Goal: Task Accomplishment & Management: Use online tool/utility

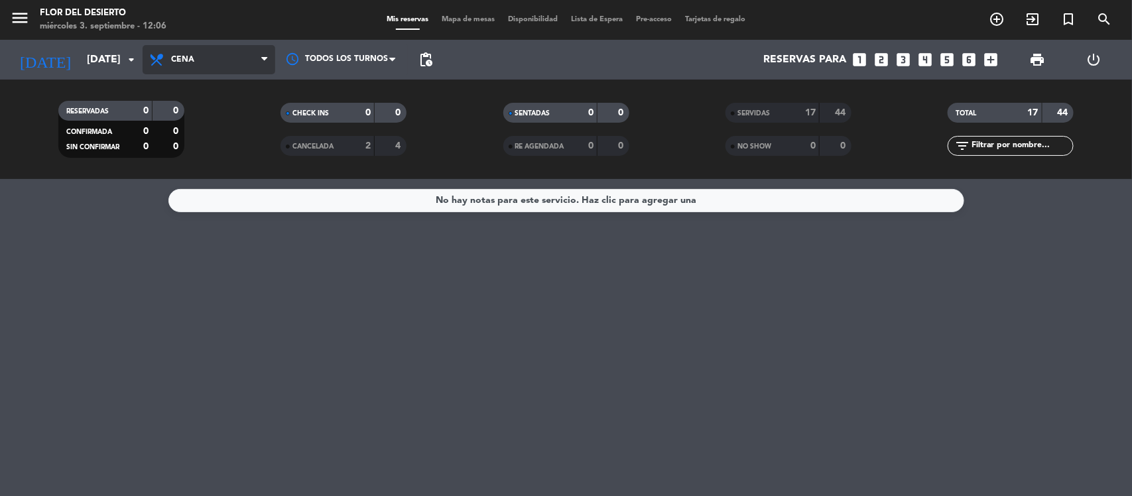
click at [188, 67] on span "Cena" at bounding box center [209, 59] width 133 height 29
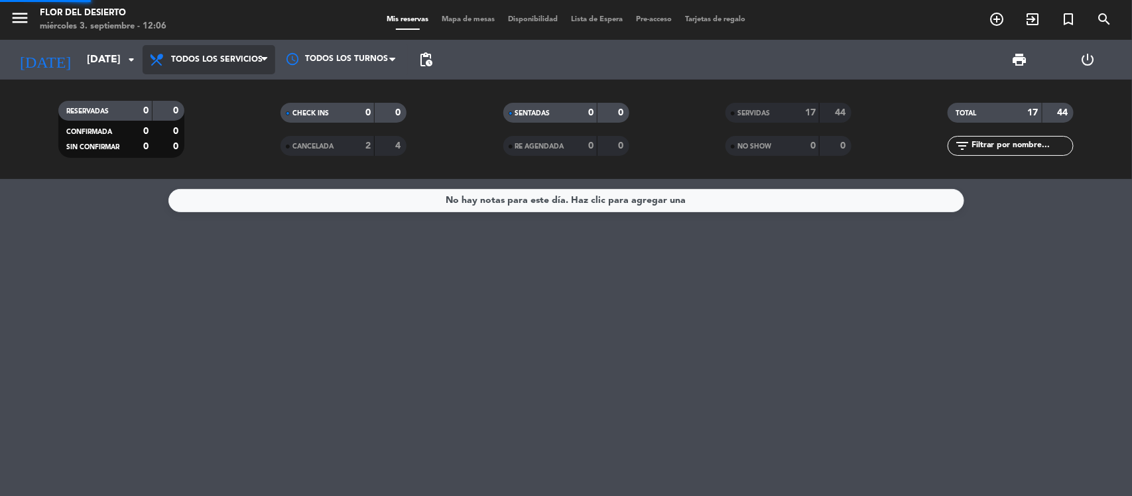
click at [231, 90] on div "menu FLOR DEL DESIERTO [DATE] 3. septiembre - 12:06 Mis reservas Mapa de mesas …" at bounding box center [566, 89] width 1132 height 179
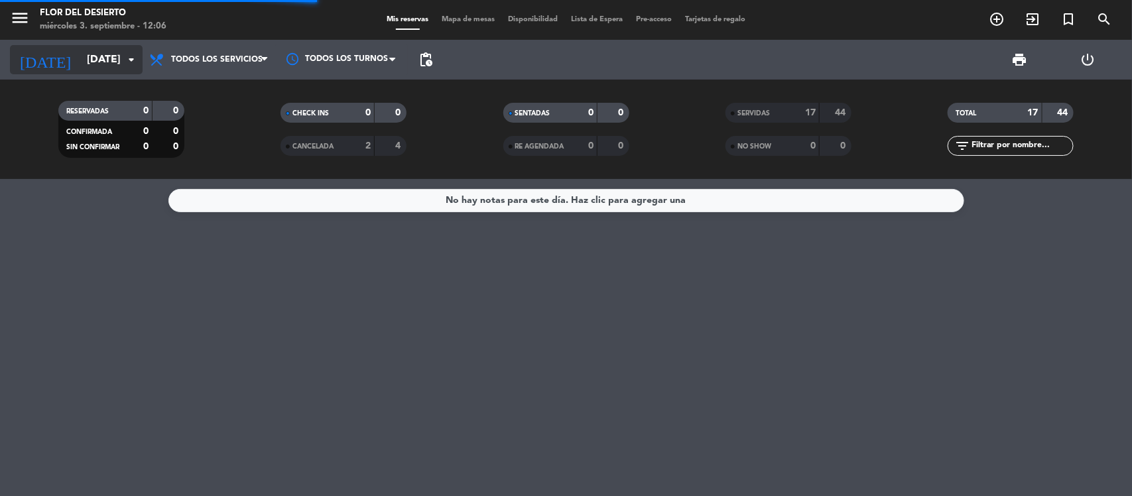
click at [118, 50] on input "[DATE]" at bounding box center [150, 60] width 140 height 26
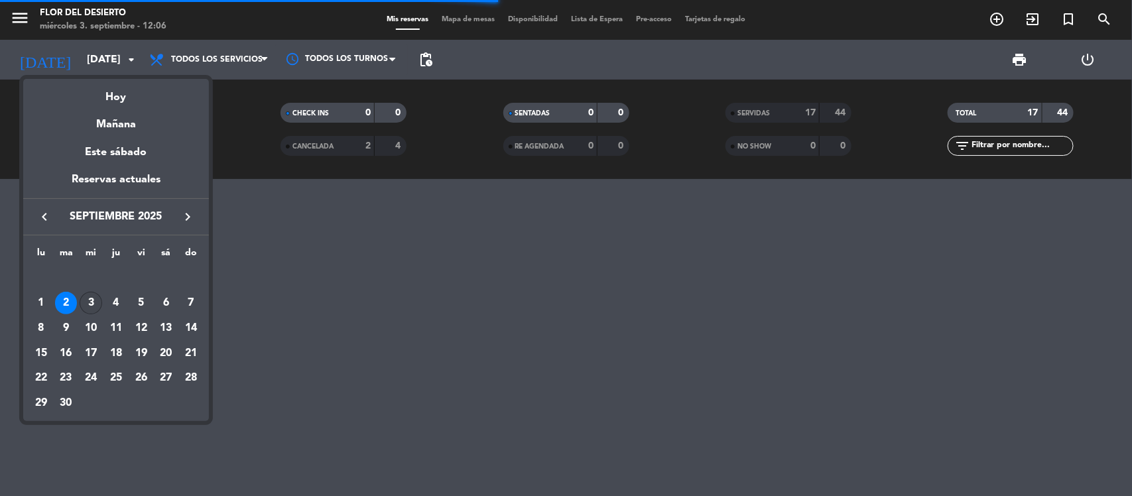
click at [88, 302] on div "3" at bounding box center [91, 303] width 23 height 23
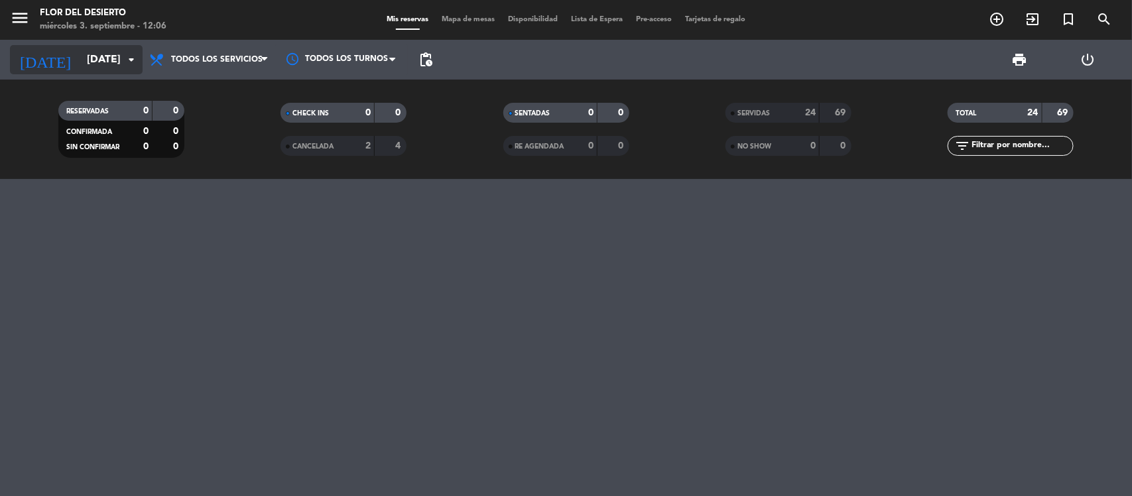
click at [121, 61] on input "[DATE]" at bounding box center [150, 60] width 140 height 26
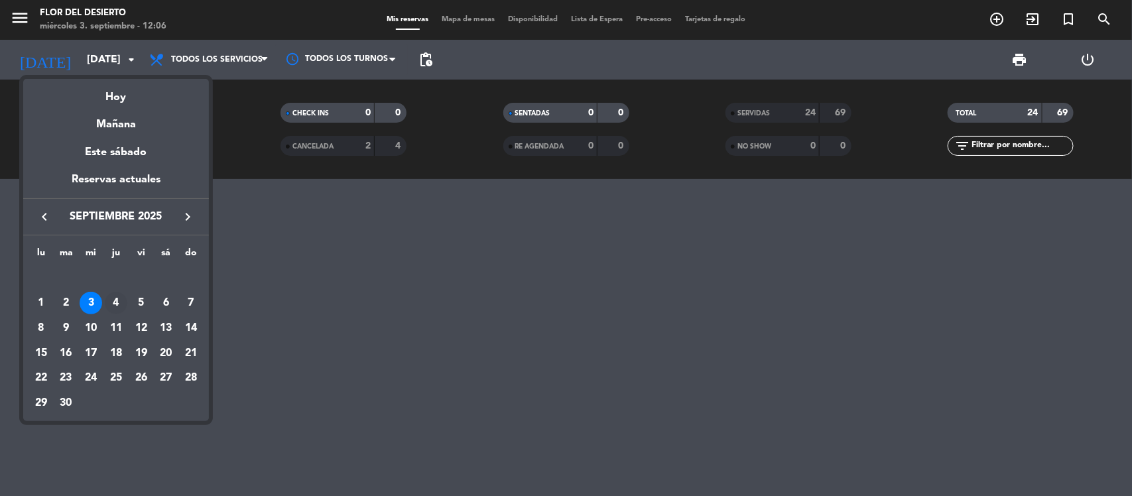
click at [113, 306] on div "4" at bounding box center [116, 303] width 23 height 23
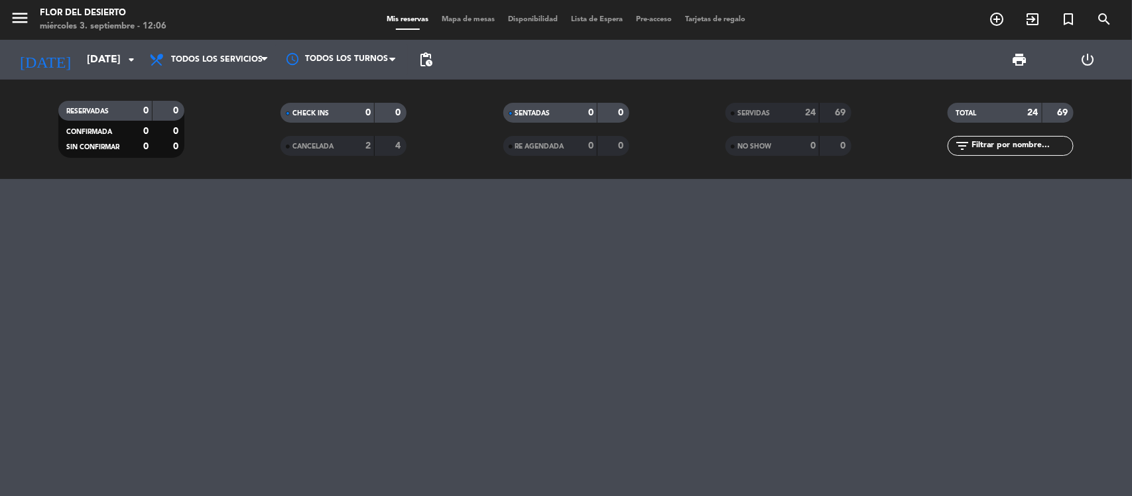
type input "[DEMOGRAPHIC_DATA][DATE]"
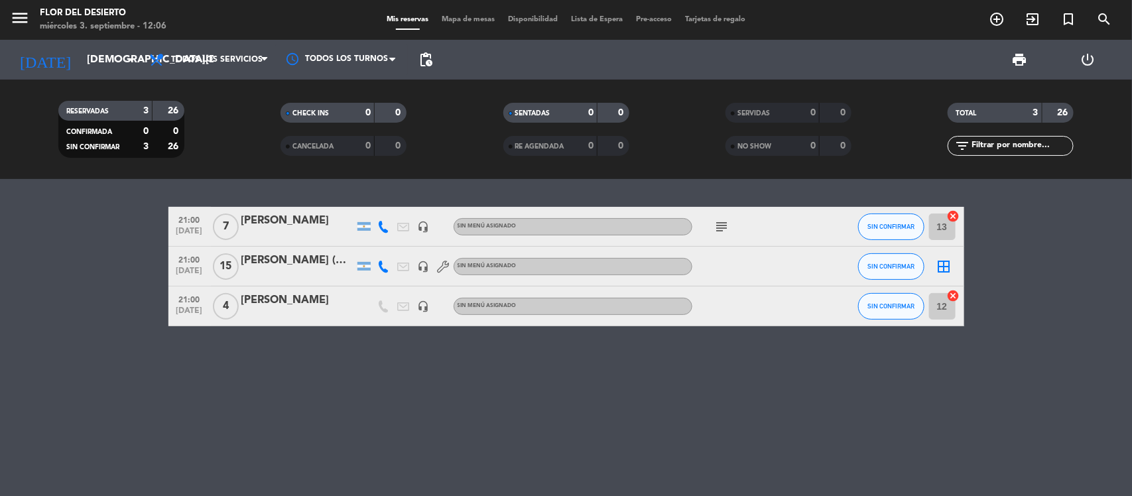
click at [379, 221] on icon at bounding box center [384, 227] width 12 height 12
click at [380, 264] on icon at bounding box center [384, 267] width 12 height 12
click at [466, 20] on span "Mapa de mesas" at bounding box center [468, 19] width 66 height 7
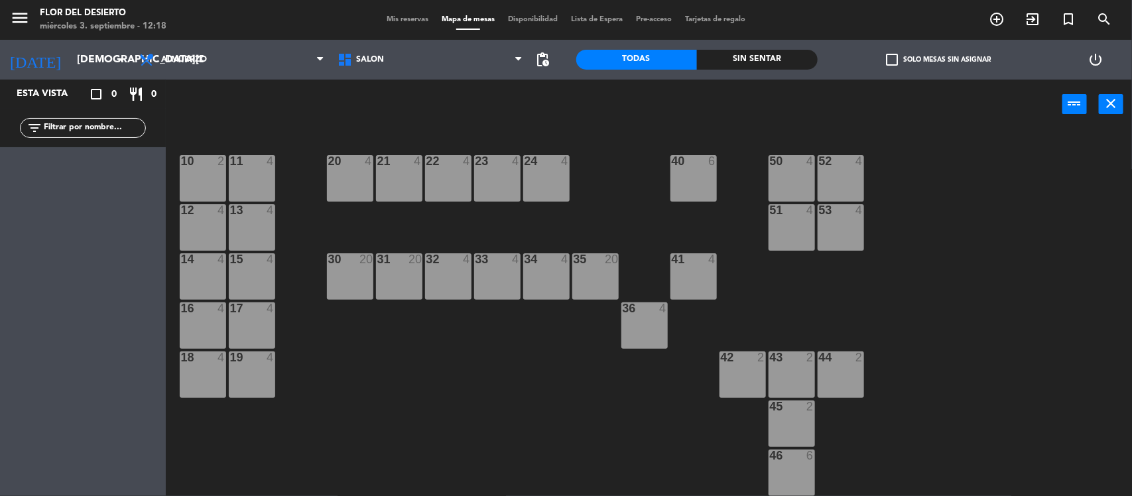
click at [411, 20] on span "Mis reservas" at bounding box center [407, 19] width 55 height 7
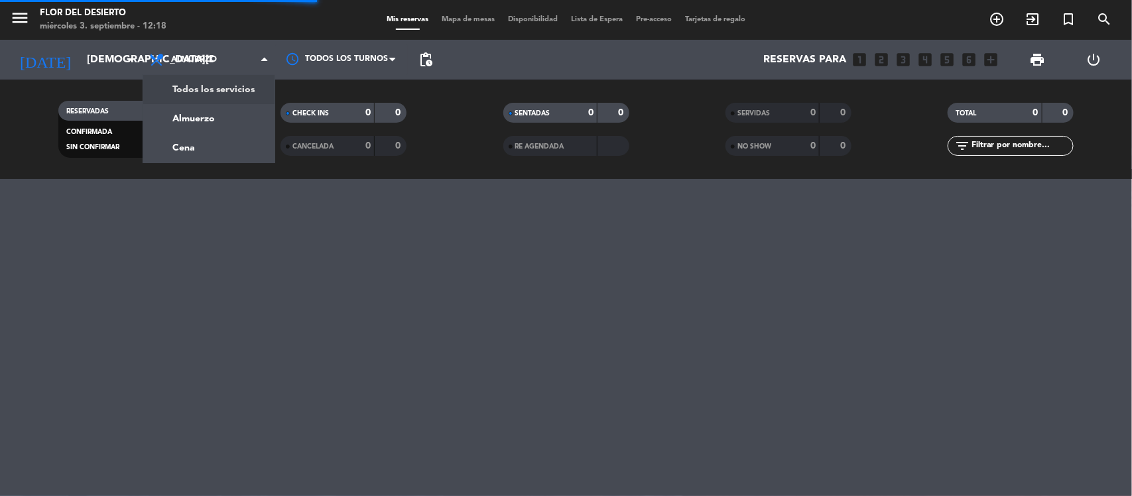
click at [171, 80] on div "menu FLOR DEL DESIERTO [DATE] 3. septiembre - 12:18 Mis reservas Mapa de mesas …" at bounding box center [566, 89] width 1132 height 179
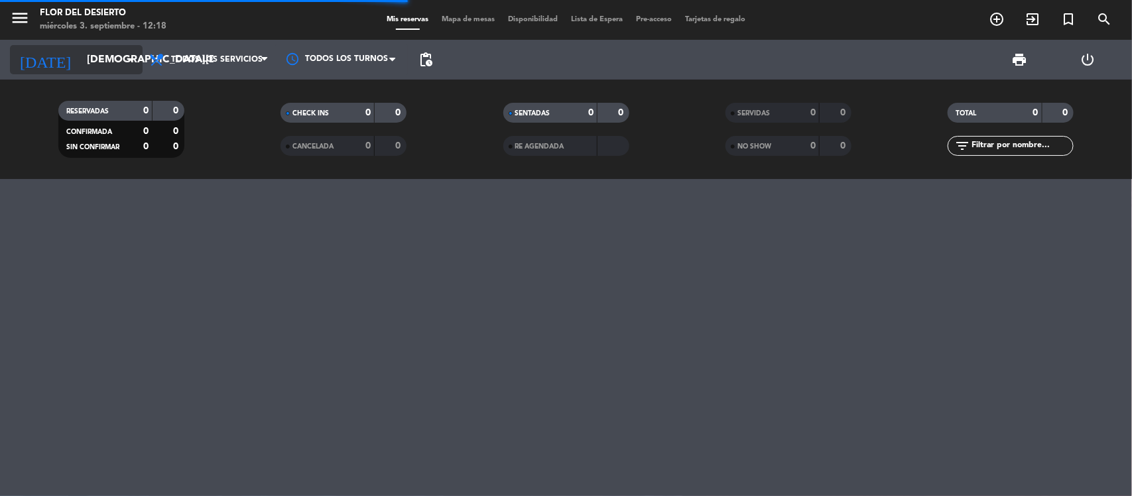
click at [98, 60] on input "[DEMOGRAPHIC_DATA][DATE]" at bounding box center [150, 60] width 140 height 26
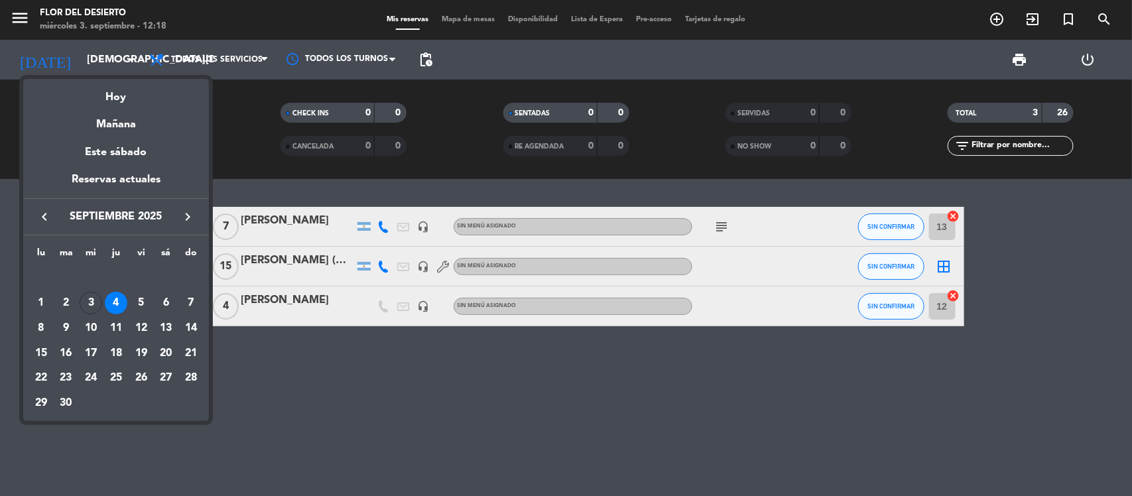
click at [361, 375] on div at bounding box center [566, 248] width 1132 height 496
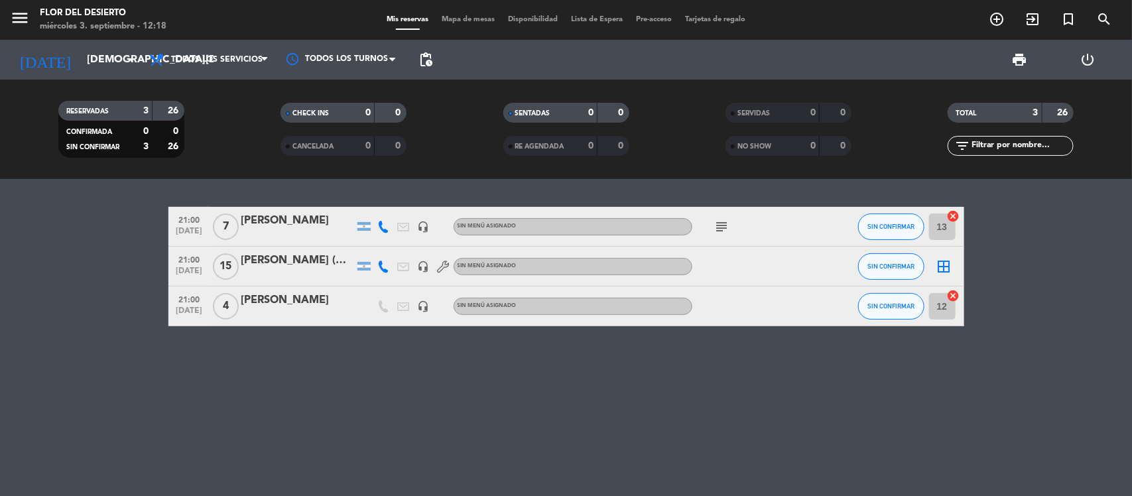
click at [295, 299] on div "[PERSON_NAME]" at bounding box center [297, 300] width 113 height 17
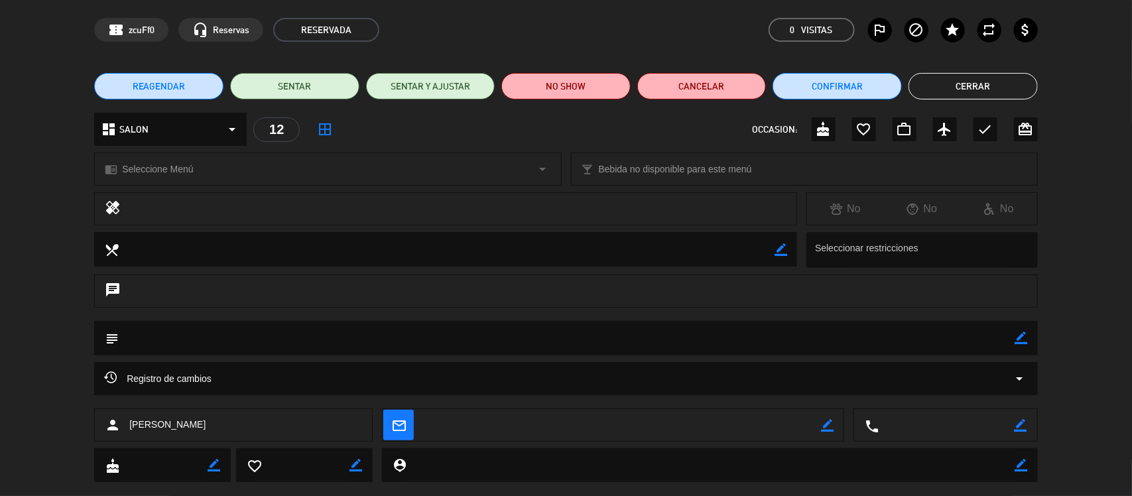
scroll to position [71, 0]
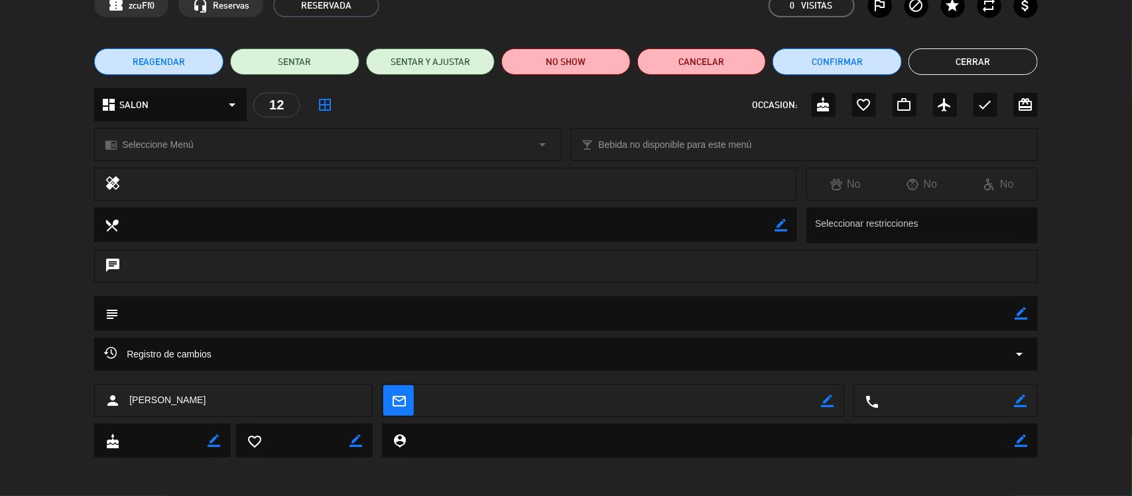
click at [1035, 356] on div "Registro de cambios arrow_drop_down" at bounding box center [566, 354] width 944 height 33
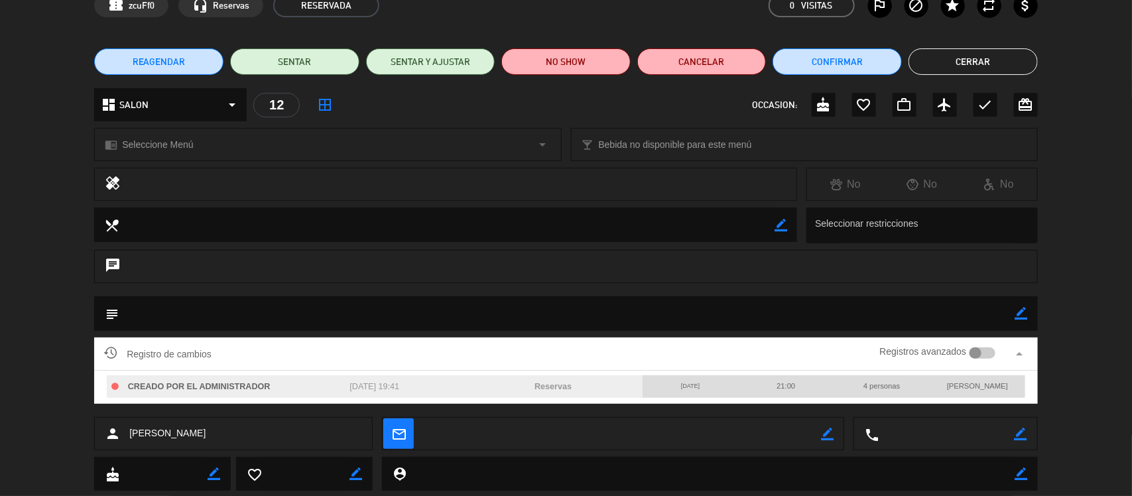
click at [986, 356] on div at bounding box center [983, 354] width 26 height 12
click at [986, 356] on div at bounding box center [990, 354] width 12 height 12
click at [1019, 356] on icon "arrow_drop_up" at bounding box center [1020, 354] width 16 height 16
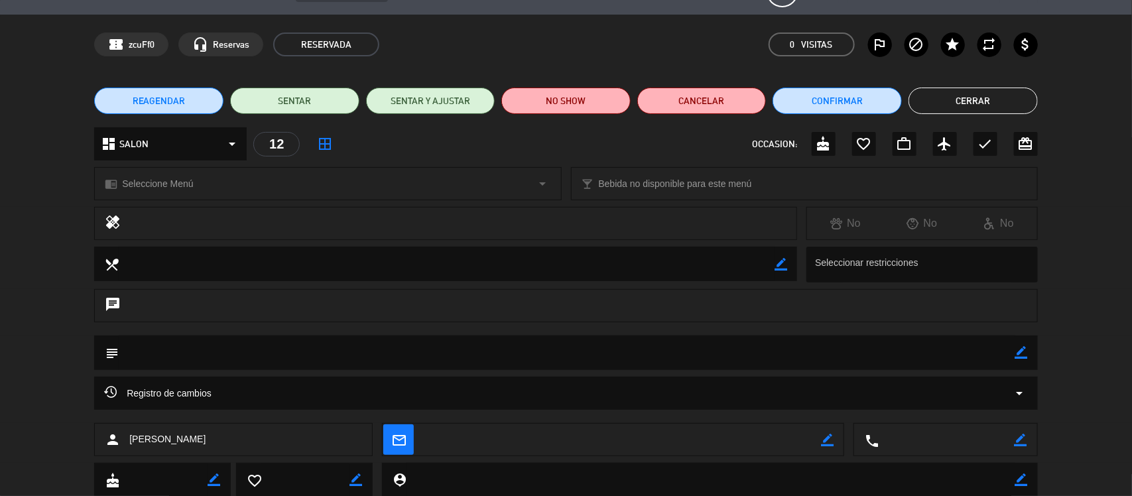
scroll to position [0, 0]
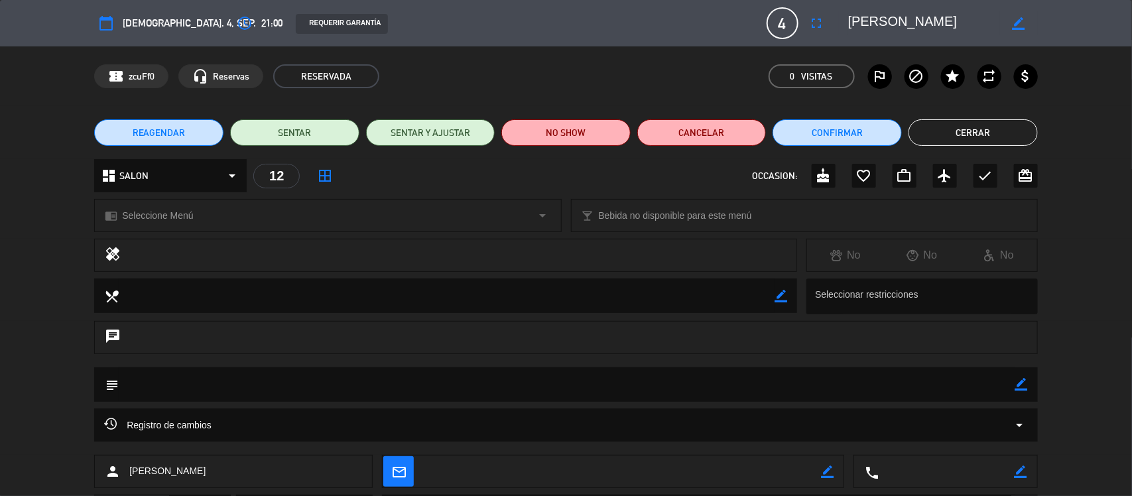
click at [949, 123] on button "Cerrar" at bounding box center [973, 132] width 129 height 27
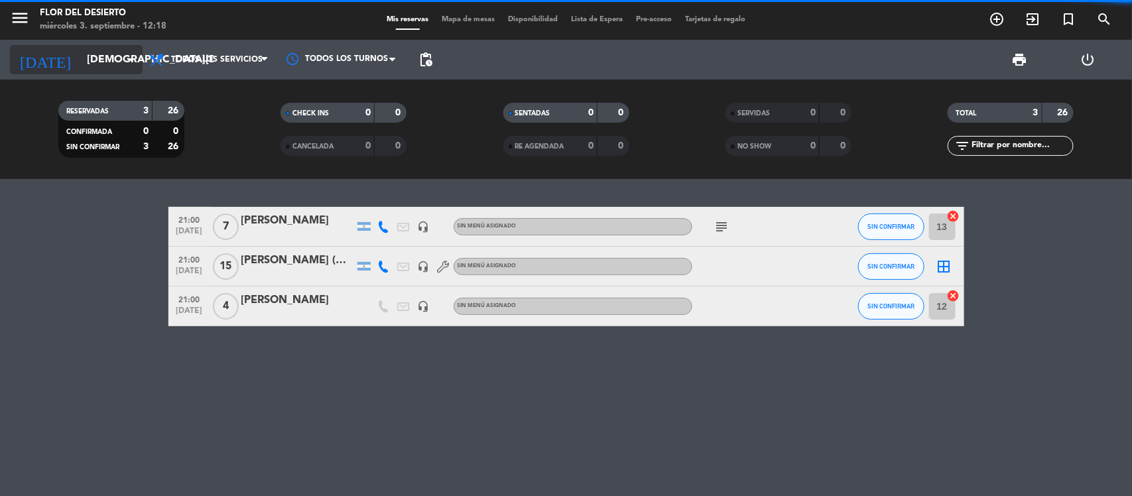
click at [94, 60] on input "[DEMOGRAPHIC_DATA][DATE]" at bounding box center [150, 60] width 140 height 26
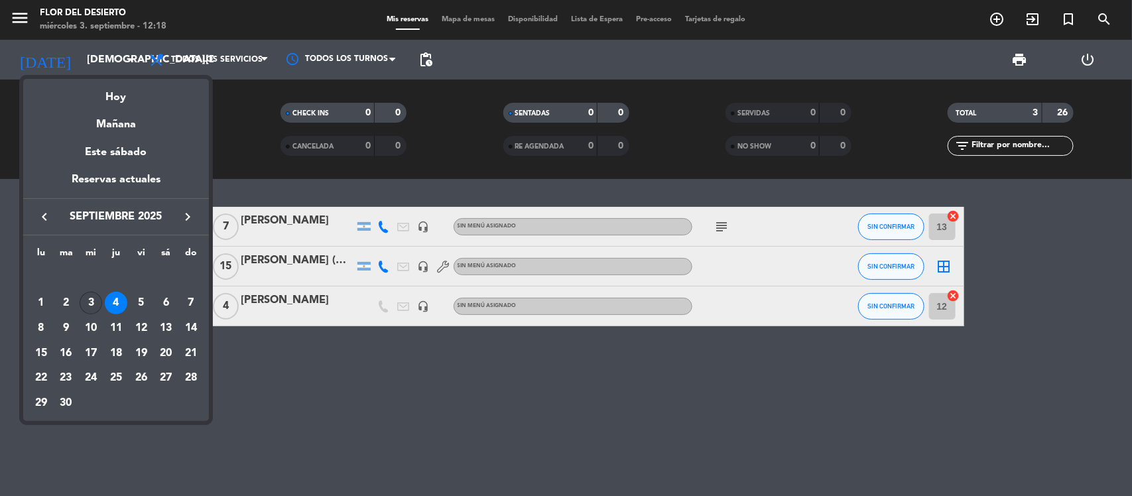
click at [86, 299] on div "3" at bounding box center [91, 303] width 23 height 23
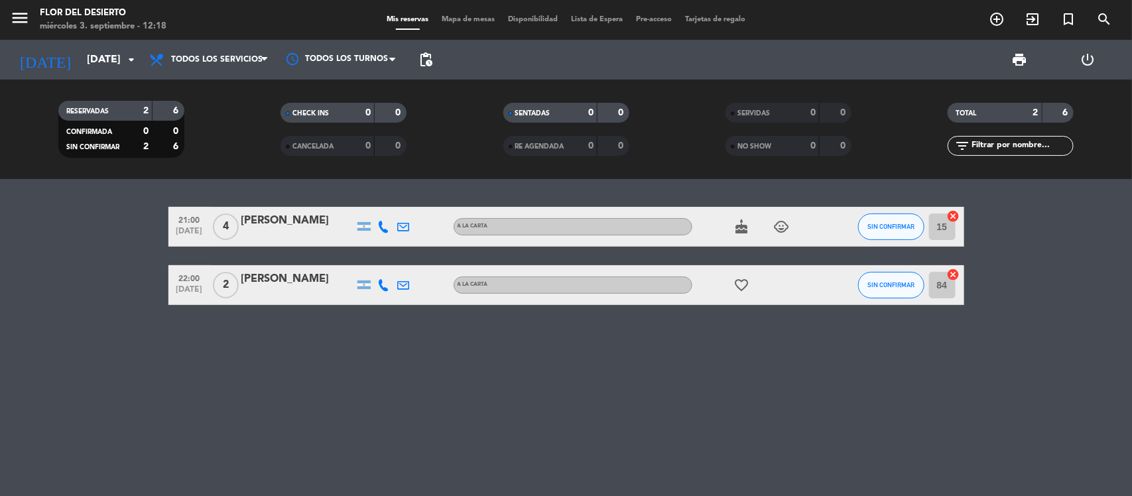
click at [386, 229] on icon at bounding box center [384, 227] width 12 height 12
click at [381, 284] on icon at bounding box center [384, 285] width 12 height 12
click at [886, 279] on button "SIN CONFIRMAR" at bounding box center [891, 285] width 66 height 27
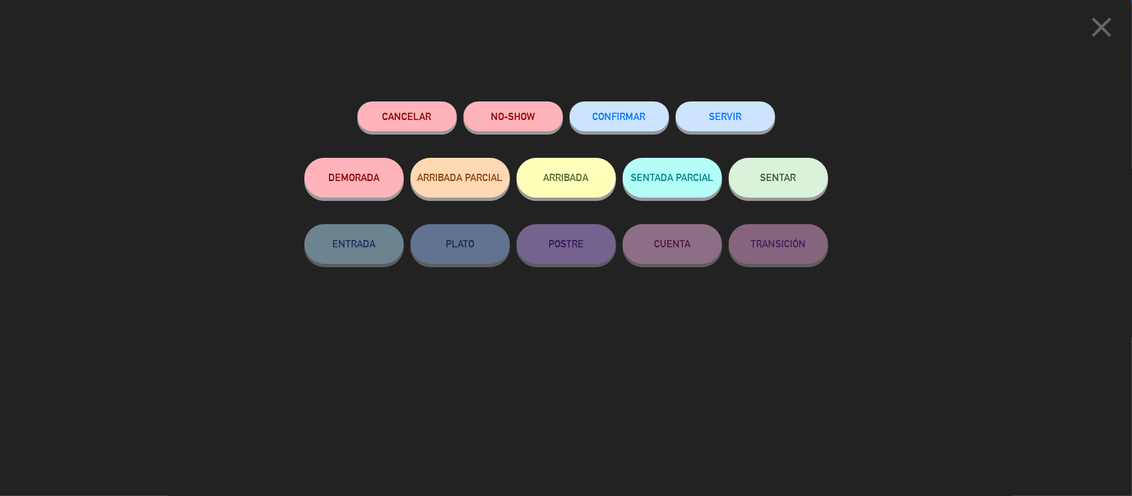
click at [628, 104] on button "CONFIRMAR" at bounding box center [619, 116] width 99 height 30
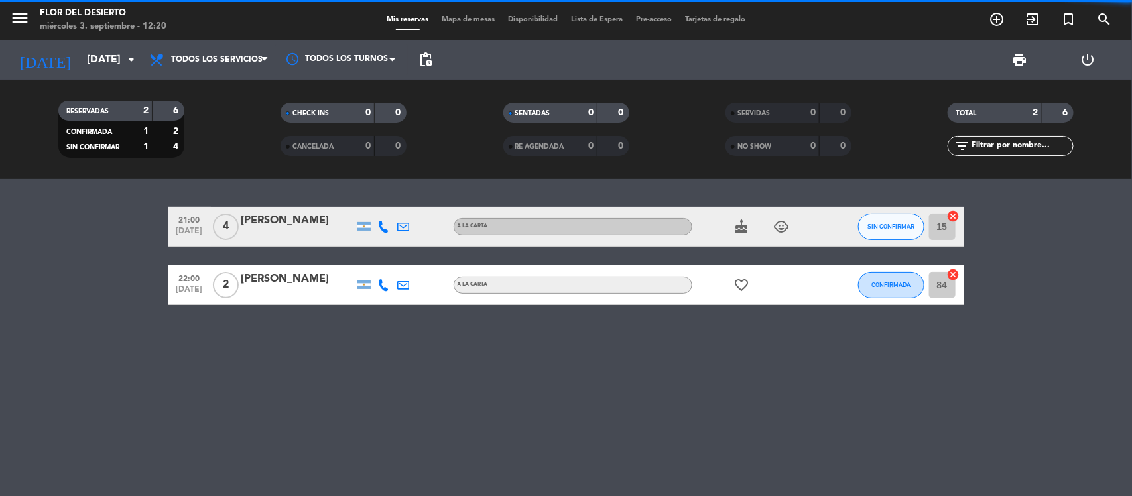
click at [742, 290] on icon "favorite_border" at bounding box center [742, 285] width 16 height 16
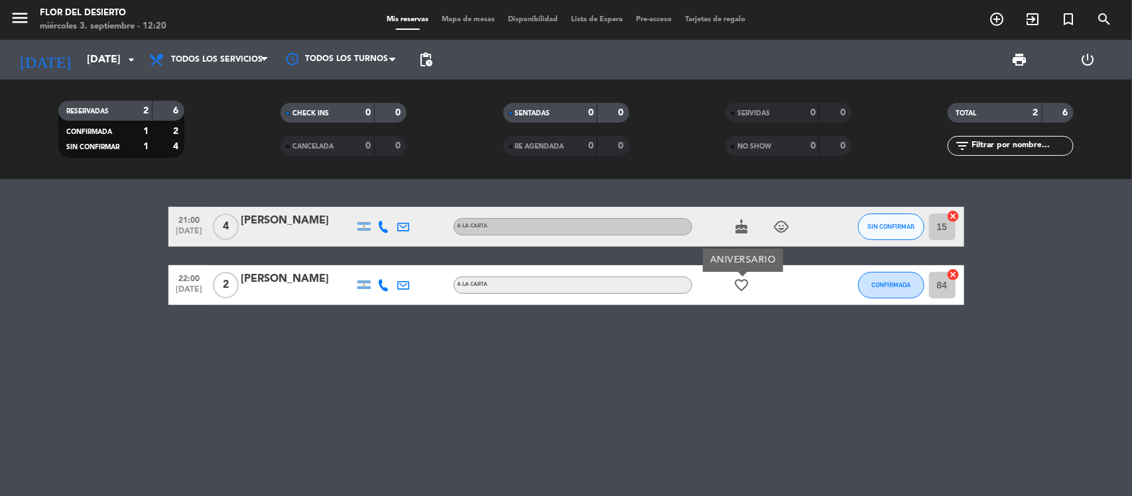
click at [682, 355] on div "21:00 [DATE] 4 [PERSON_NAME] A LA CARTA cake child_care SIN CONFIRMAR 15 cancel…" at bounding box center [566, 337] width 1132 height 317
click at [127, 61] on icon "arrow_drop_down" at bounding box center [131, 60] width 16 height 16
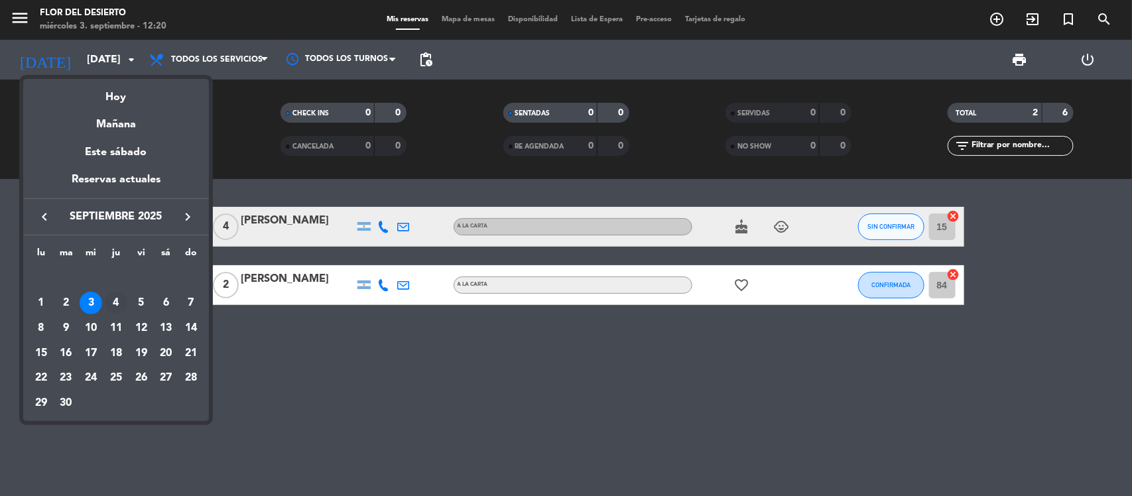
click at [117, 302] on div "4" at bounding box center [116, 303] width 23 height 23
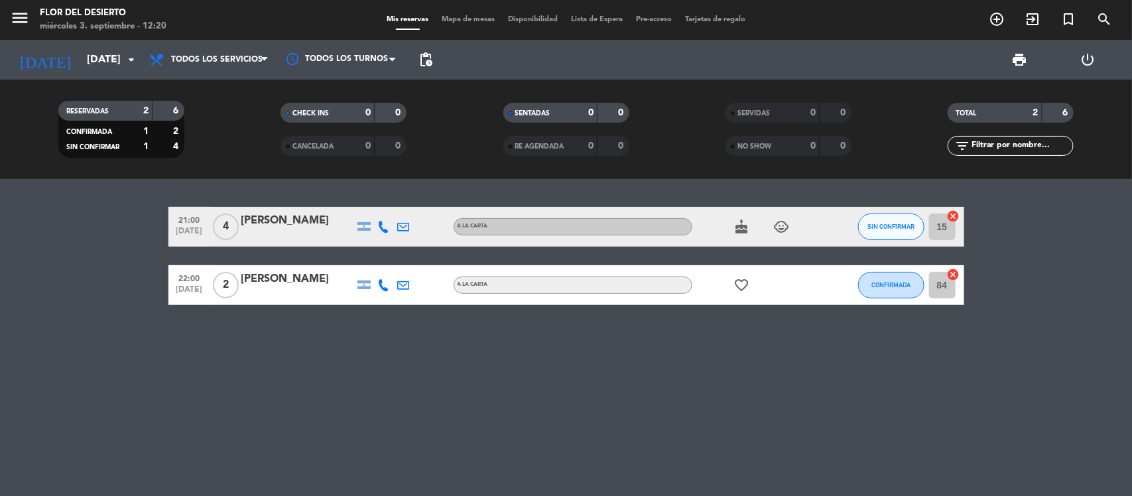
type input "[DEMOGRAPHIC_DATA][DATE]"
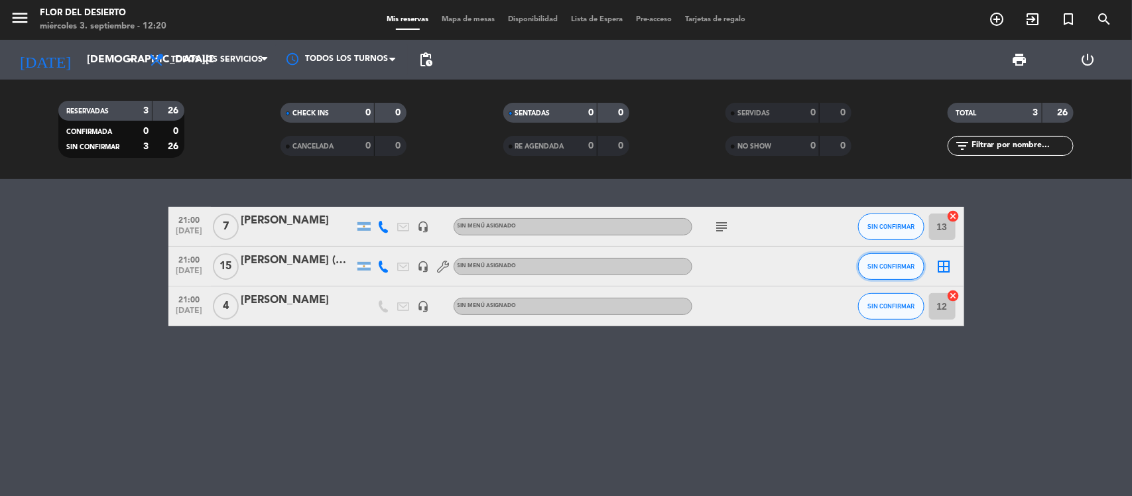
click at [922, 267] on button "SIN CONFIRMAR" at bounding box center [891, 266] width 66 height 27
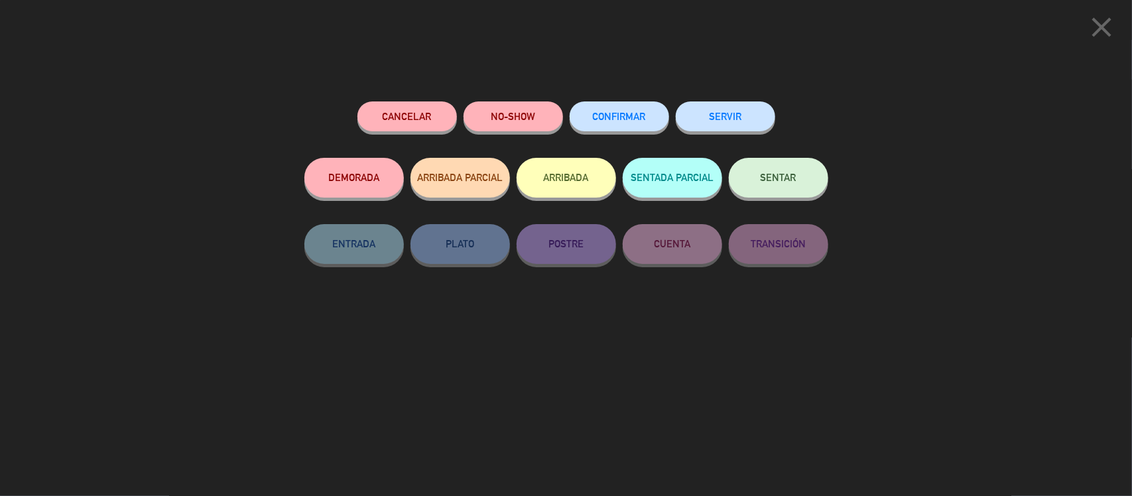
click at [634, 117] on span "CONFIRMAR" at bounding box center [619, 116] width 53 height 11
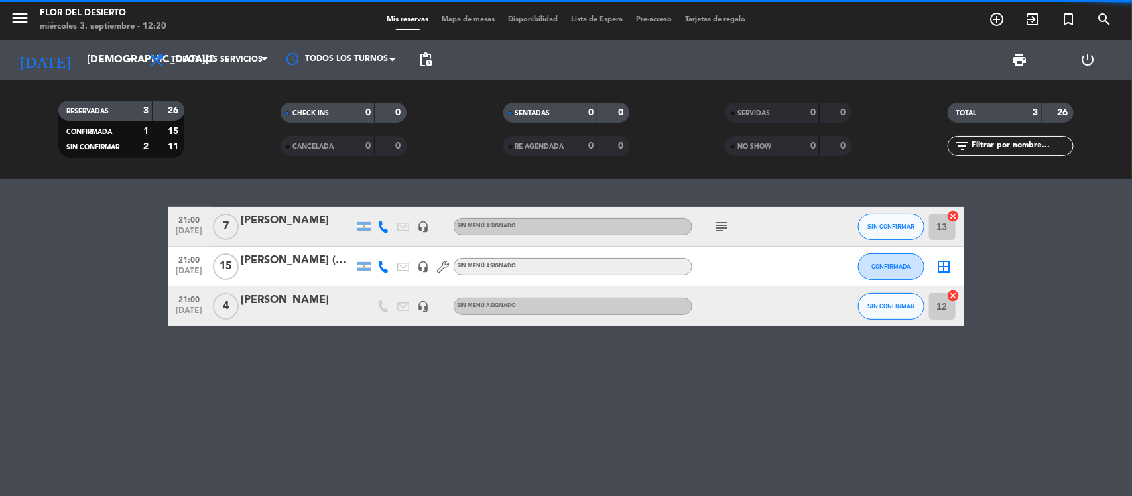
click at [326, 263] on div "[PERSON_NAME] (ASTRAZENECA)" at bounding box center [297, 260] width 113 height 17
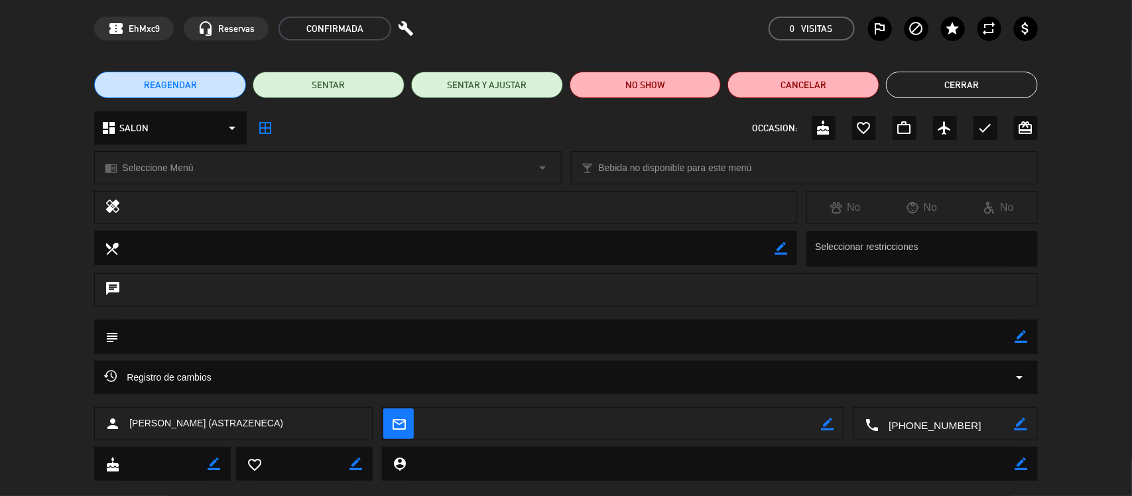
scroll to position [71, 0]
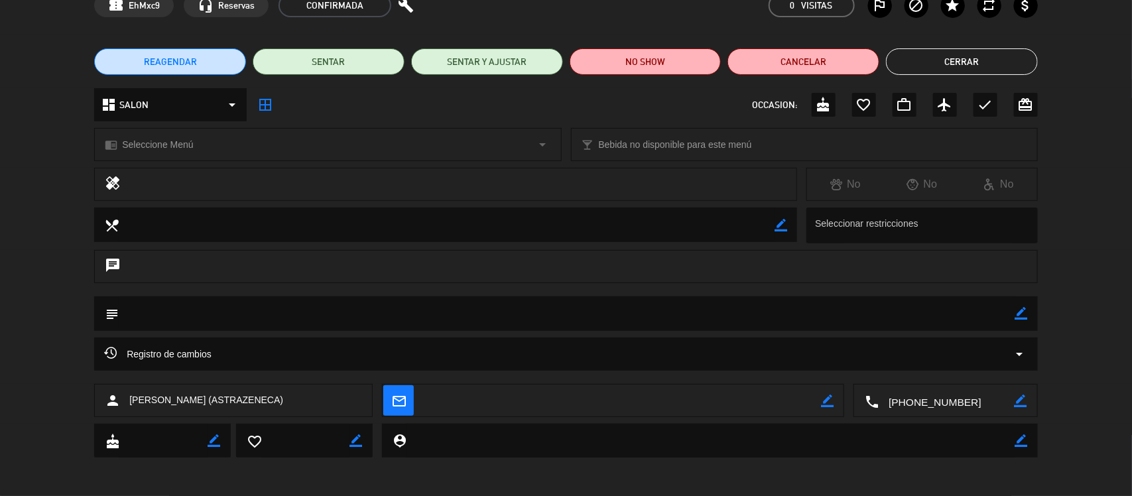
click at [1020, 308] on icon "border_color" at bounding box center [1021, 313] width 13 height 13
click at [741, 315] on textarea at bounding box center [567, 313] width 897 height 34
type textarea "AVISA ENTRE ESTA TARDE O MAÑANA LA CONFIRMACION DE COMENSALES"
click at [1023, 315] on icon at bounding box center [1021, 313] width 13 height 13
click at [970, 68] on button "Cerrar" at bounding box center [962, 61] width 152 height 27
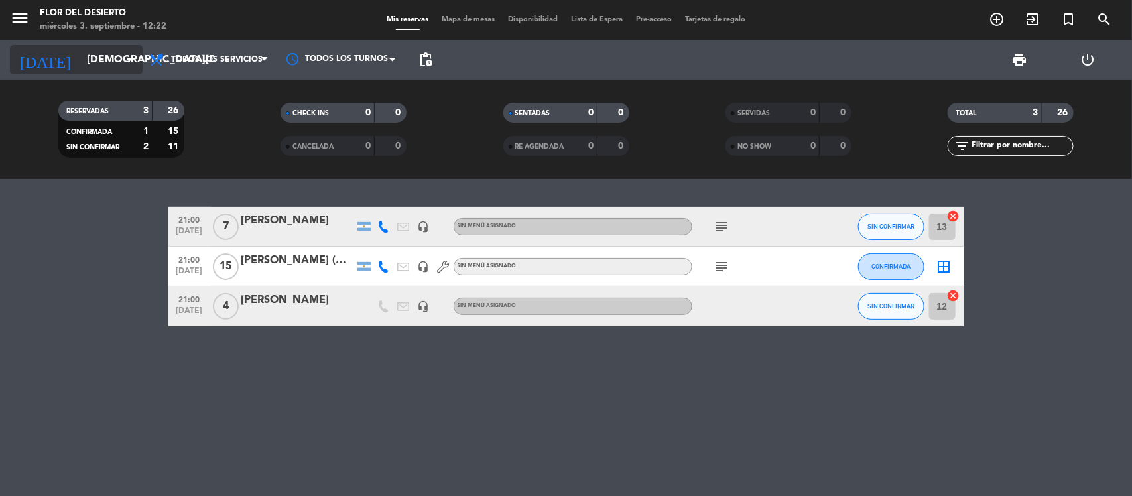
click at [115, 66] on input "[DEMOGRAPHIC_DATA][DATE]" at bounding box center [150, 60] width 140 height 26
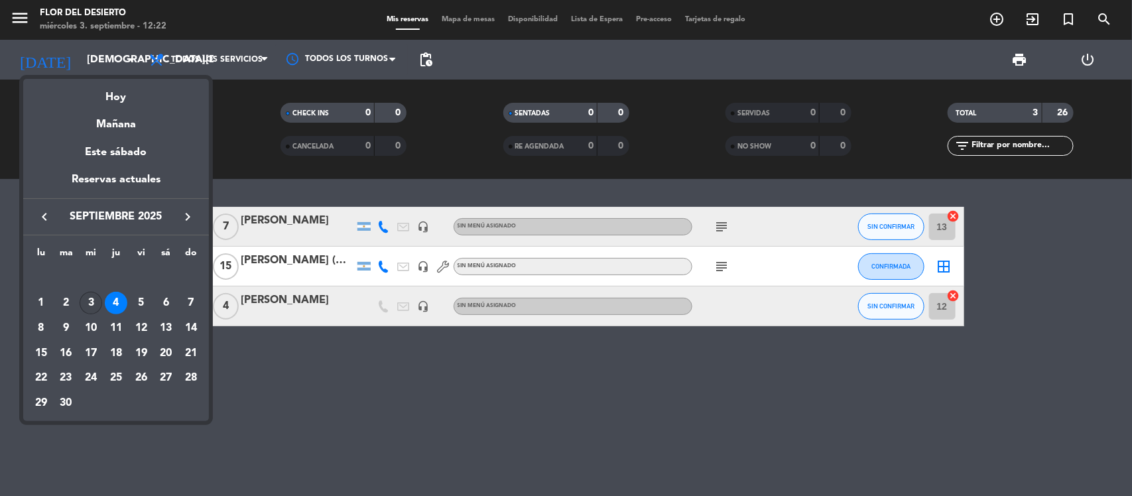
click at [94, 298] on div "3" at bounding box center [91, 303] width 23 height 23
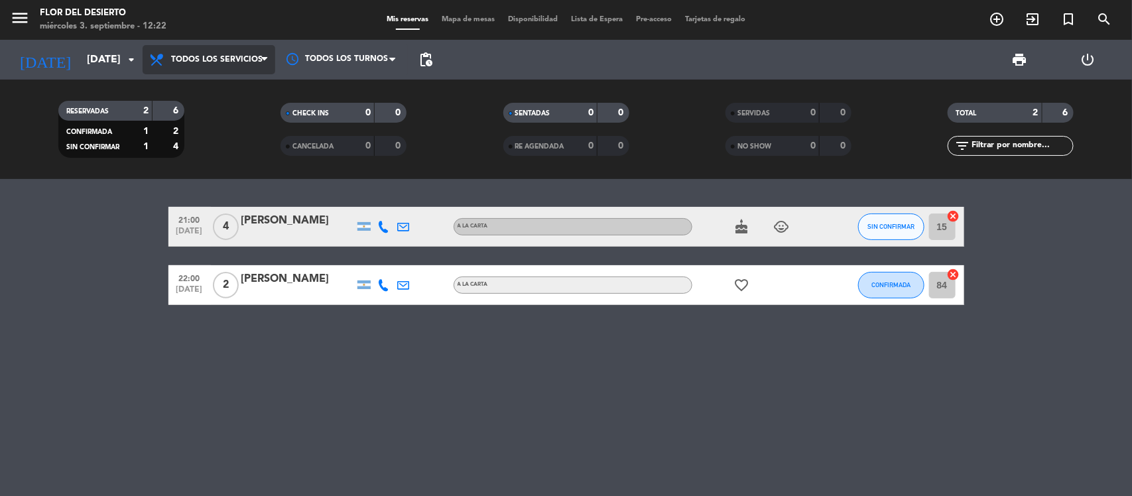
click at [201, 64] on span "Todos los servicios" at bounding box center [217, 59] width 92 height 9
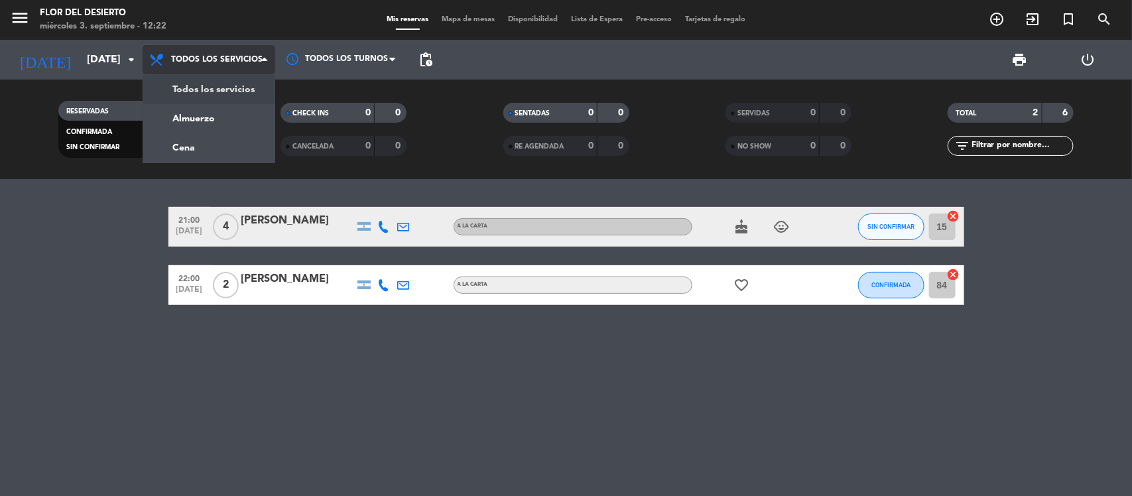
click at [226, 90] on div "menu FLOR DEL DESIERTO [DATE] 3. septiembre - 12:22 Mis reservas Mapa de mesas …" at bounding box center [566, 89] width 1132 height 179
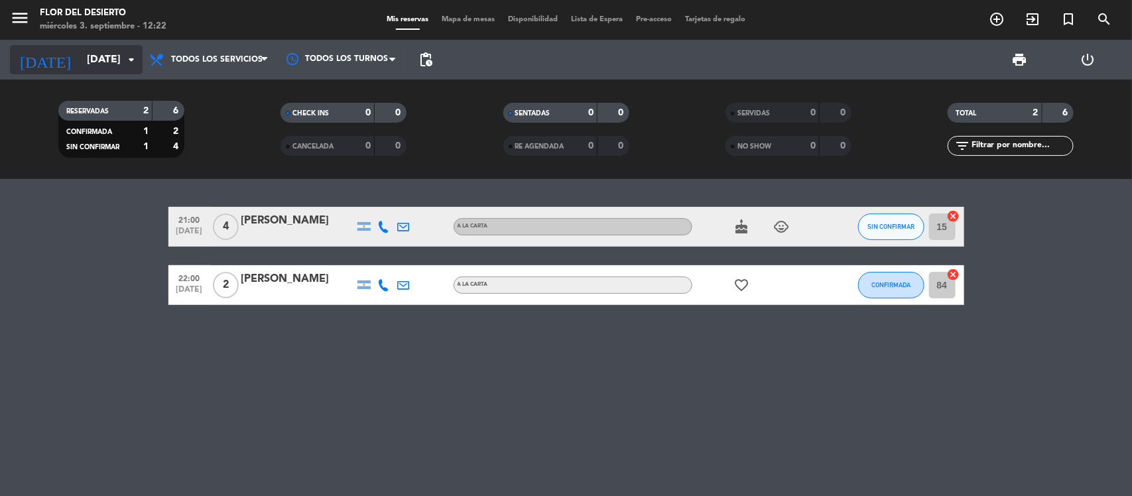
click at [103, 65] on input "[DATE]" at bounding box center [150, 60] width 140 height 26
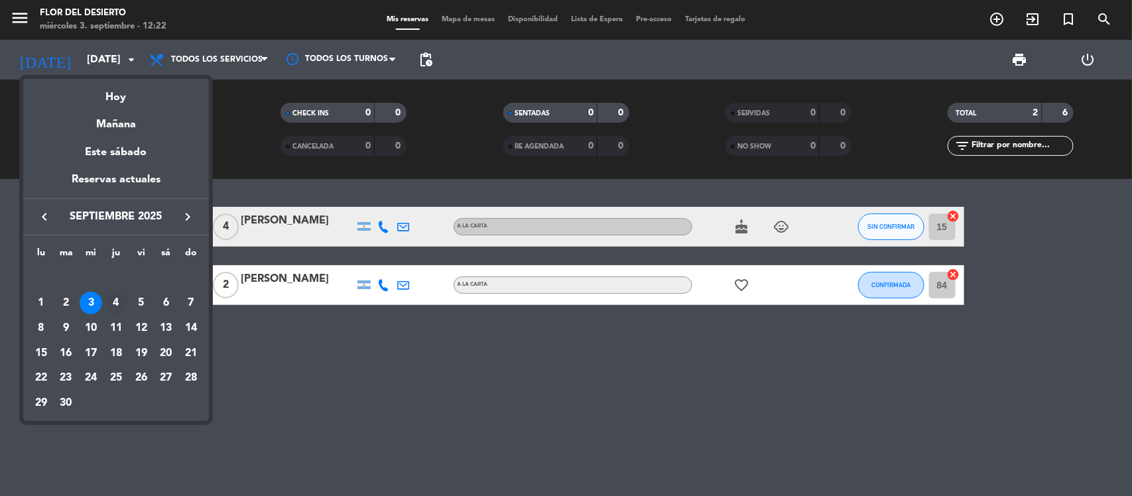
click at [117, 308] on div "4" at bounding box center [116, 303] width 23 height 23
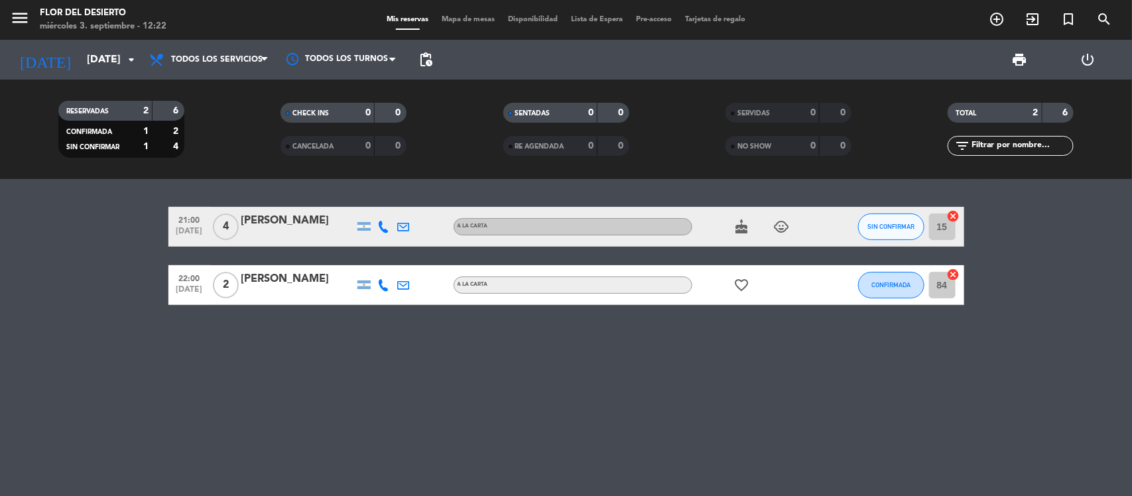
type input "[DEMOGRAPHIC_DATA][DATE]"
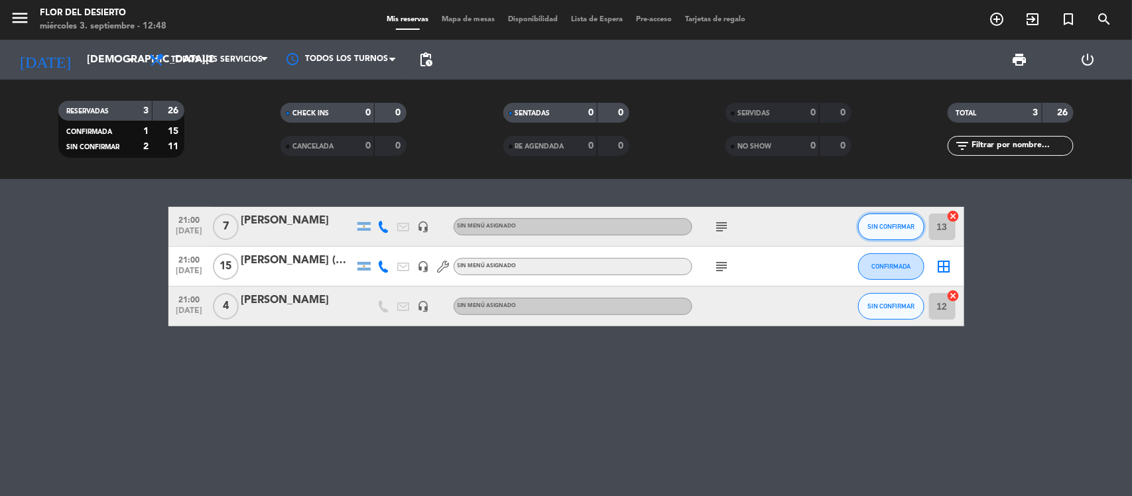
click at [870, 226] on span "SIN CONFIRMAR" at bounding box center [891, 226] width 47 height 7
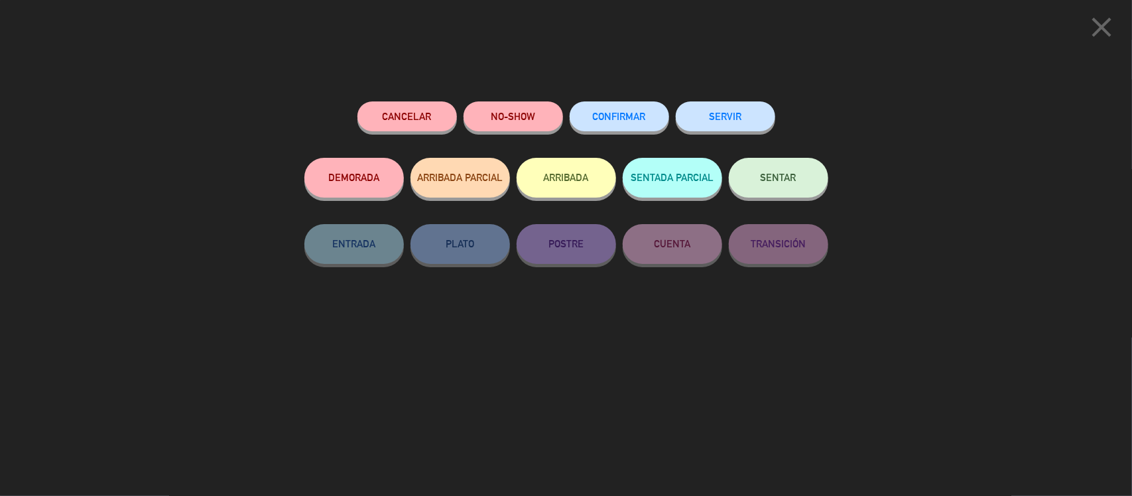
click at [589, 123] on button "CONFIRMAR" at bounding box center [619, 116] width 99 height 30
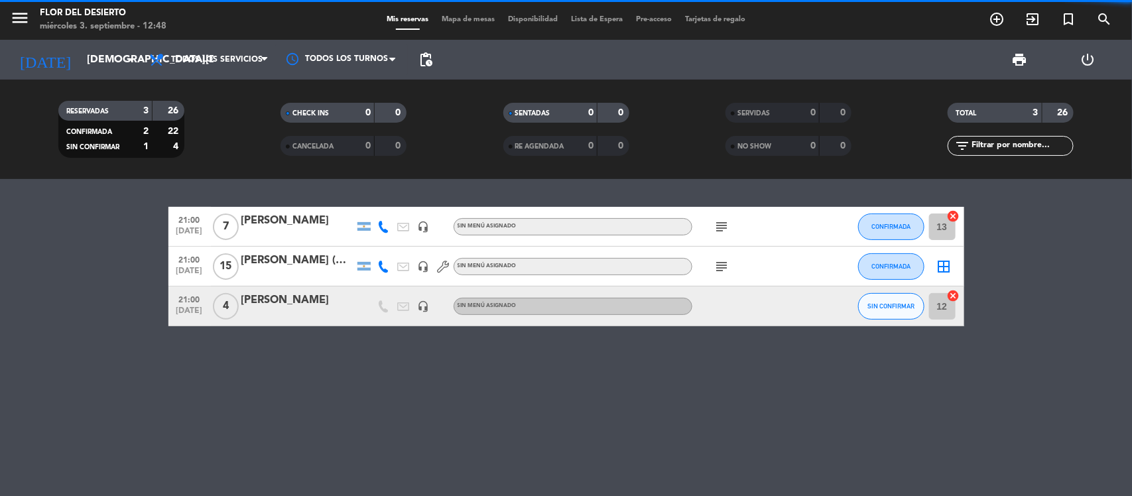
click at [245, 220] on div "[PERSON_NAME]" at bounding box center [297, 220] width 113 height 17
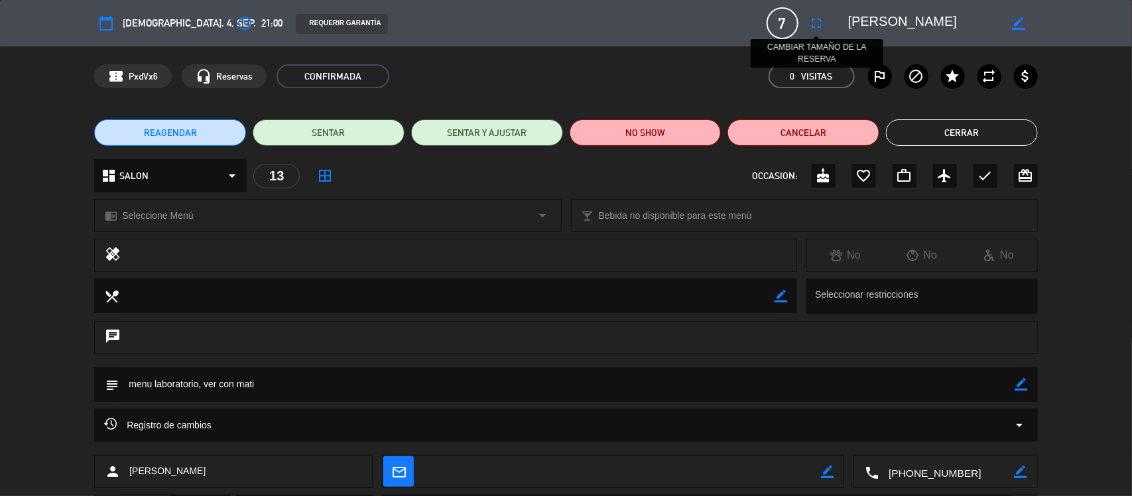
click at [824, 21] on icon "fullscreen" at bounding box center [817, 23] width 16 height 16
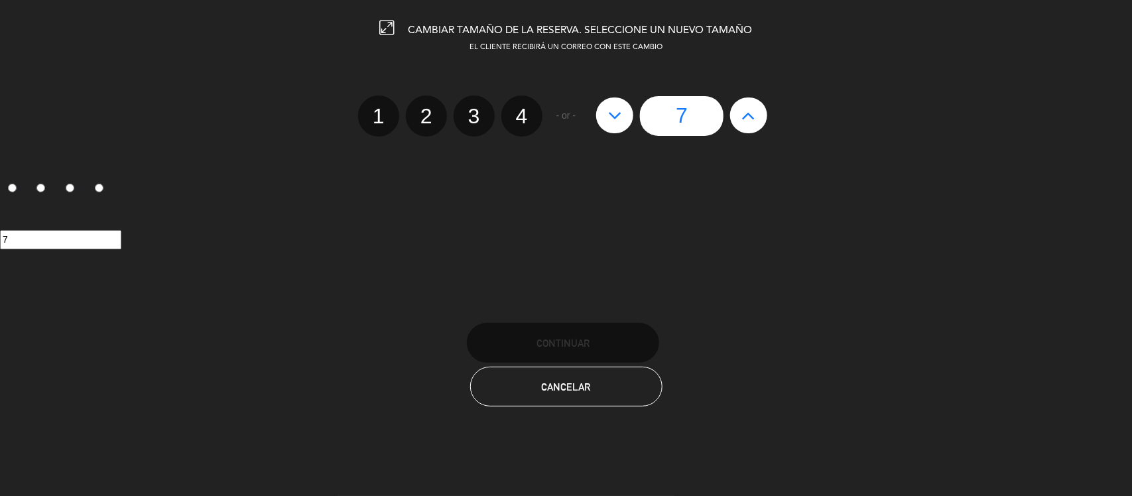
click at [615, 117] on icon at bounding box center [615, 115] width 14 height 21
type input "6"
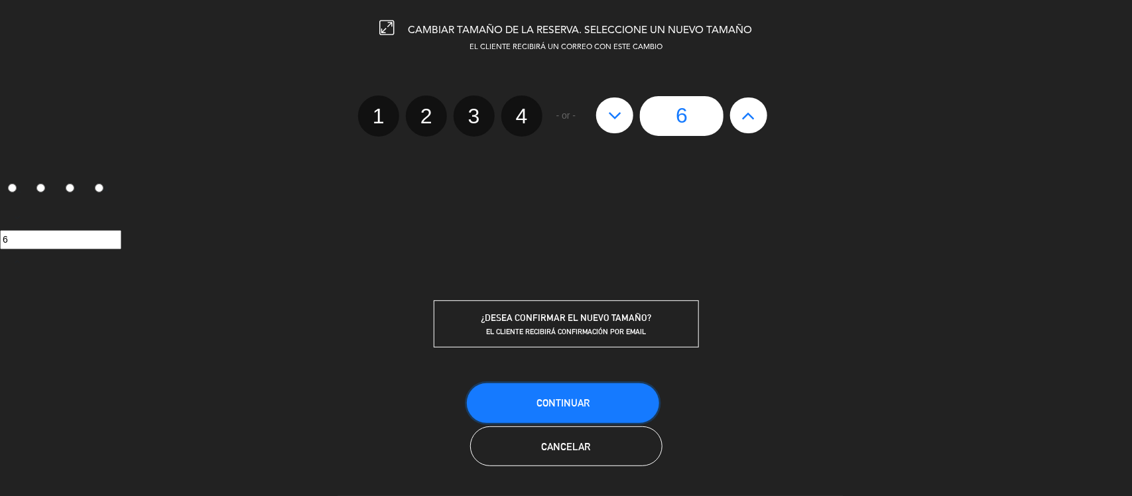
click at [592, 399] on button "Continuar" at bounding box center [563, 403] width 192 height 40
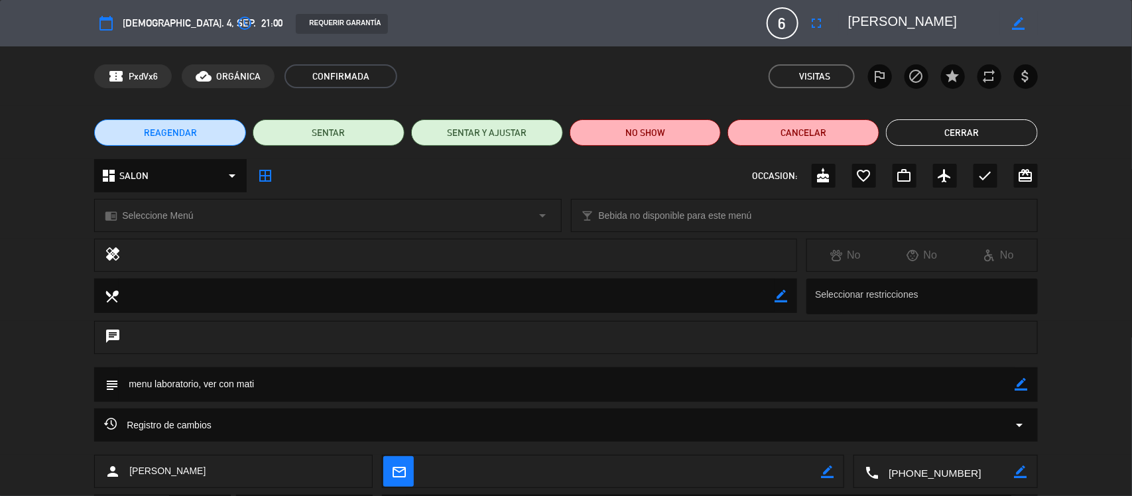
click at [233, 21] on div "access_time 21:00" at bounding box center [258, 23] width 50 height 24
click at [237, 24] on icon "access_time" at bounding box center [245, 23] width 16 height 16
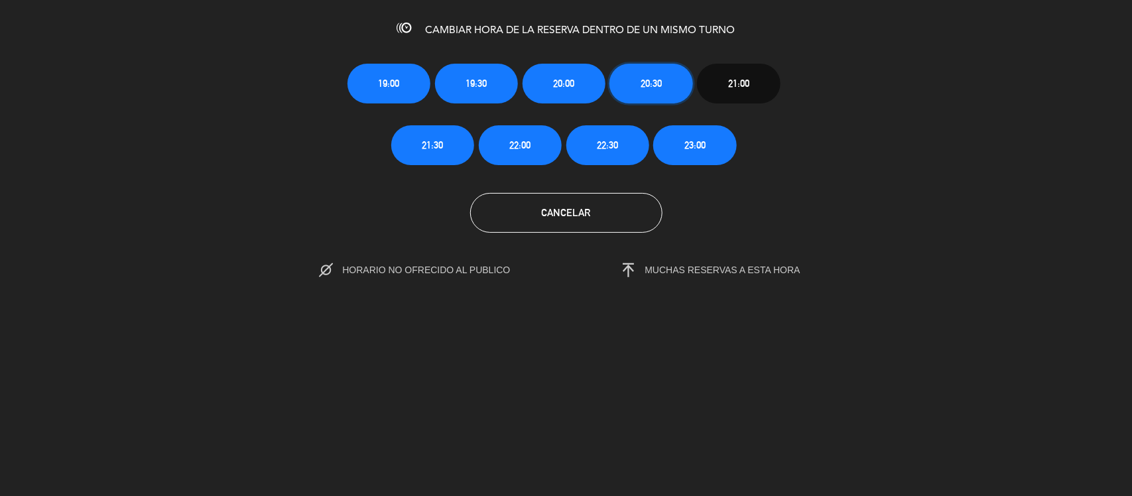
click at [657, 82] on span "20:30" at bounding box center [651, 83] width 21 height 15
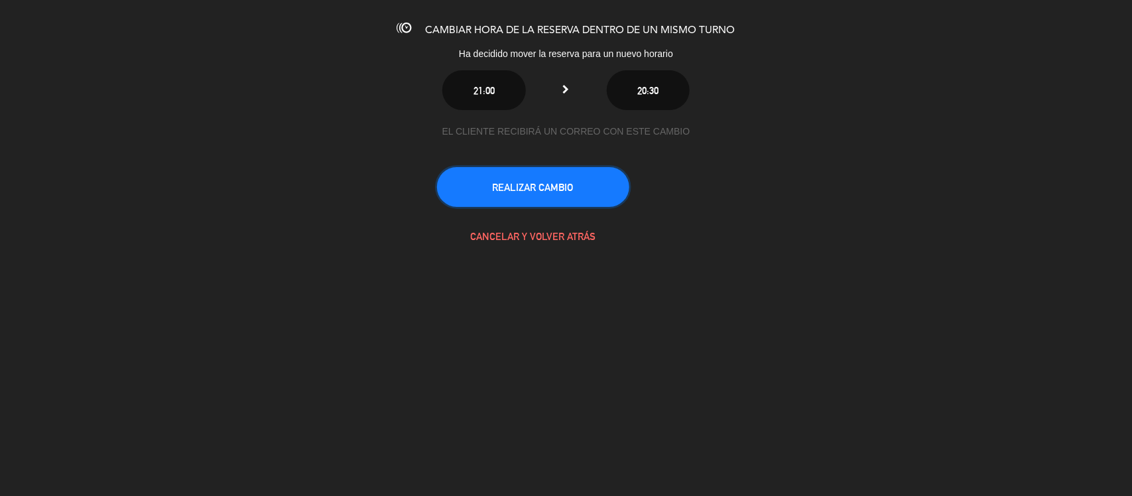
click at [552, 190] on button "REALIZAR CAMBIO" at bounding box center [533, 187] width 192 height 40
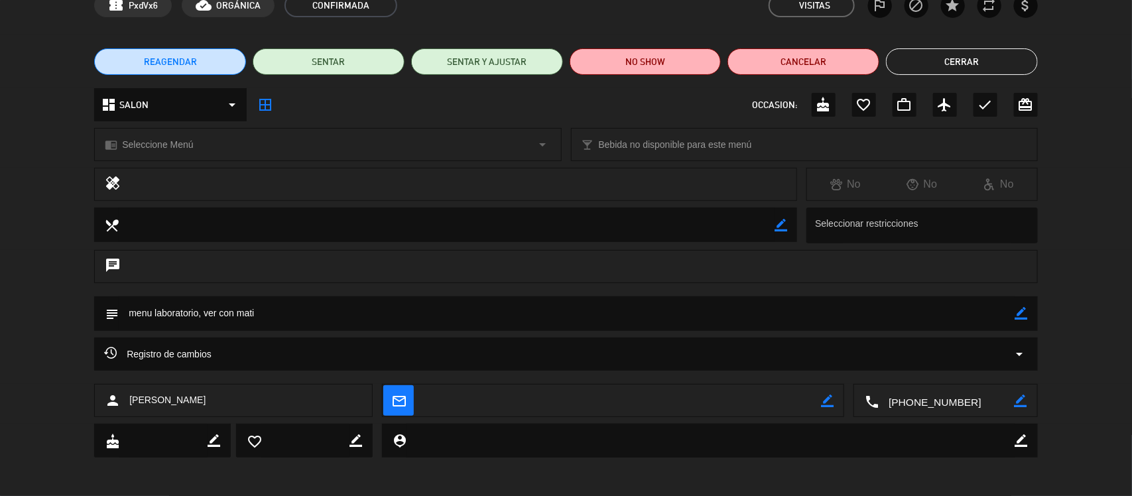
click at [1009, 315] on textarea at bounding box center [567, 313] width 897 height 34
click at [1018, 316] on icon "border_color" at bounding box center [1021, 313] width 13 height 13
click at [771, 320] on textarea at bounding box center [567, 313] width 897 height 34
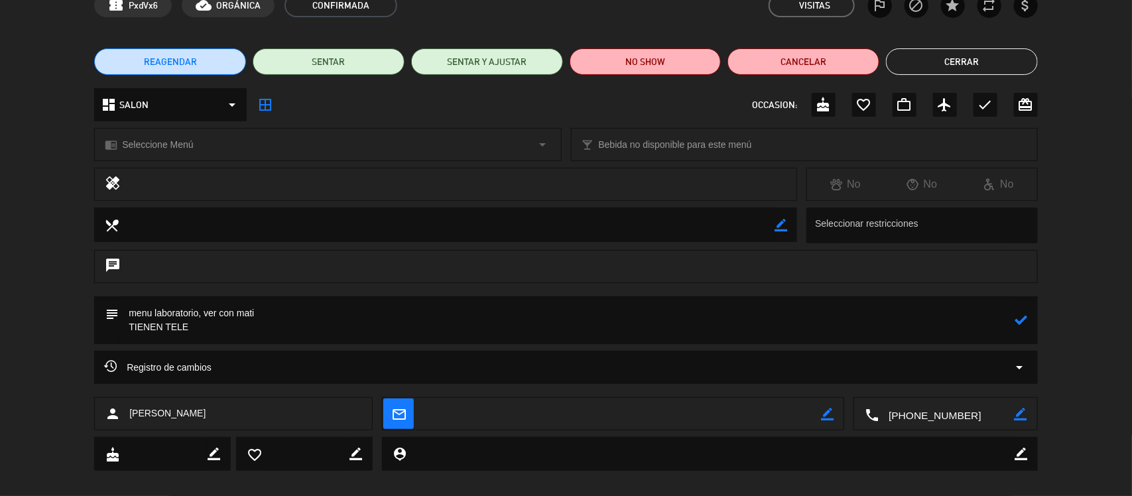
type textarea "menu laboratorio, ver con mati TIENEN TELE"
click at [1019, 319] on icon at bounding box center [1021, 320] width 13 height 13
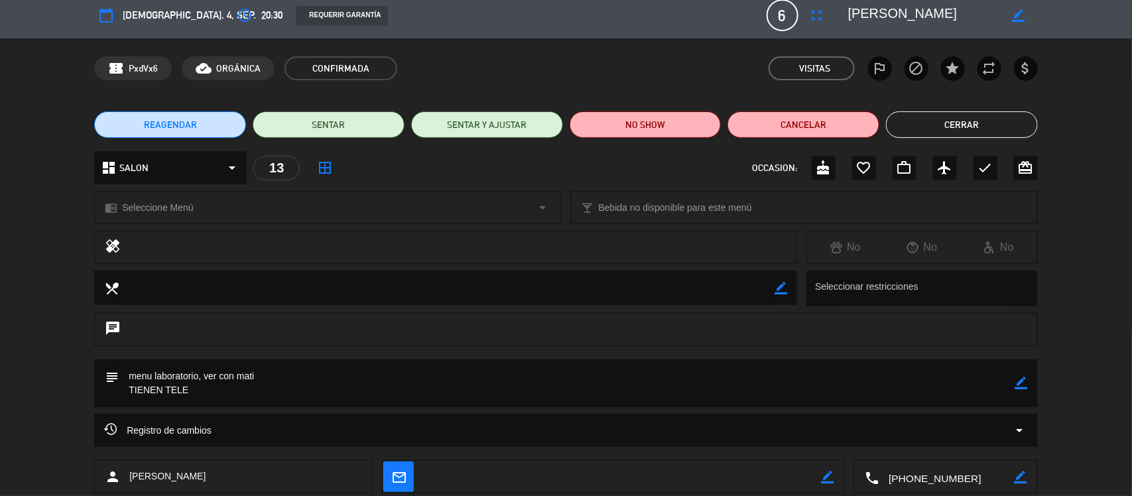
scroll to position [0, 0]
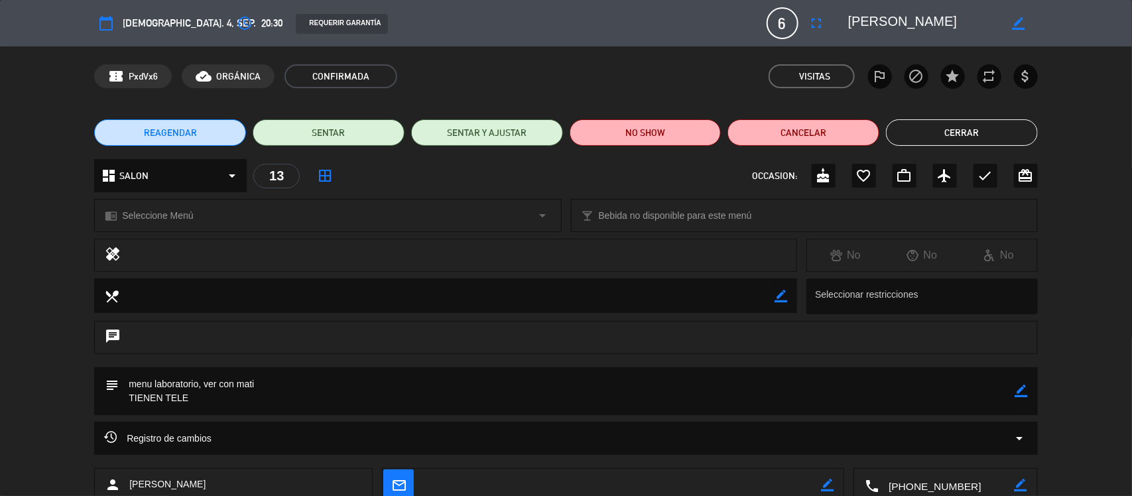
click at [960, 137] on button "Cerrar" at bounding box center [962, 132] width 152 height 27
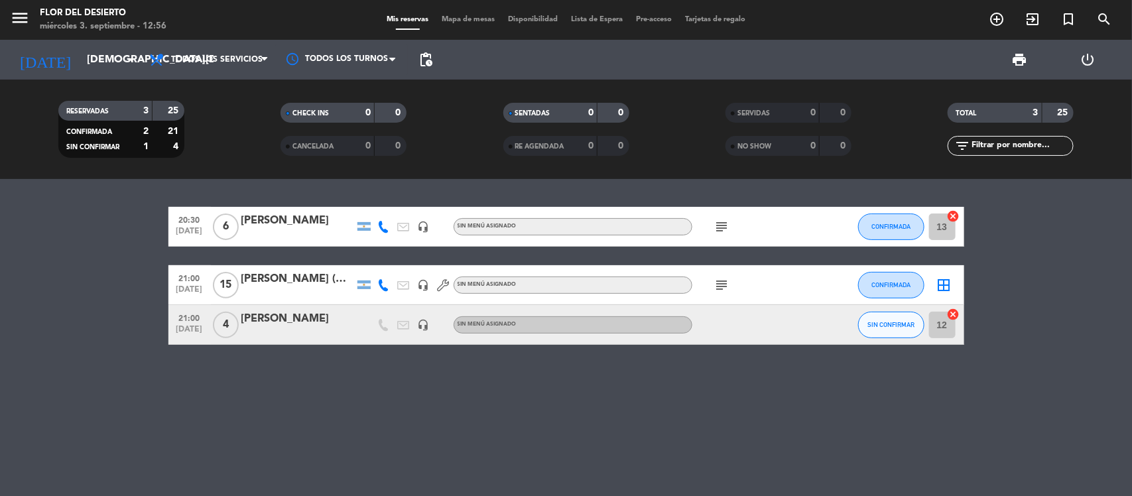
click at [295, 289] on div at bounding box center [297, 294] width 113 height 11
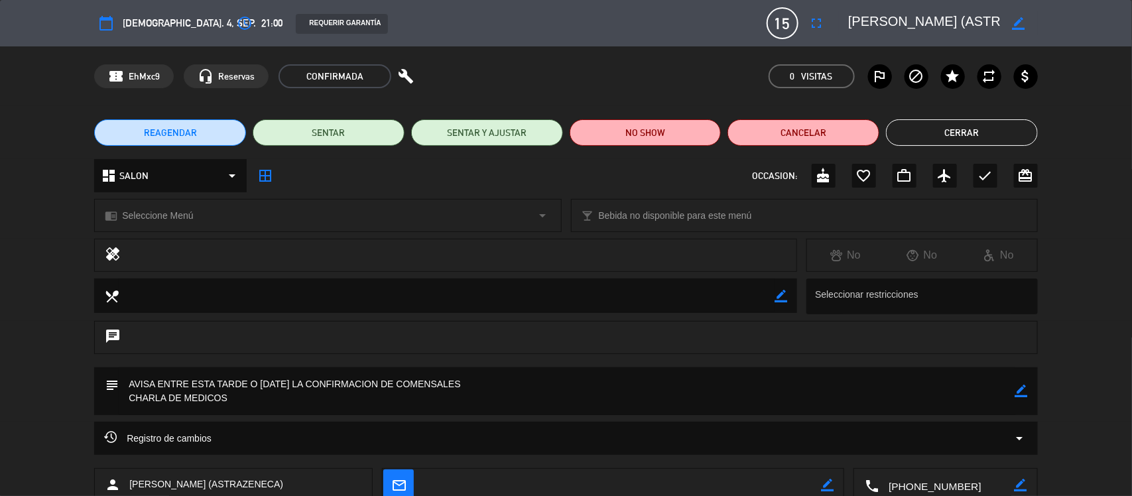
click at [1022, 386] on icon "border_color" at bounding box center [1021, 391] width 13 height 13
click at [821, 400] on textarea at bounding box center [567, 391] width 897 height 48
click at [1007, 395] on textarea at bounding box center [567, 391] width 897 height 48
click at [1022, 395] on icon at bounding box center [1021, 391] width 13 height 13
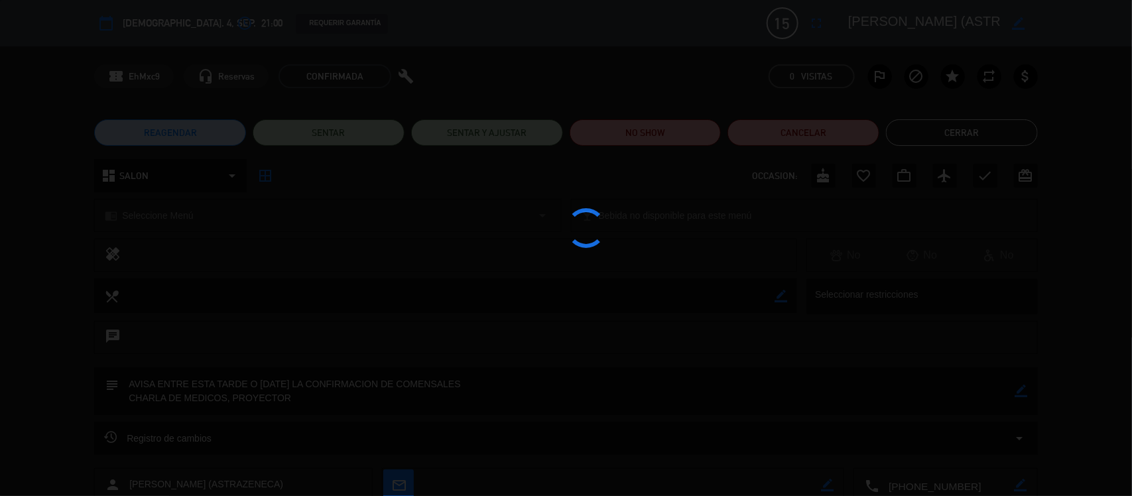
type textarea "AVISA ENTRE ESTA TARDE O [DATE] LA CONFIRMACION DE COMENSALES CHARLA DE MEDICOS…"
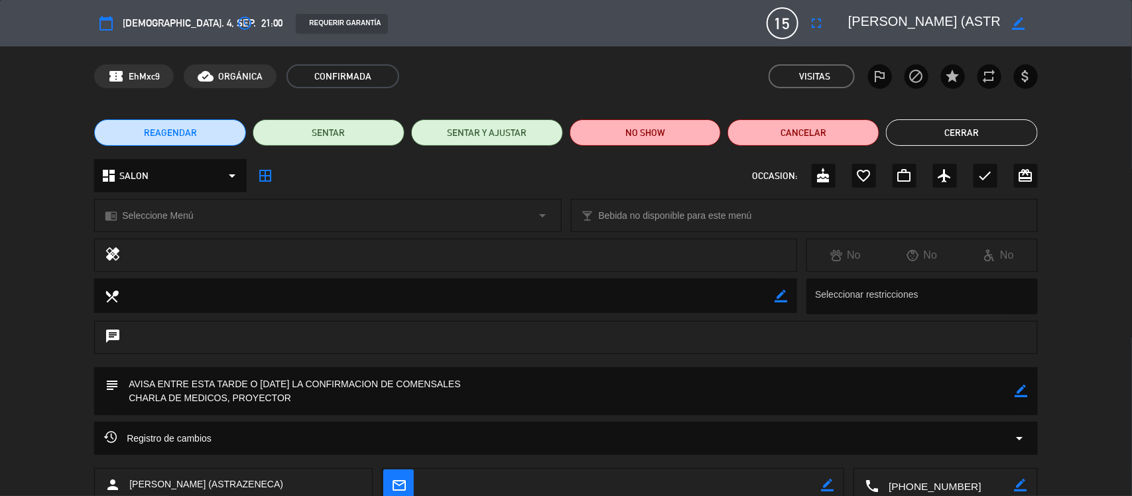
click at [993, 125] on button "Cerrar" at bounding box center [962, 132] width 152 height 27
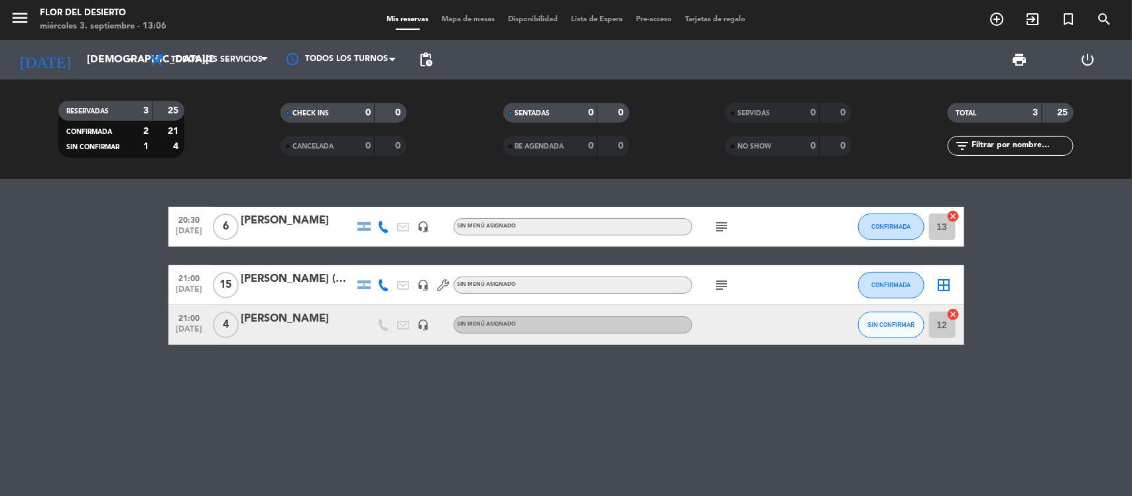
click at [451, 17] on span "Mapa de mesas" at bounding box center [468, 19] width 66 height 7
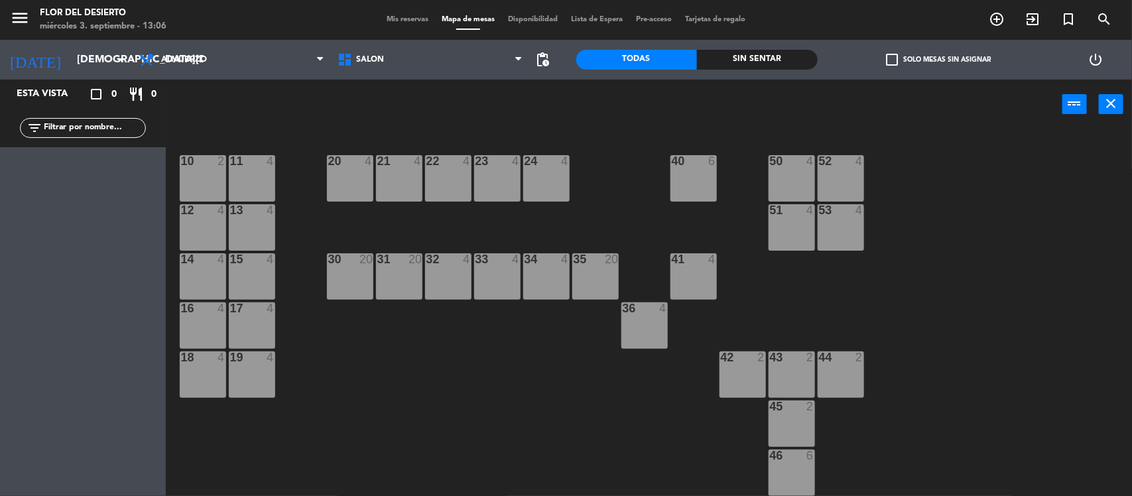
click at [363, 262] on div "20" at bounding box center [365, 259] width 13 height 12
drag, startPoint x: 575, startPoint y: 105, endPoint x: 318, endPoint y: 199, distance: 273.4
click at [463, 227] on div "Crear Reserva Bloquear Mesa power_input close 10 2 11 4 20 4 21 4 22 4 23 4 24 …" at bounding box center [566, 289] width 1132 height 419
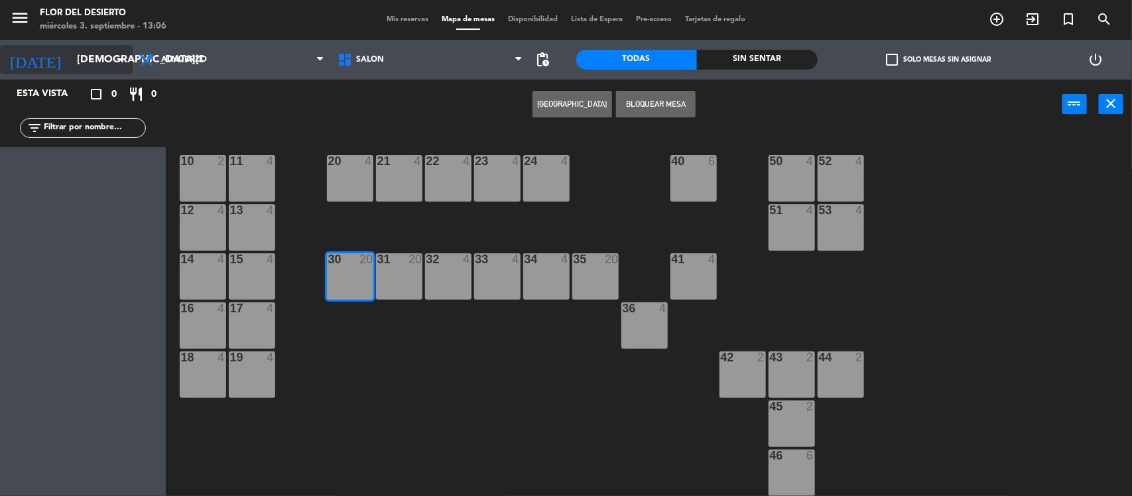
click at [103, 54] on input "[DEMOGRAPHIC_DATA][DATE]" at bounding box center [140, 60] width 140 height 26
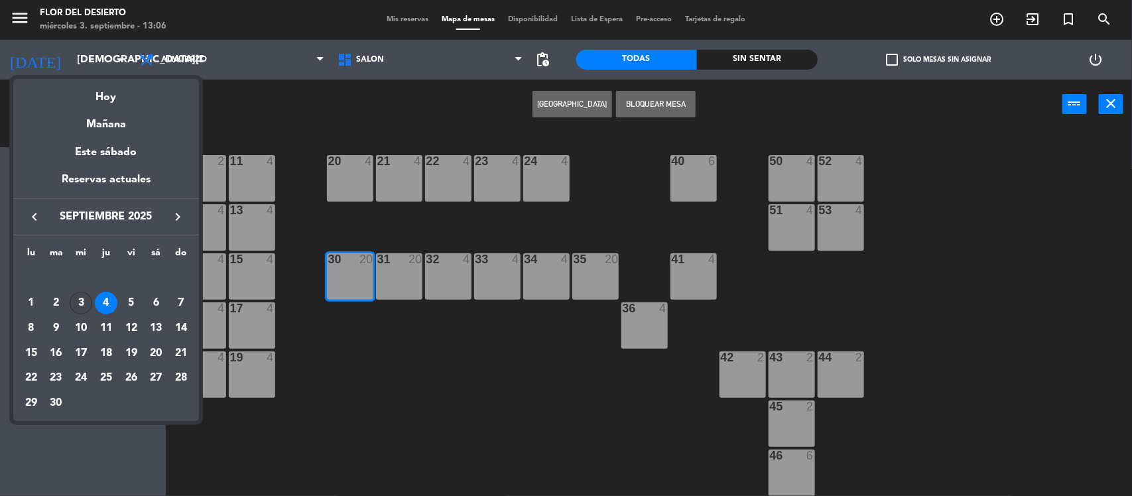
click at [83, 305] on div "3" at bounding box center [81, 303] width 23 height 23
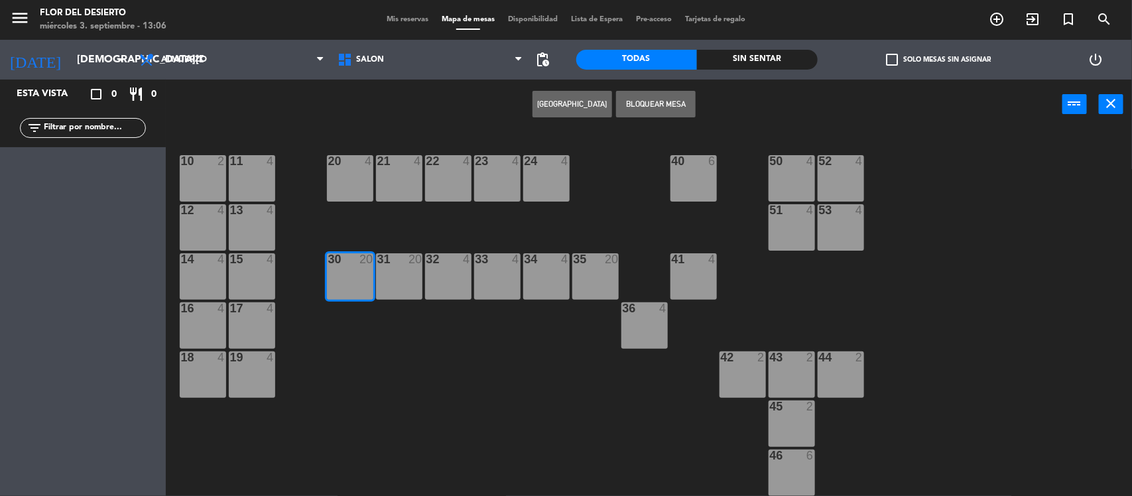
type input "[DATE]"
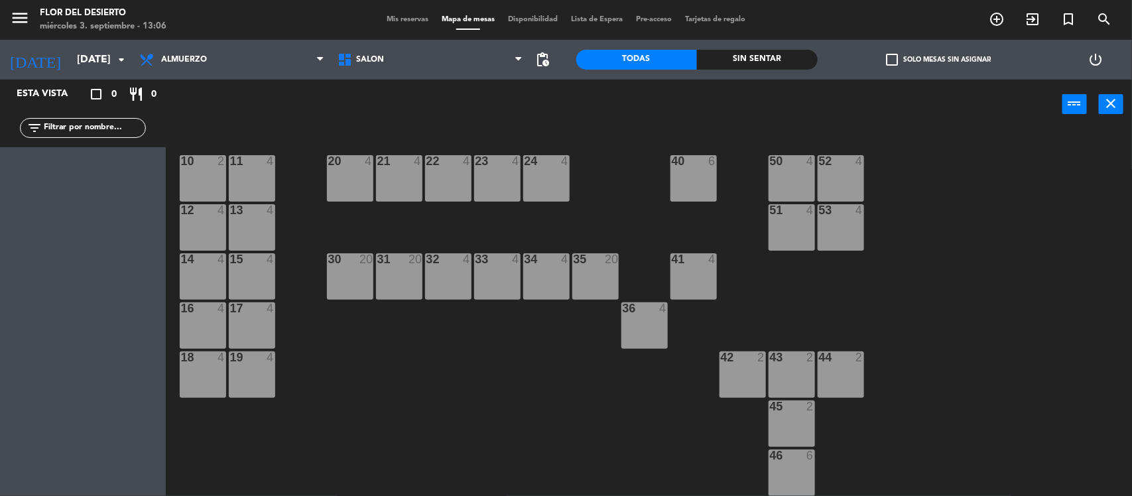
click at [352, 283] on div "30 20" at bounding box center [350, 276] width 46 height 46
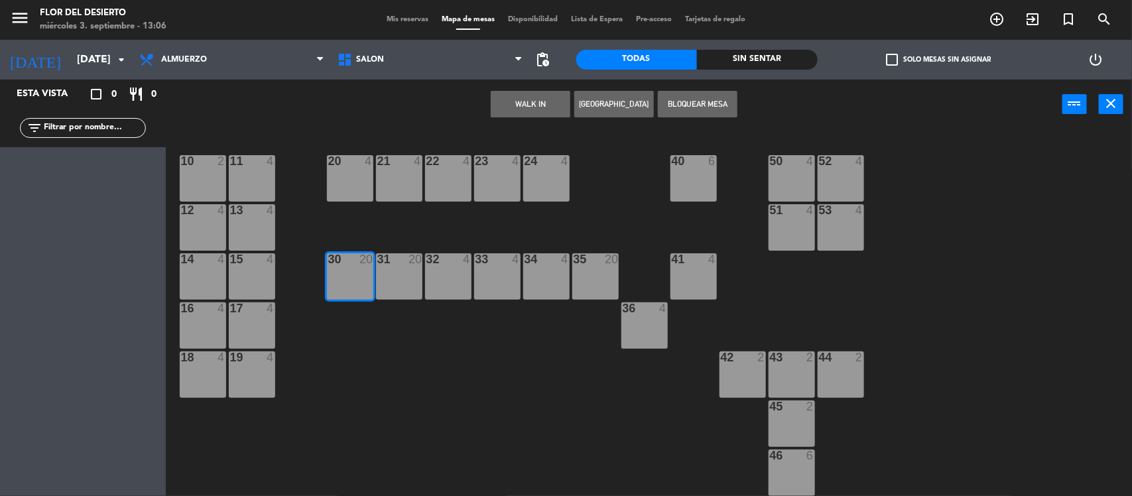
click at [521, 110] on button "WALK IN" at bounding box center [531, 104] width 80 height 27
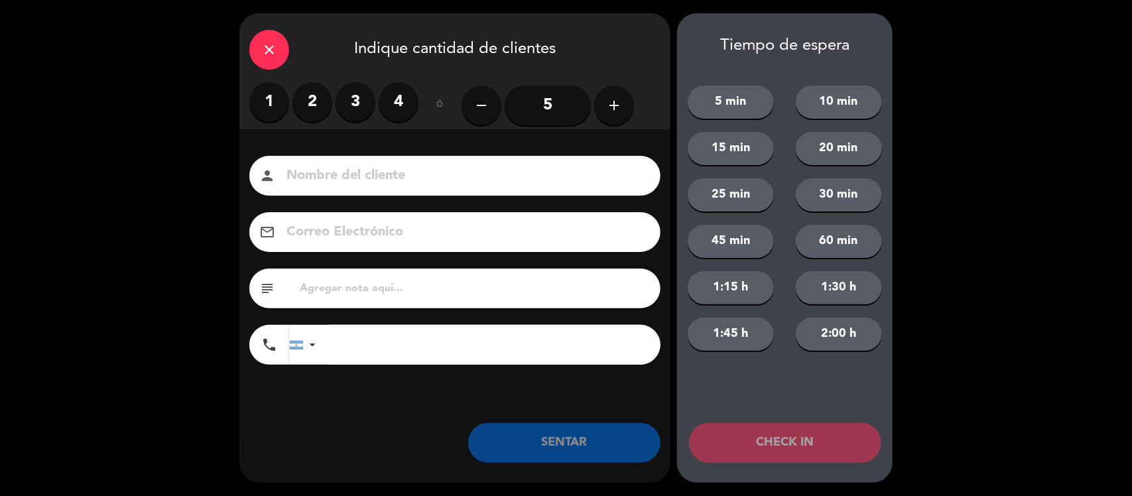
drag, startPoint x: 360, startPoint y: 101, endPoint x: 361, endPoint y: 111, distance: 9.4
click at [360, 103] on label "3" at bounding box center [356, 102] width 40 height 40
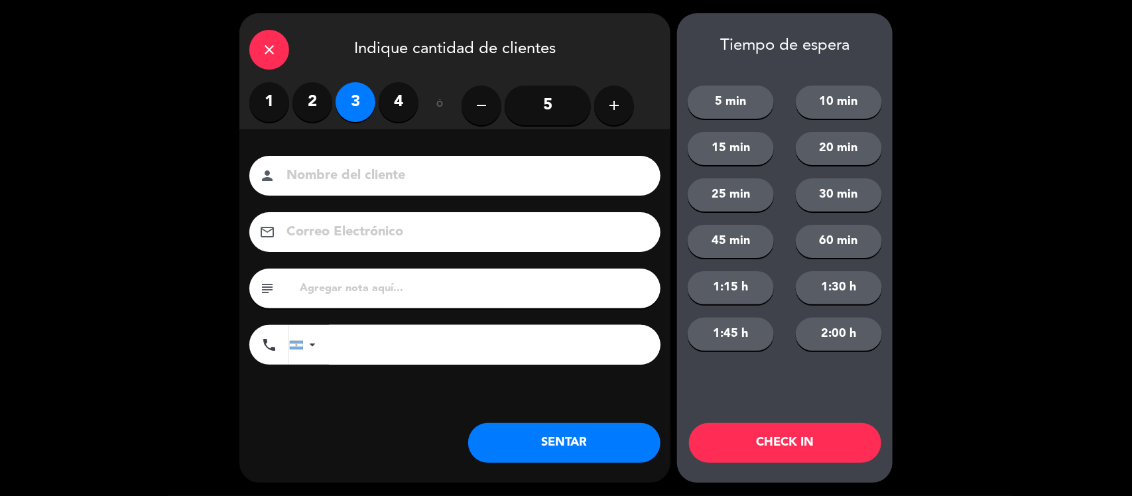
click at [369, 164] on input at bounding box center [464, 175] width 358 height 23
type input "MENDOCINOS"
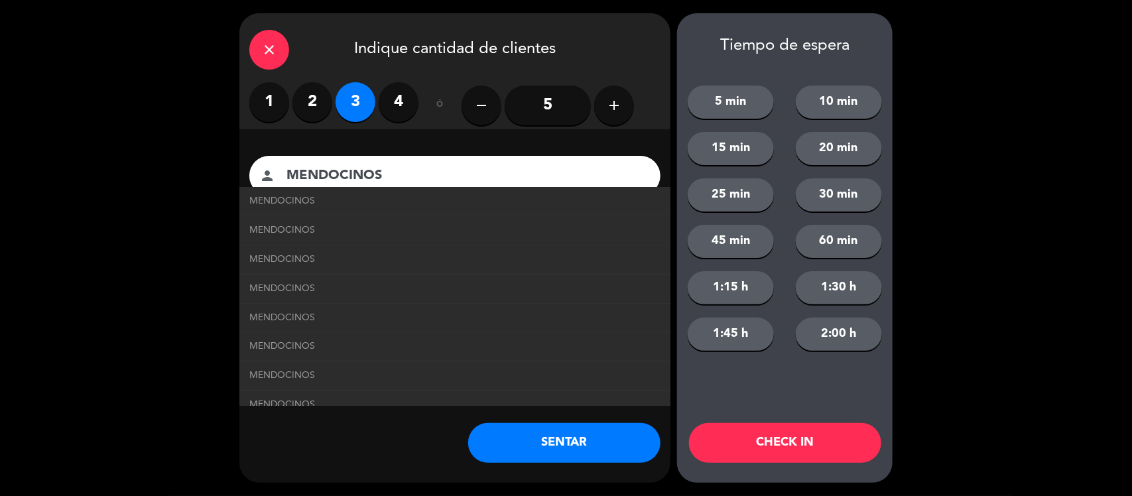
click at [326, 300] on li "MENDOCINOS" at bounding box center [454, 289] width 431 height 29
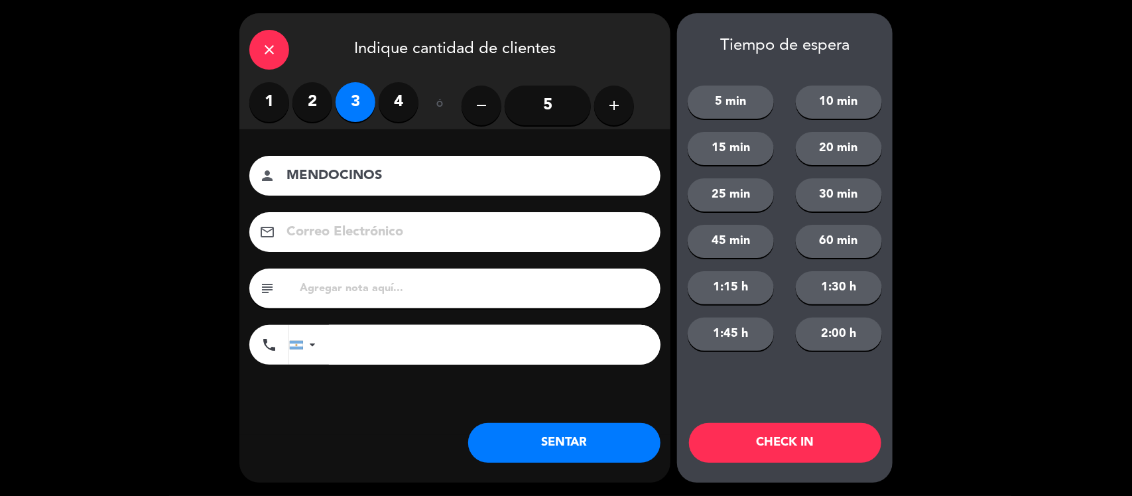
click at [332, 285] on input "text" at bounding box center [474, 288] width 352 height 19
click at [338, 287] on input "PRIMA VEZ EN EL RESTAURANTE, PASARON Y" at bounding box center [474, 288] width 352 height 19
click at [332, 283] on input "PRIMA ERVEZ EN EL RESTAURANTE, PASARON Y" at bounding box center [474, 288] width 352 height 19
click at [330, 283] on input "PRI ERVEZ EN EL RESTAURANTE, PASARON Y" at bounding box center [474, 288] width 352 height 19
click at [564, 289] on input "PRIMERA VEZ EN EL RESTAURANTE, PASARON Y" at bounding box center [474, 288] width 352 height 19
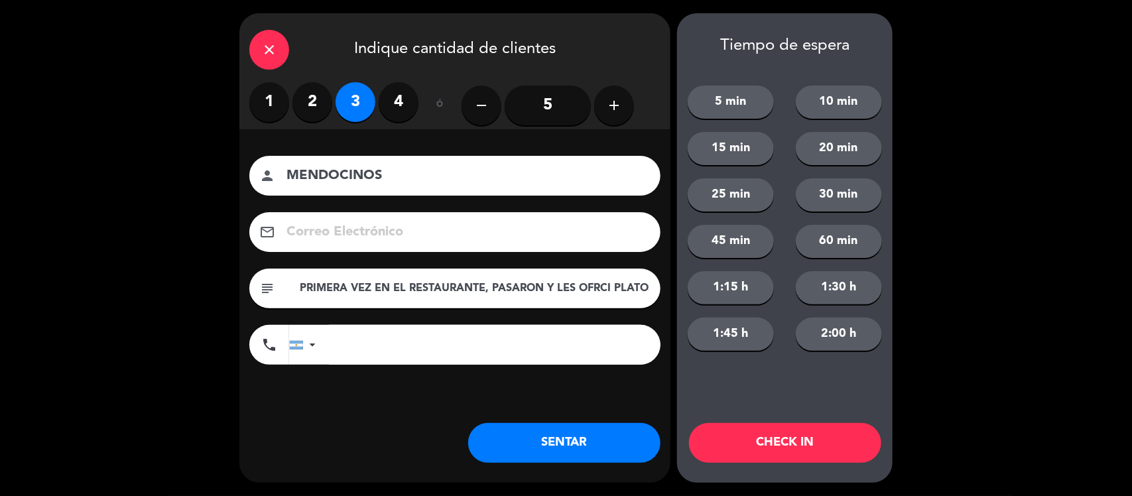
scroll to position [0, 5]
drag, startPoint x: 587, startPoint y: 291, endPoint x: 604, endPoint y: 307, distance: 23.9
click at [587, 292] on input "PRIMERA VEZ EN EL RESTAURANTE, PASARON Y LES OFRCI PLATOS" at bounding box center [474, 288] width 352 height 19
type input "PRIMERA VEZ EN EL RESTAURANTE, PASARON Y LES OFRECI PLATOS"
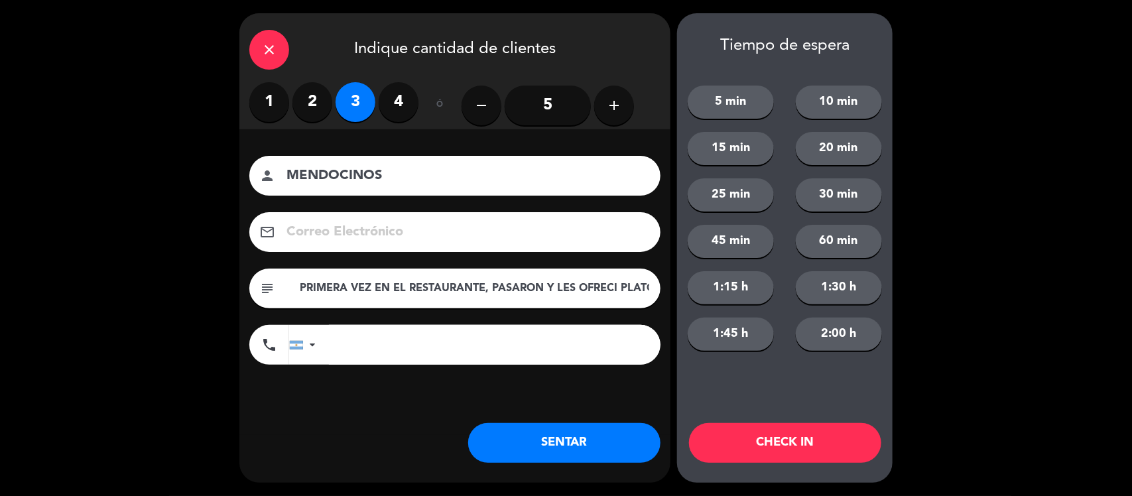
click at [554, 438] on button "SENTAR" at bounding box center [564, 443] width 192 height 40
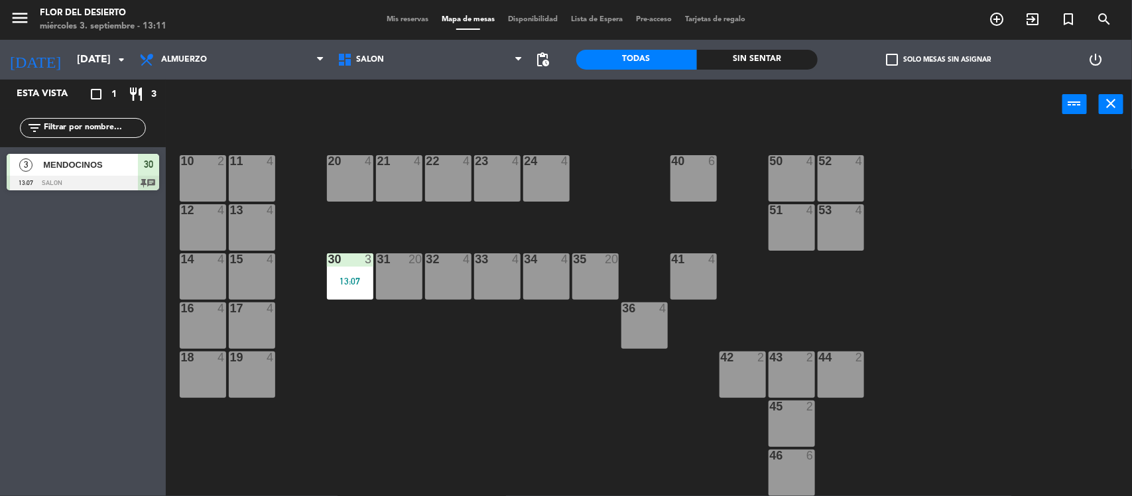
click at [487, 179] on div "23 4" at bounding box center [497, 178] width 46 height 46
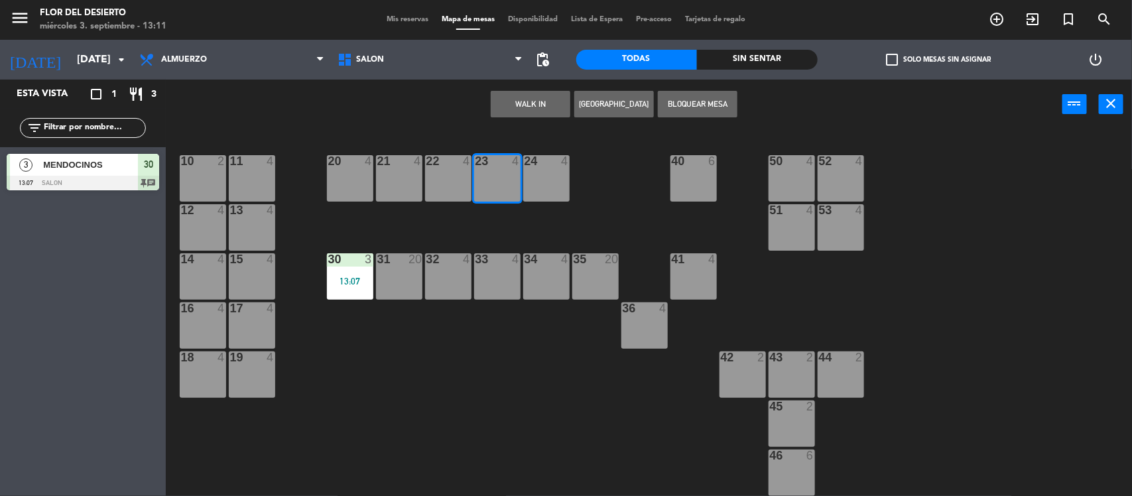
click at [452, 183] on div "22 4" at bounding box center [448, 178] width 46 height 46
click at [511, 108] on button "WALK IN" at bounding box center [531, 104] width 80 height 27
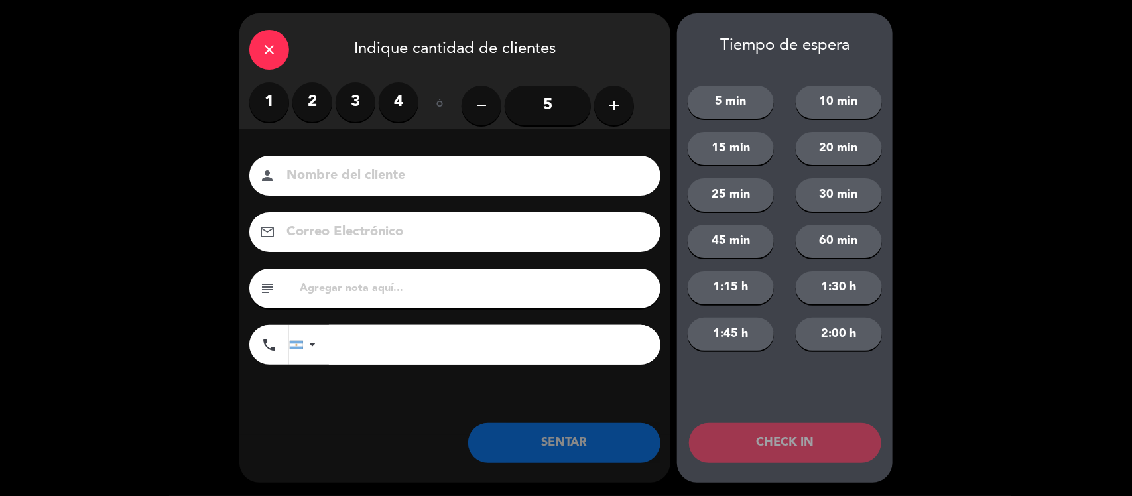
click at [393, 94] on label "4" at bounding box center [399, 102] width 40 height 40
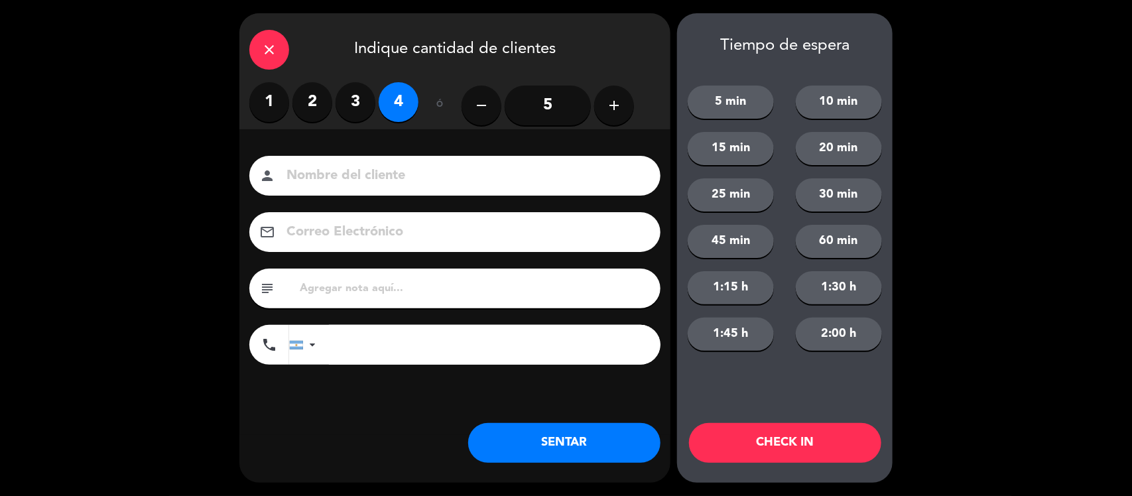
click at [385, 174] on input at bounding box center [464, 175] width 358 height 23
click at [376, 276] on div "subject" at bounding box center [454, 289] width 411 height 40
click at [367, 289] on input "text" at bounding box center [474, 288] width 352 height 19
click at [428, 287] on input "GRAL [PERSON_NAME], PASA" at bounding box center [474, 288] width 352 height 19
click at [432, 291] on input "GRAL [PERSON_NAME], PASAR" at bounding box center [474, 288] width 352 height 19
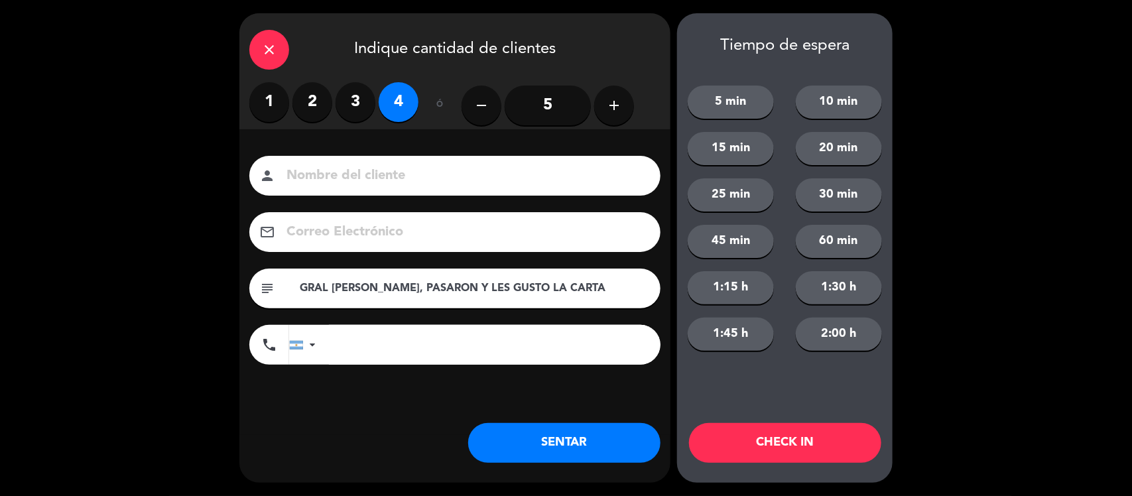
type input "GRAL [PERSON_NAME], PASARON Y LES GUSTO LA CARTA"
click at [568, 448] on button "SENTAR" at bounding box center [564, 443] width 192 height 40
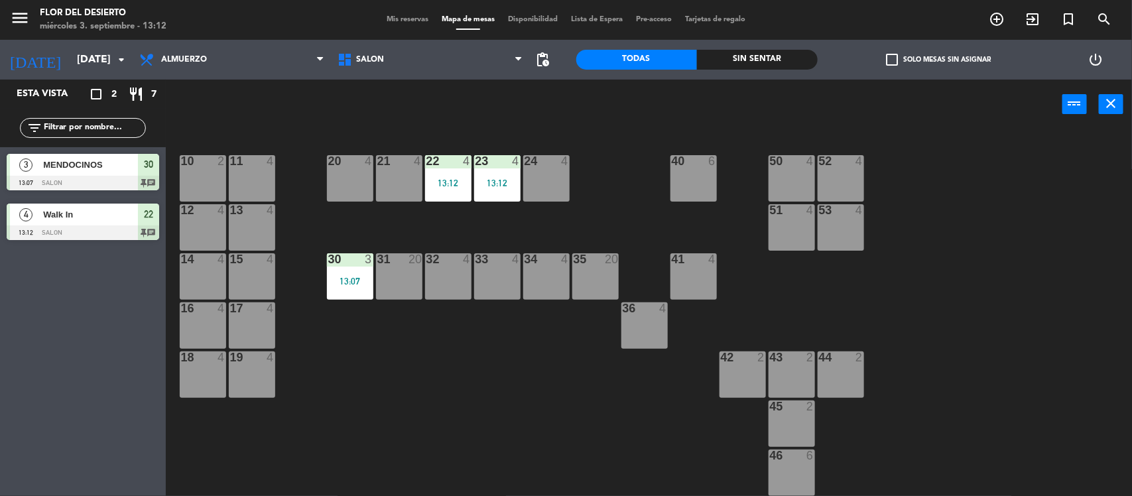
click at [499, 287] on div "33 4" at bounding box center [497, 276] width 46 height 46
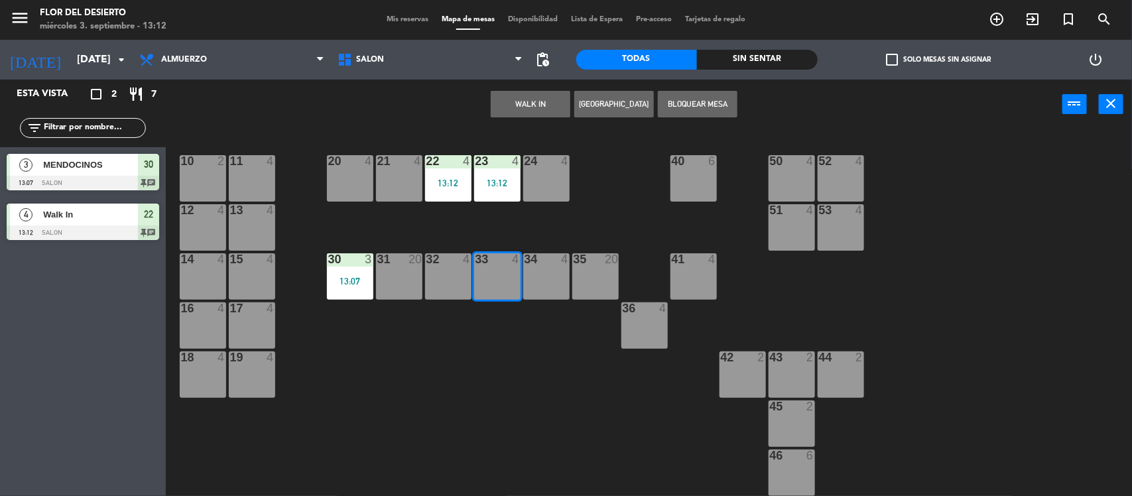
click at [493, 345] on div "10 2 11 4 20 4 21 4 22 4 13:12 23 4 13:12 24 4 40 6 50 4 52 4 12 4 13 4 51 4 53…" at bounding box center [654, 314] width 955 height 367
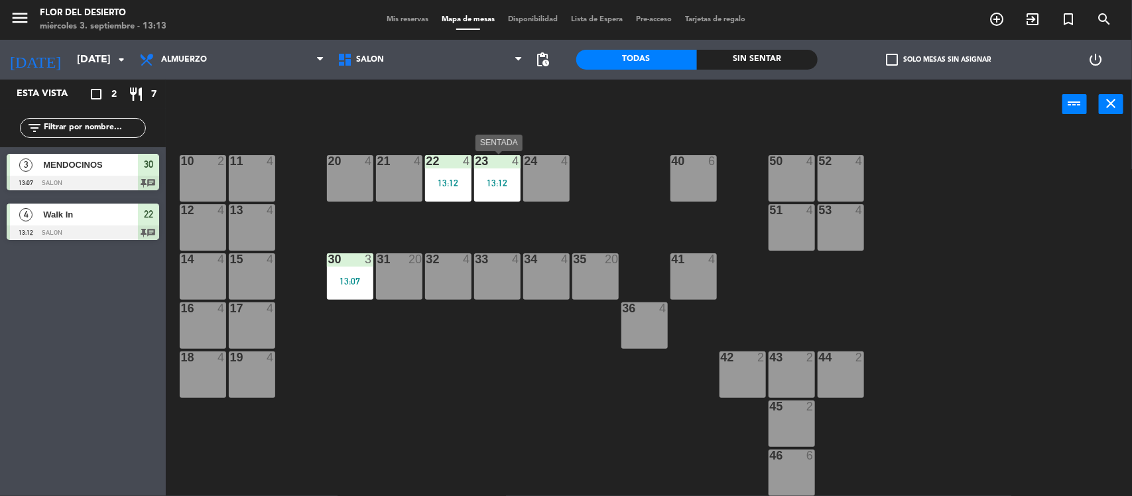
click at [487, 159] on div at bounding box center [497, 161] width 22 height 12
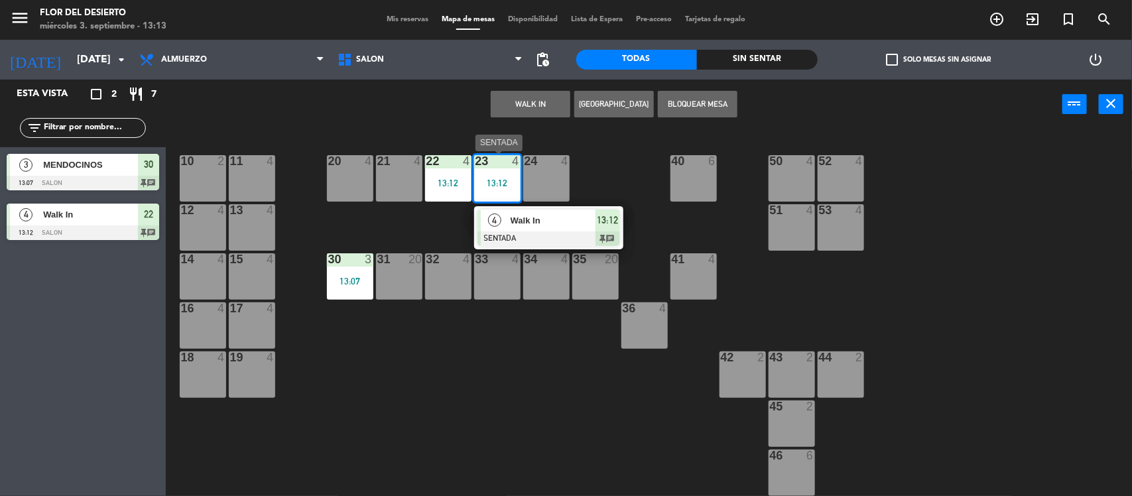
click at [514, 231] on div at bounding box center [549, 238] width 143 height 15
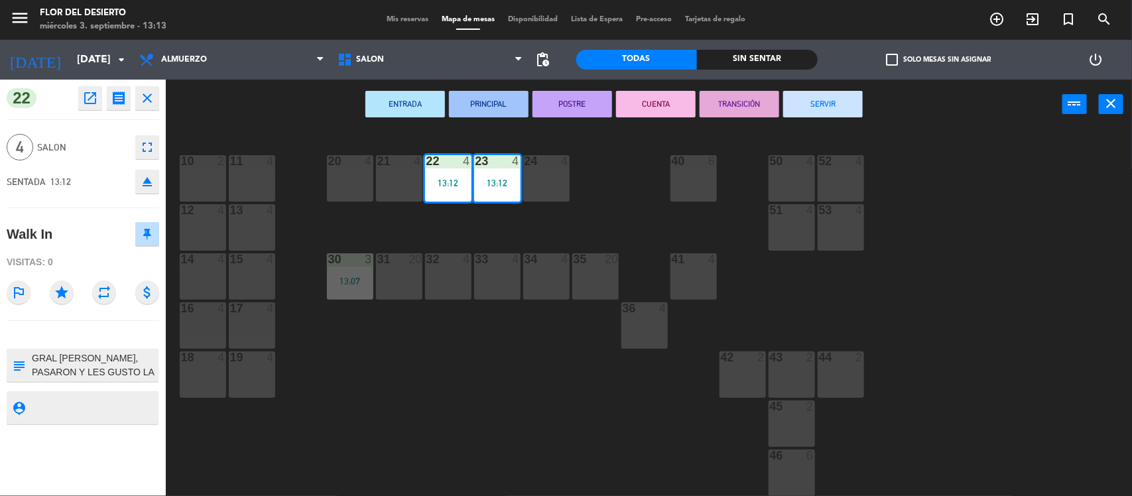
click at [135, 368] on textarea at bounding box center [94, 366] width 127 height 28
click at [134, 371] on textarea at bounding box center [94, 366] width 127 height 28
click at [74, 367] on textarea at bounding box center [94, 366] width 127 height 28
click at [107, 361] on textarea at bounding box center [94, 366] width 127 height 28
click at [105, 375] on textarea at bounding box center [94, 366] width 127 height 28
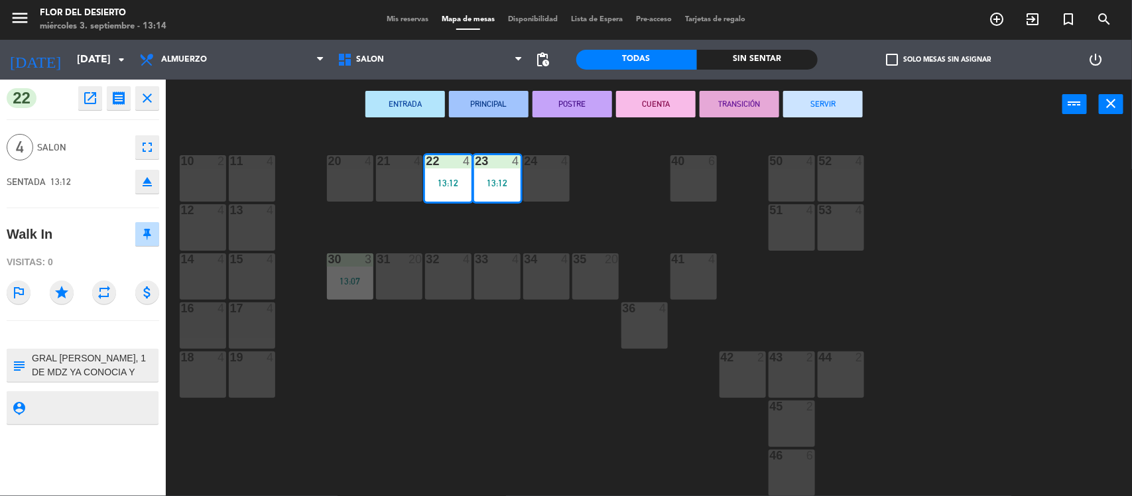
scroll to position [11, 0]
click at [105, 375] on textarea at bounding box center [94, 366] width 127 height 28
type textarea "GRAL [PERSON_NAME], 1 DE MDZ YA CONOCIA Y RECOMENDÓ"
click at [536, 426] on div "10 2 11 4 20 4 21 4 22 4 13:12 23 4 13:12 24 4 40 6 50 4 52 4 12 4 13 4 51 4 53…" at bounding box center [654, 314] width 955 height 367
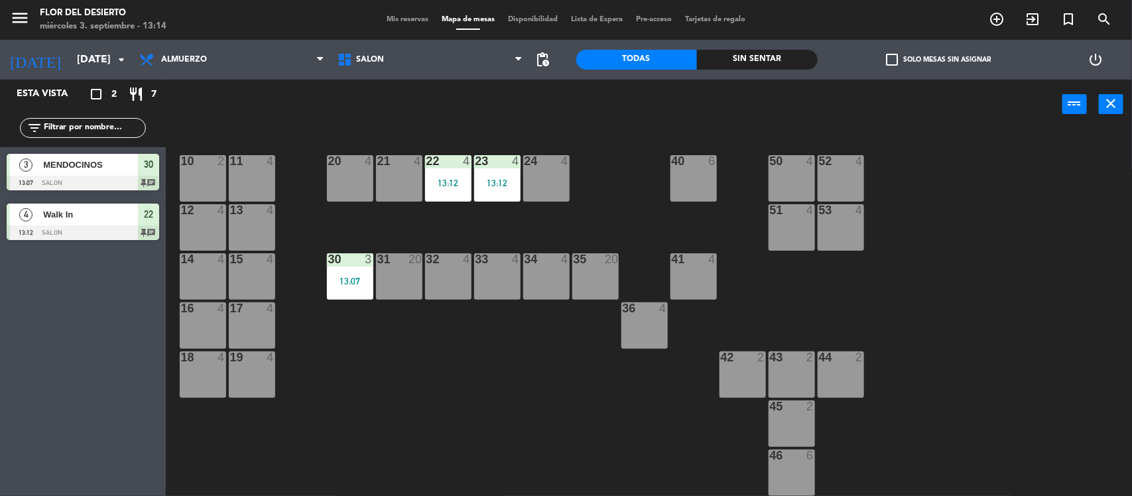
click at [67, 216] on span "Walk In" at bounding box center [90, 215] width 95 height 14
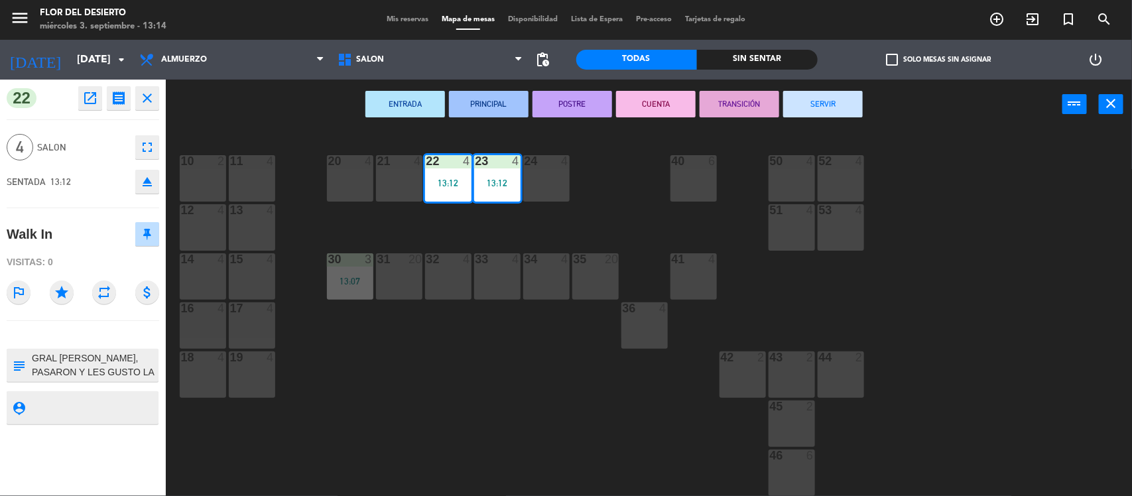
click at [139, 373] on textarea at bounding box center [94, 366] width 127 height 28
click at [367, 368] on div "10 2 11 4 20 4 21 4 22 4 13:12 23 4 13:12 24 4 40 6 50 4 52 4 12 4 13 4 51 4 53…" at bounding box center [654, 314] width 955 height 367
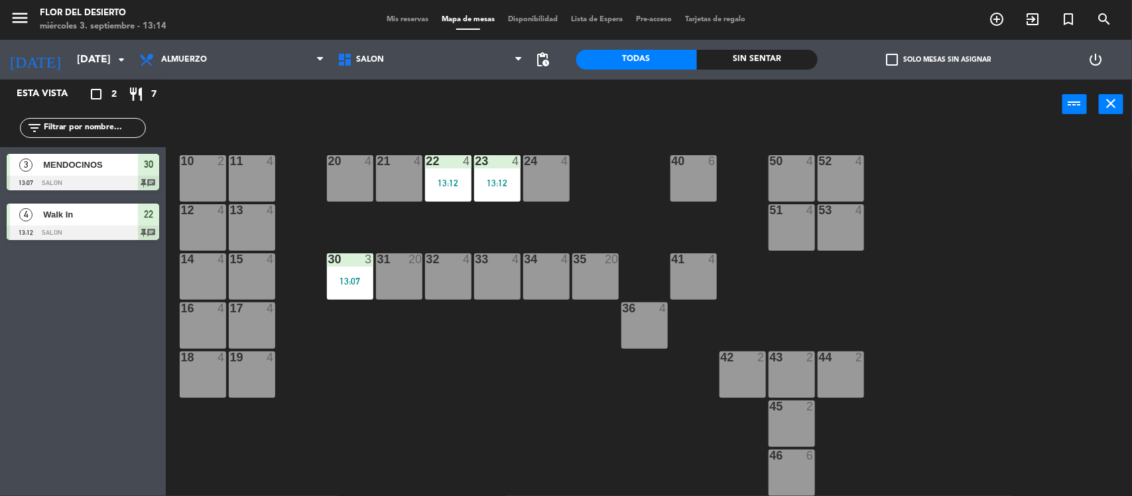
click at [68, 176] on div at bounding box center [83, 183] width 153 height 15
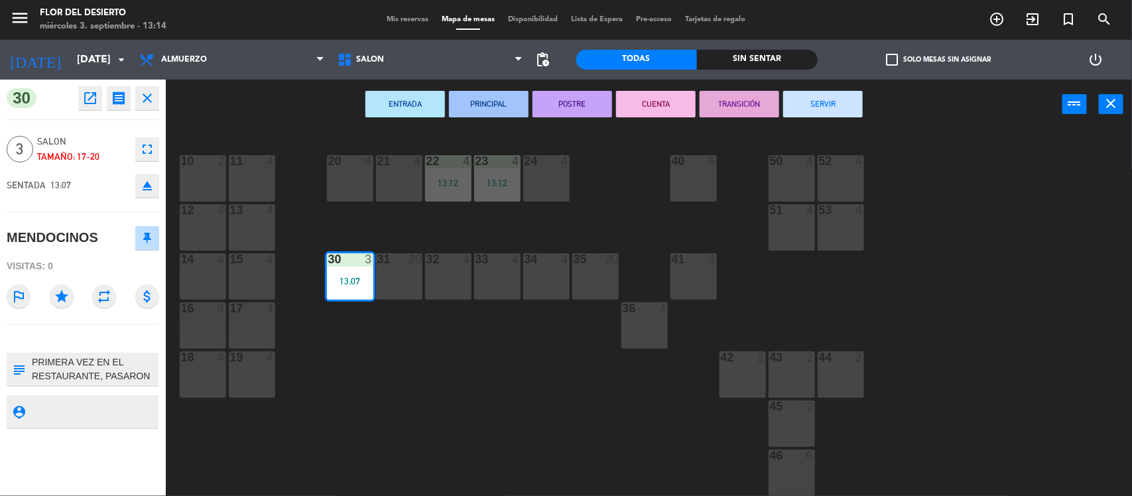
click at [409, 389] on div "10 2 11 4 20 4 21 4 22 4 13:12 23 4 13:12 24 4 40 6 50 4 52 4 12 4 13 4 51 4 53…" at bounding box center [654, 314] width 955 height 367
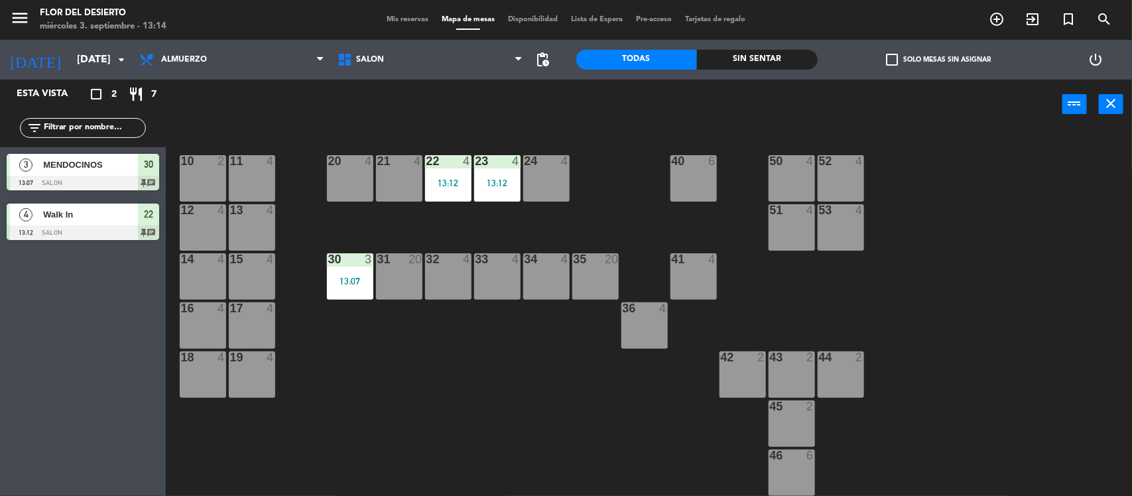
click at [498, 183] on div "13:12" at bounding box center [497, 182] width 46 height 9
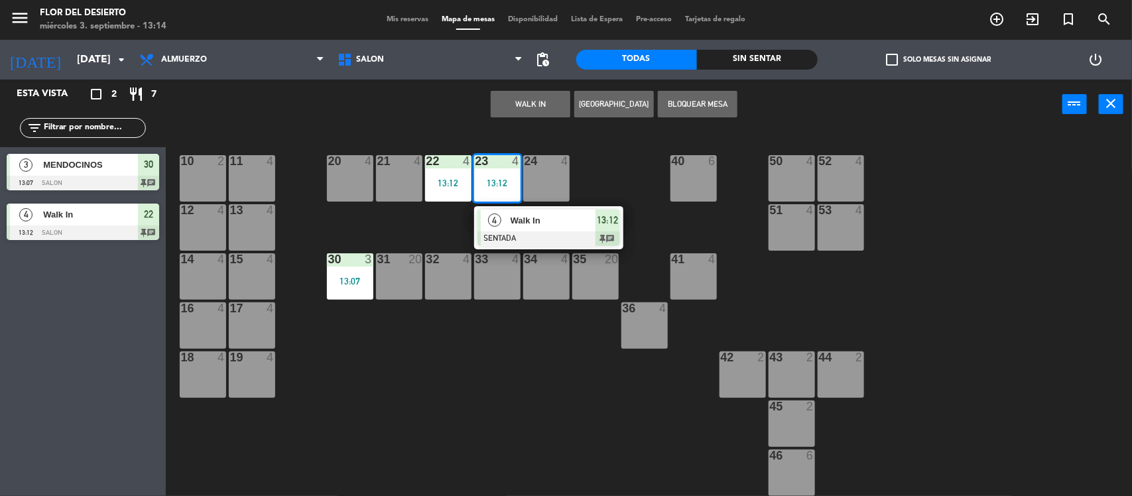
click at [499, 237] on div at bounding box center [549, 238] width 143 height 15
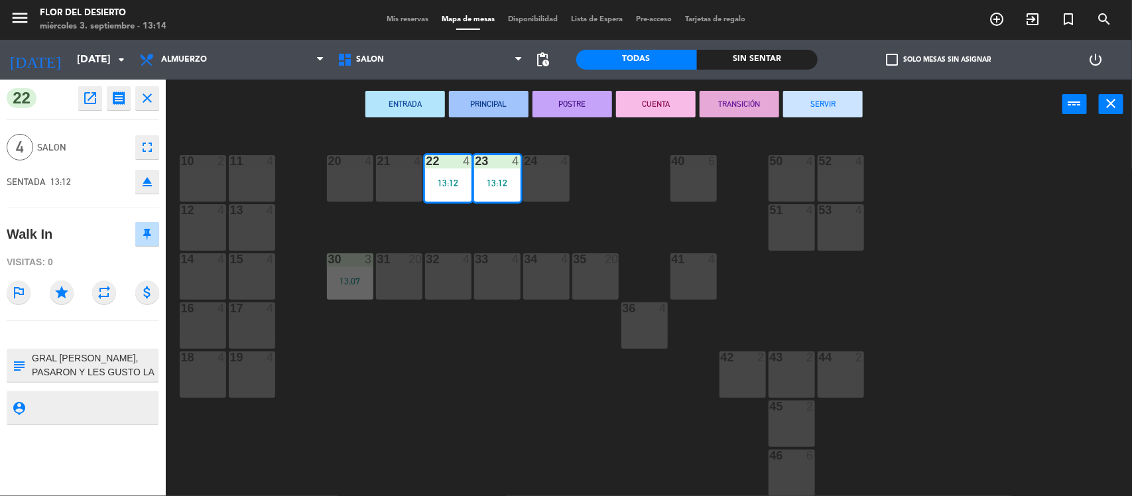
click at [442, 178] on div "13:12" at bounding box center [448, 182] width 46 height 9
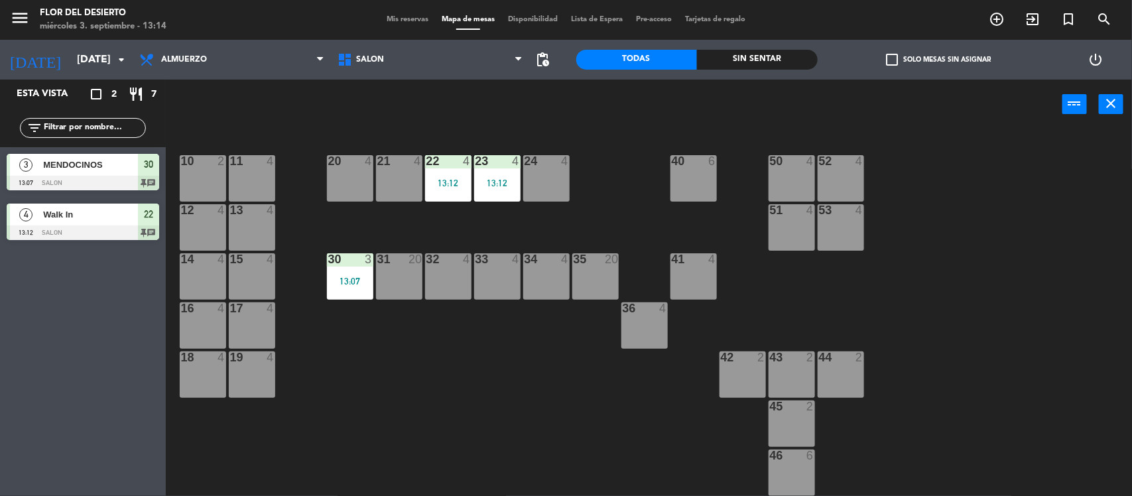
click at [466, 183] on div "13:12" at bounding box center [448, 182] width 46 height 9
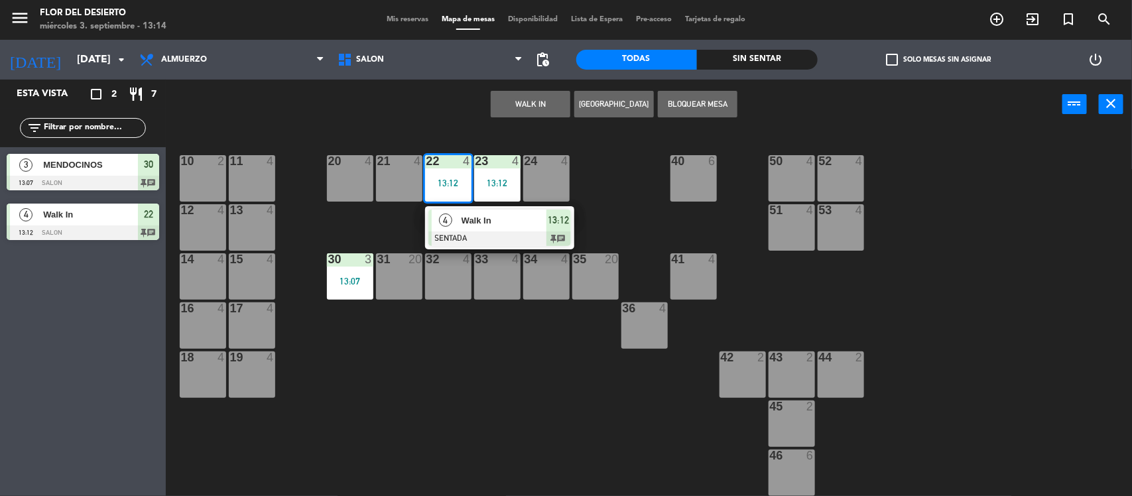
click at [471, 217] on span "Walk In" at bounding box center [504, 221] width 85 height 14
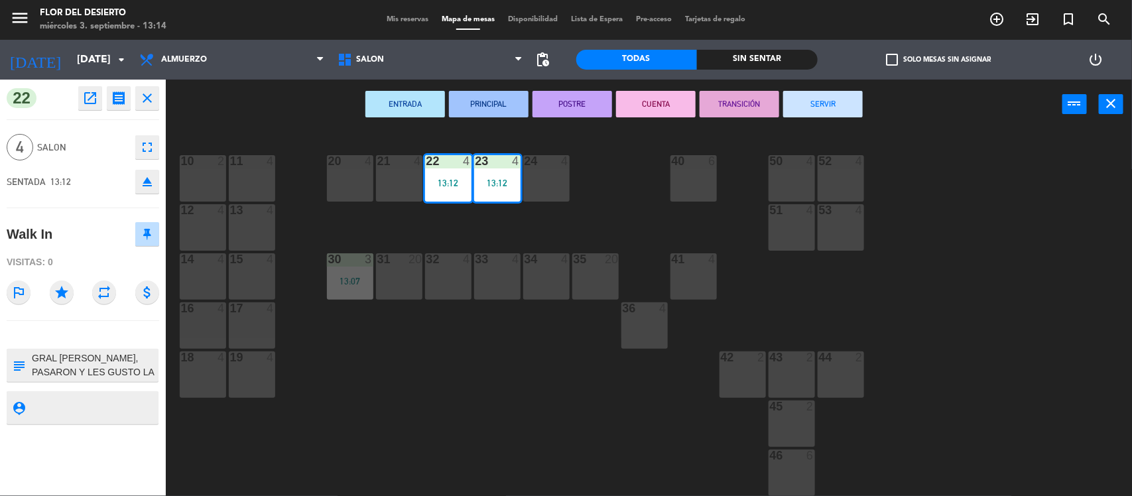
click at [141, 369] on textarea at bounding box center [94, 366] width 127 height 28
drag, startPoint x: 141, startPoint y: 369, endPoint x: 29, endPoint y: 373, distance: 112.2
click at [29, 373] on div "subject" at bounding box center [83, 365] width 152 height 33
type textarea "GRAL [PERSON_NAME], 1 DE MDZ CONOCIA Y RECOMENDÓ"
click at [93, 442] on div "22 open_in_new receipt 1:12 PM [DATE] 4 personas Walk In [GEOGRAPHIC_DATA] 22+2…" at bounding box center [83, 288] width 166 height 417
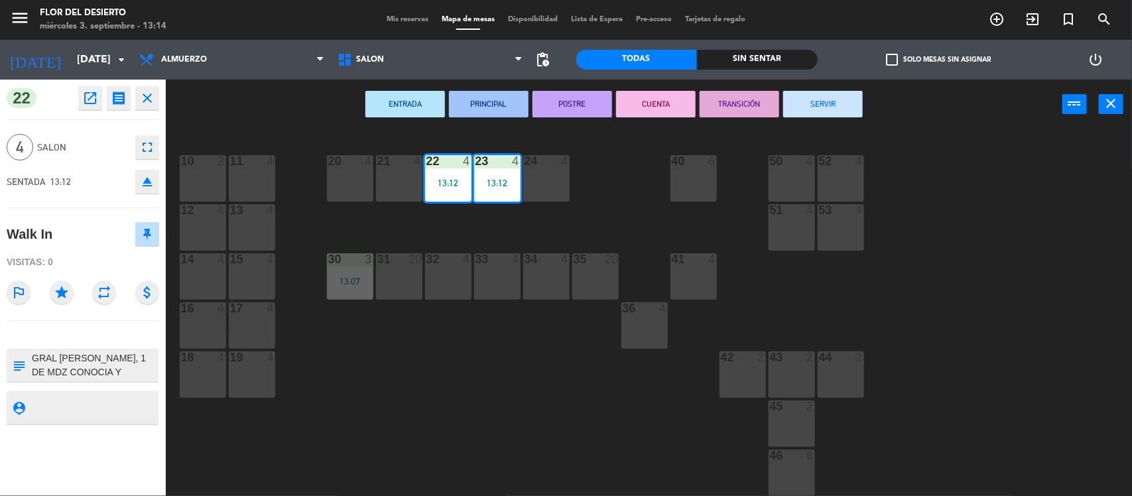
click at [487, 406] on div "10 2 11 4 20 4 21 4 22 4 13:12 23 4 13:12 24 4 40 6 50 4 52 4 12 4 13 4 51 4 53…" at bounding box center [654, 314] width 955 height 367
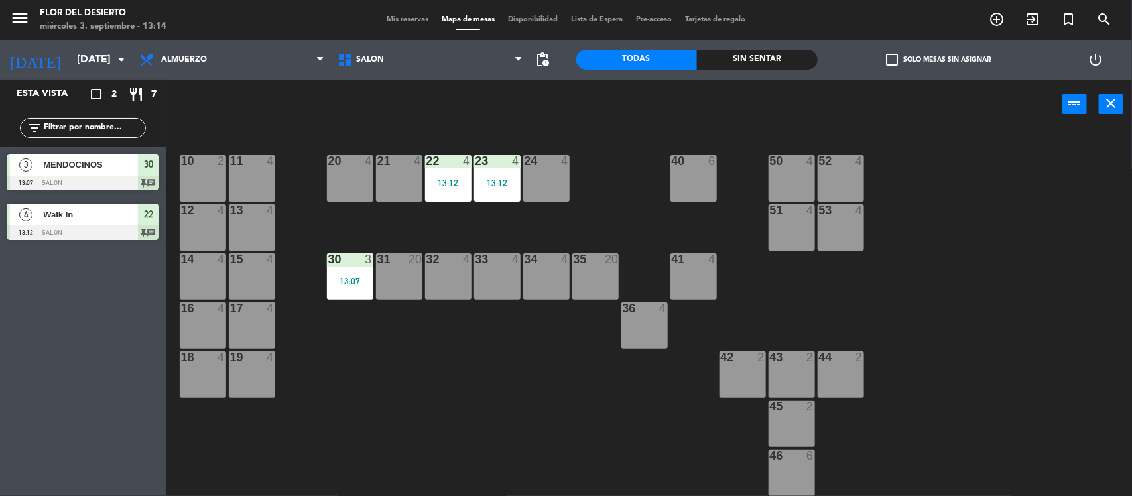
click at [504, 180] on div "13:12" at bounding box center [497, 182] width 46 height 9
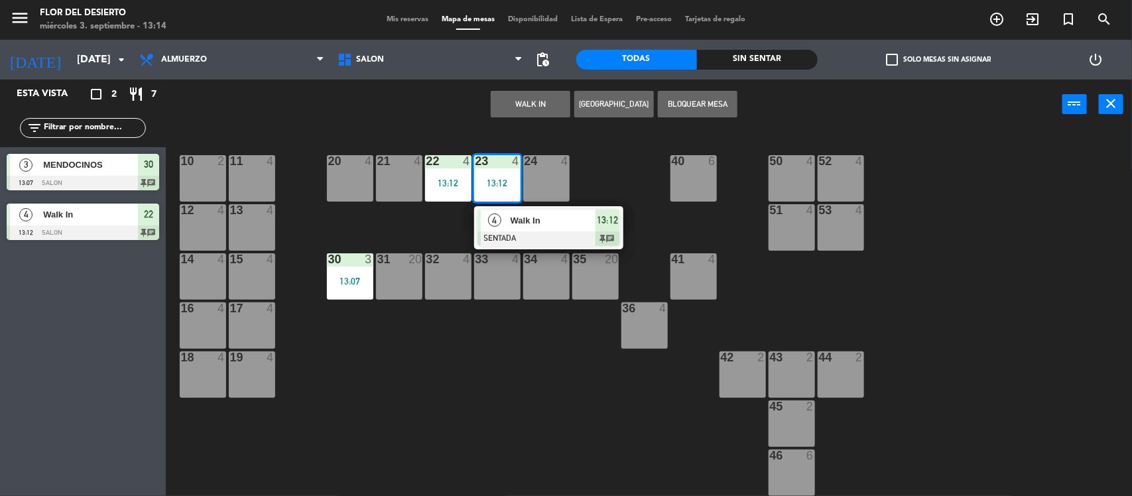
click at [495, 210] on div "4" at bounding box center [495, 221] width 29 height 22
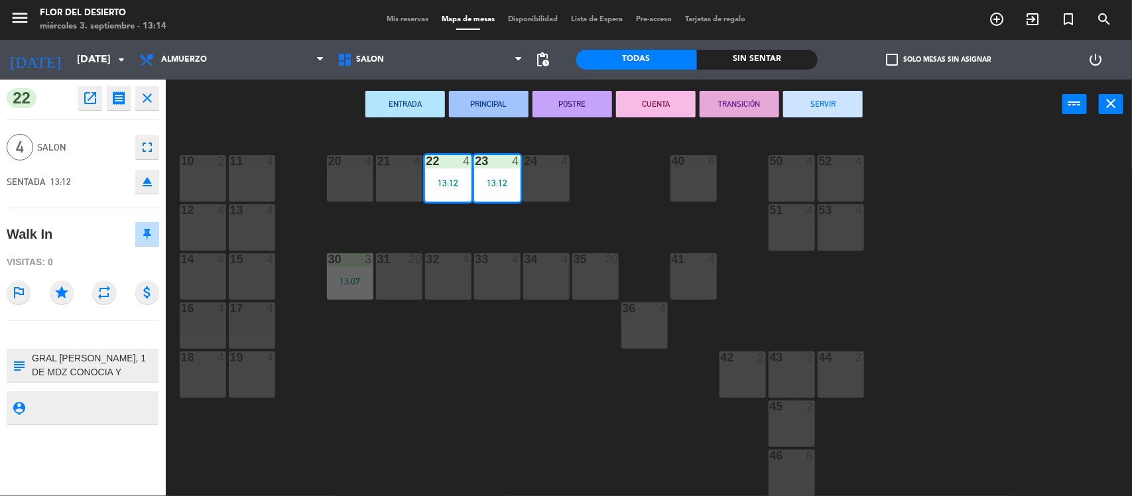
click at [469, 383] on div "10 2 11 4 20 4 21 4 22 4 13:12 23 4 13:12 24 4 40 6 50 4 52 4 12 4 13 4 51 4 53…" at bounding box center [654, 314] width 955 height 367
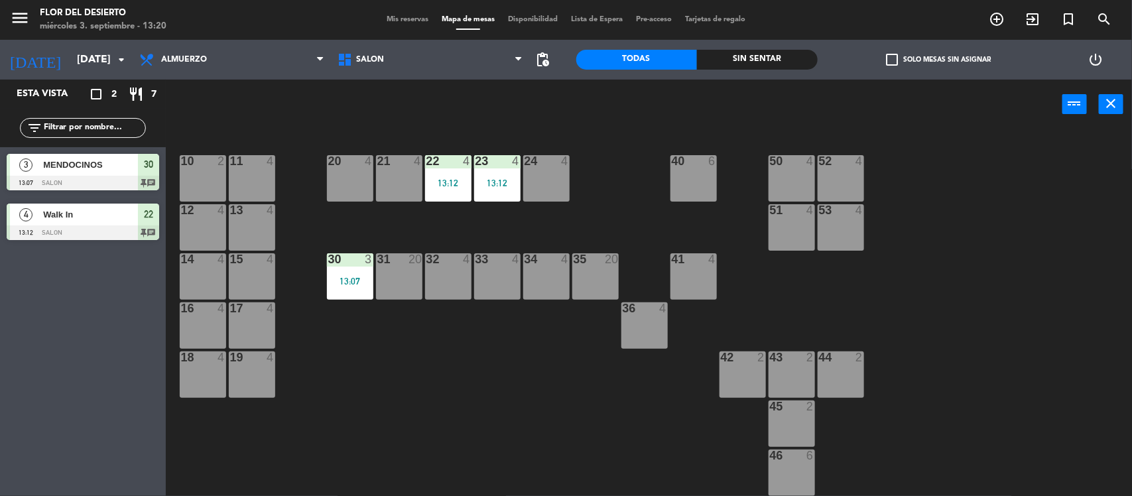
click at [588, 274] on div "35 20" at bounding box center [595, 276] width 46 height 46
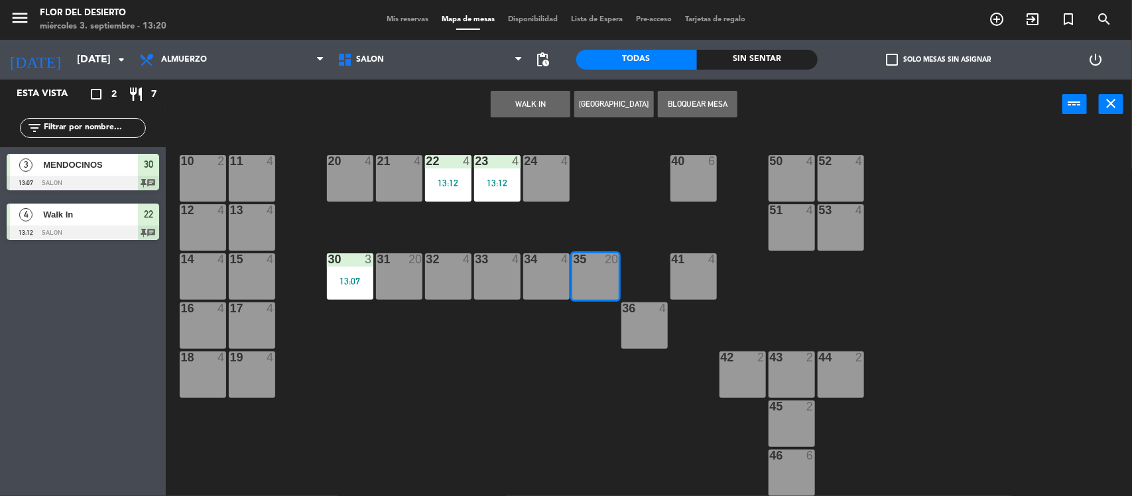
click at [532, 108] on button "WALK IN" at bounding box center [531, 104] width 80 height 27
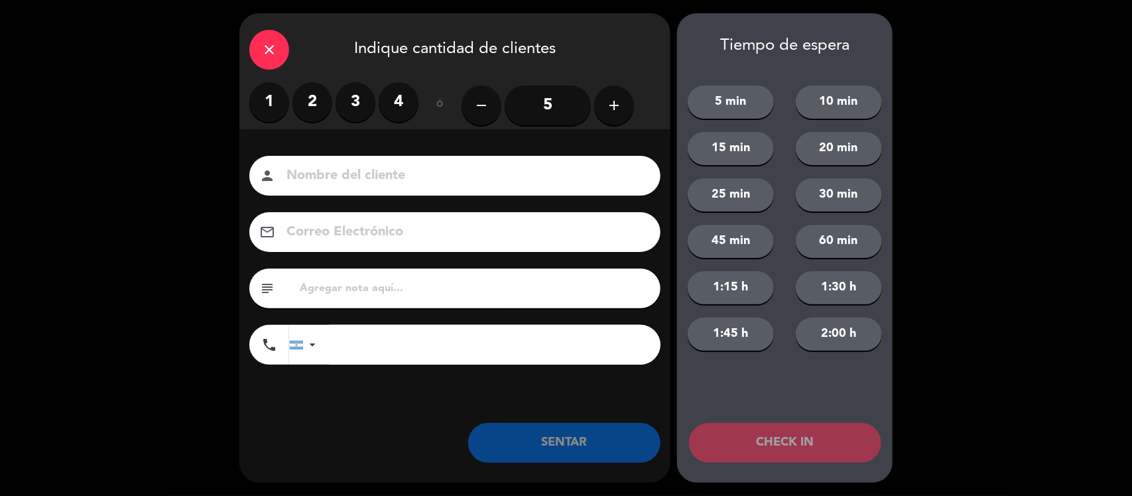
drag, startPoint x: 624, startPoint y: 107, endPoint x: 614, endPoint y: 110, distance: 10.5
click at [623, 107] on button "add" at bounding box center [614, 106] width 40 height 40
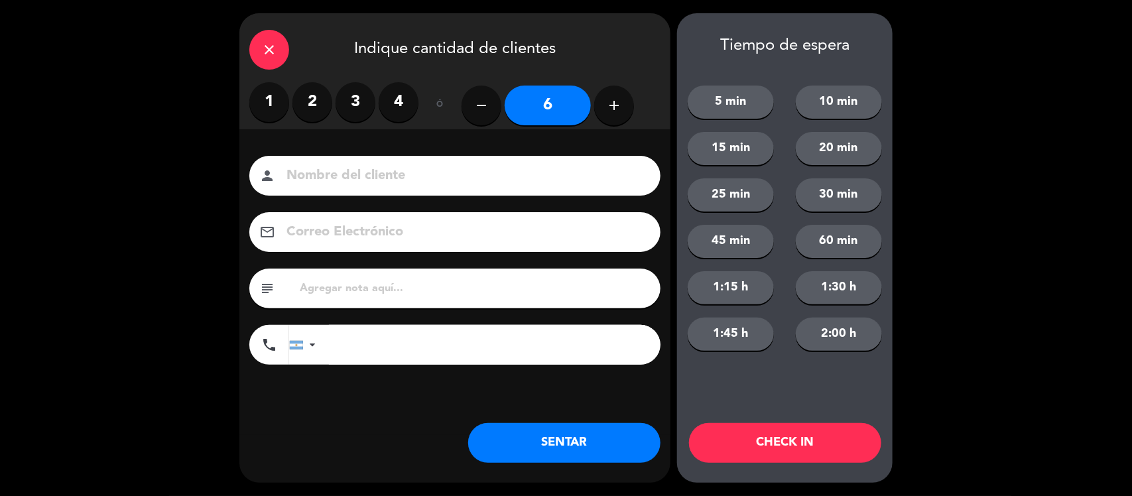
click at [535, 177] on input at bounding box center [464, 175] width 358 height 23
click at [434, 287] on input "text" at bounding box center [474, 288] width 352 height 19
type input "BS AS, LES GUSTO EL MENU EJ"
click at [533, 436] on button "SENTAR" at bounding box center [564, 443] width 192 height 40
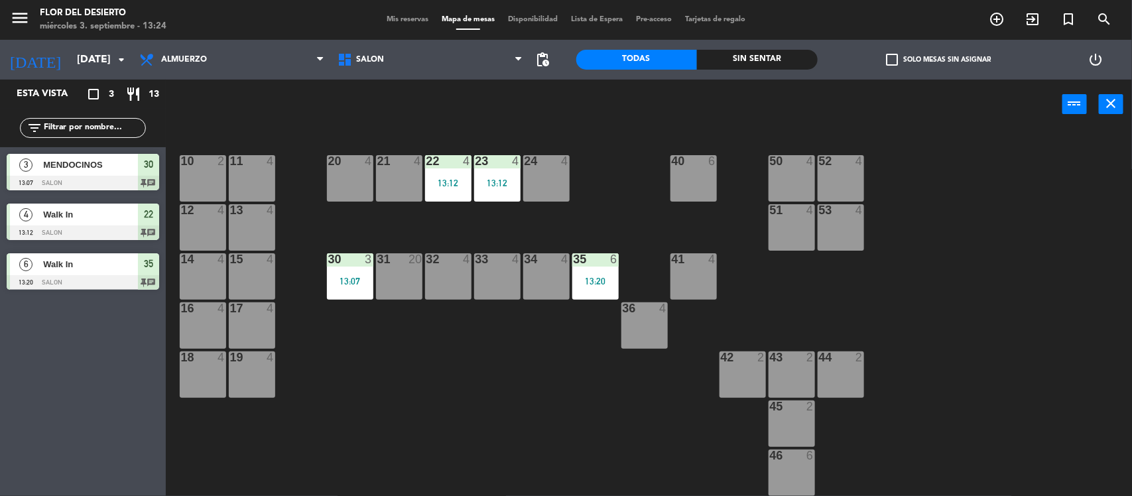
click at [428, 277] on div "32 4" at bounding box center [448, 276] width 46 height 46
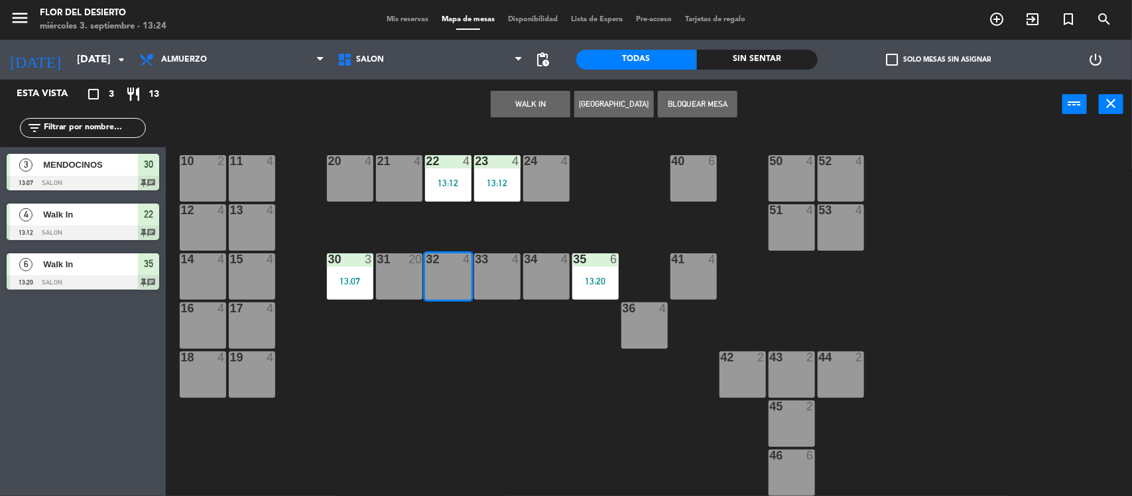
click at [501, 107] on button "WALK IN" at bounding box center [531, 104] width 80 height 27
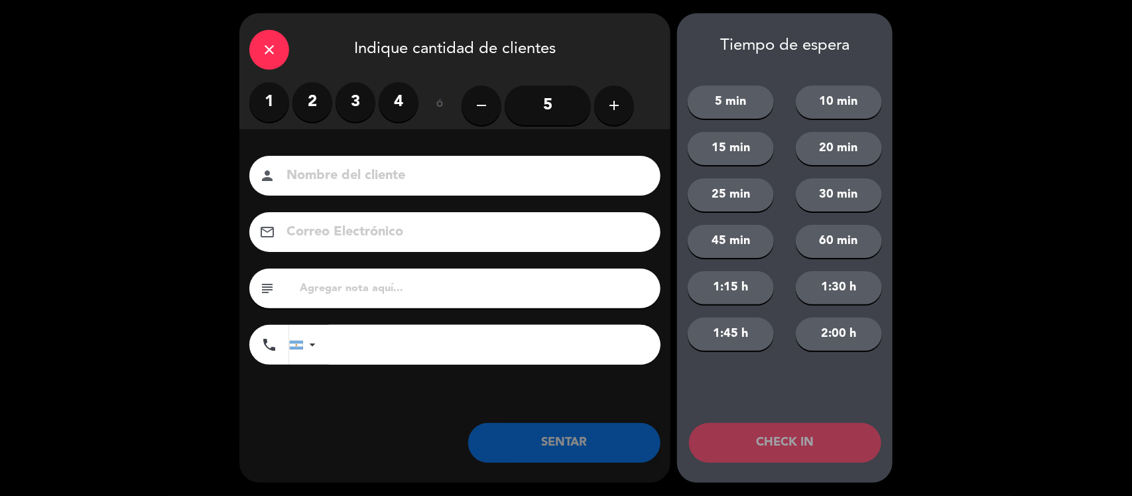
click at [309, 104] on label "2" at bounding box center [312, 102] width 40 height 40
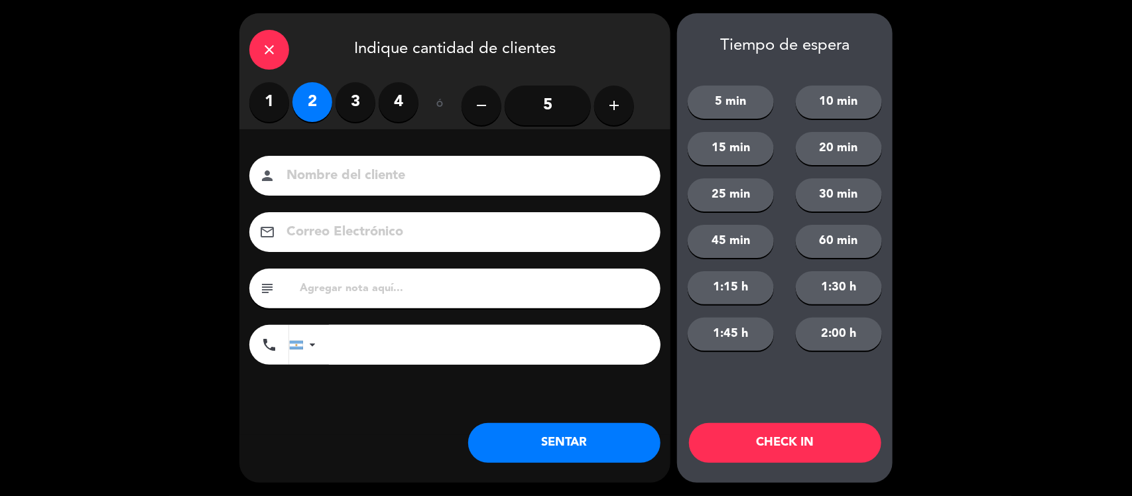
click at [357, 172] on input at bounding box center [464, 175] width 358 height 23
type input "MENDOCINOS"
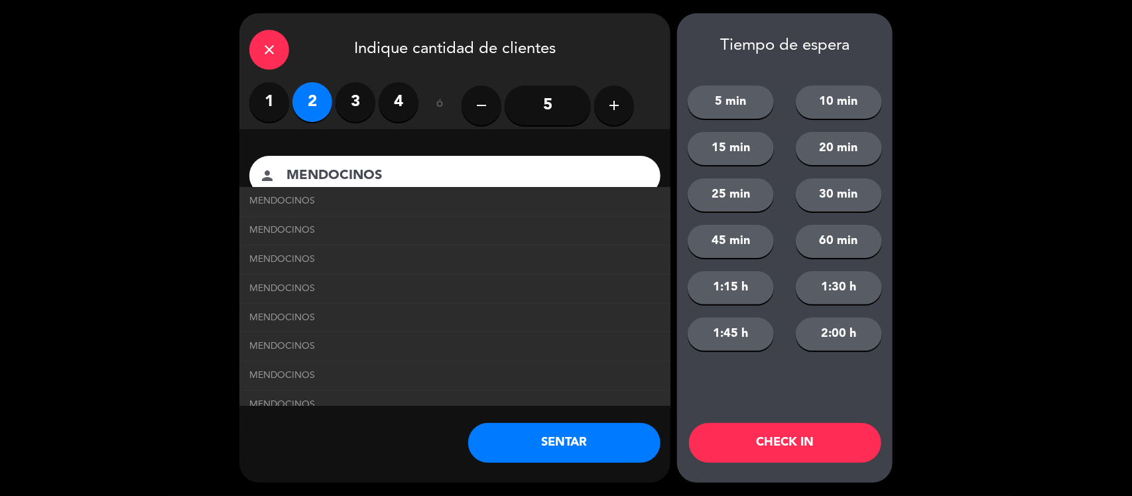
click at [359, 286] on link "MENDOCINOS" at bounding box center [454, 288] width 411 height 15
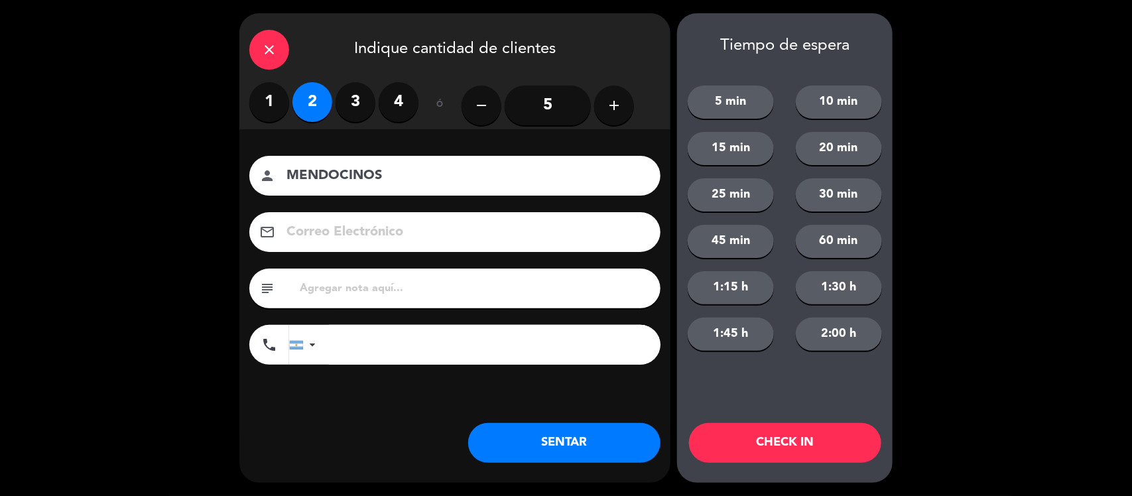
click at [380, 287] on input "text" at bounding box center [474, 288] width 352 height 19
type input "PRIMERA VEZ, NOS VEN DESDE LAS REDES"
click at [562, 436] on button "SENTAR" at bounding box center [564, 443] width 192 height 40
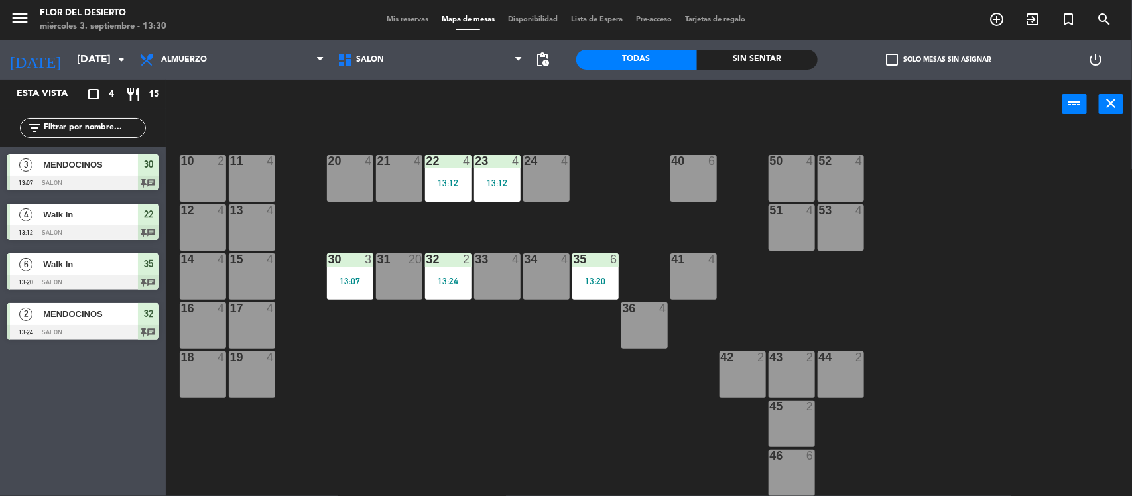
click at [406, 19] on span "Mis reservas" at bounding box center [407, 19] width 55 height 7
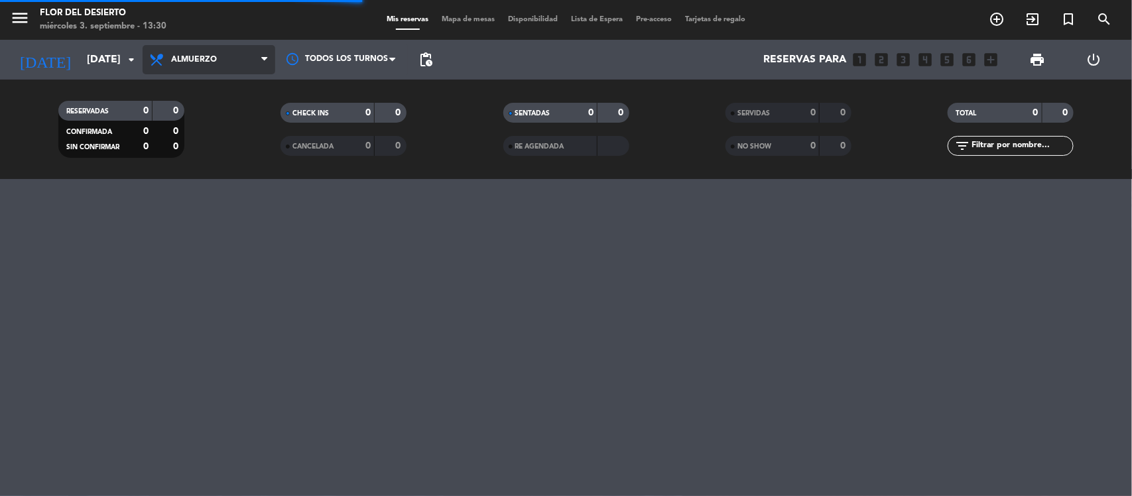
click at [216, 63] on span "Almuerzo" at bounding box center [194, 59] width 46 height 9
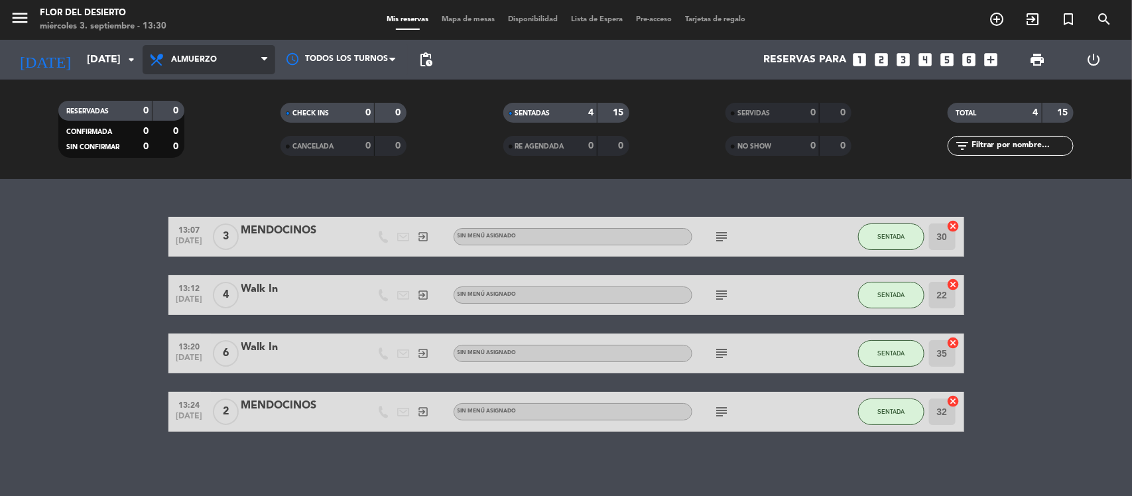
click at [239, 54] on span "Almuerzo" at bounding box center [209, 59] width 133 height 29
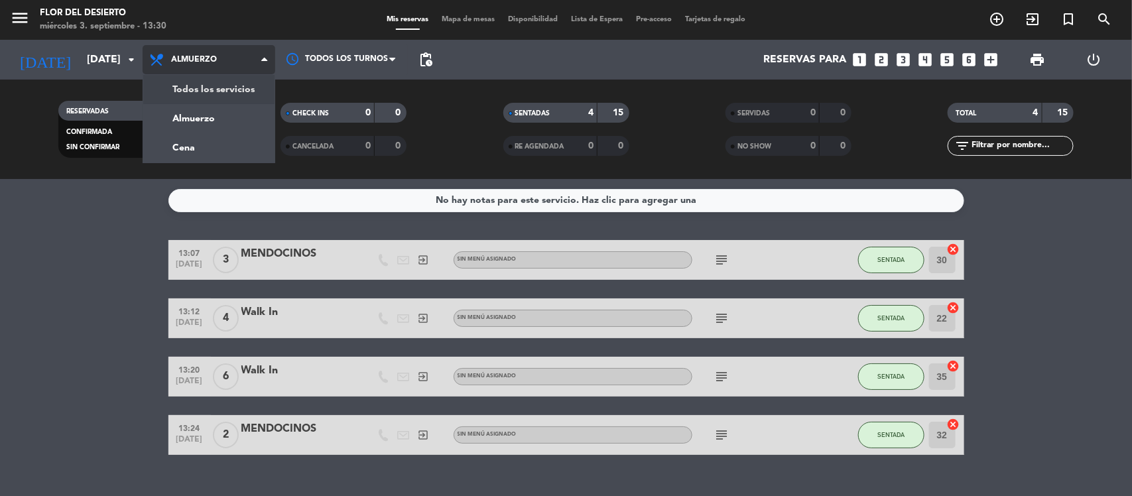
click at [213, 85] on div "menu FLOR DEL DESIERTO [DATE] 3. septiembre - 13:30 Mis reservas Mapa de mesas …" at bounding box center [566, 89] width 1132 height 179
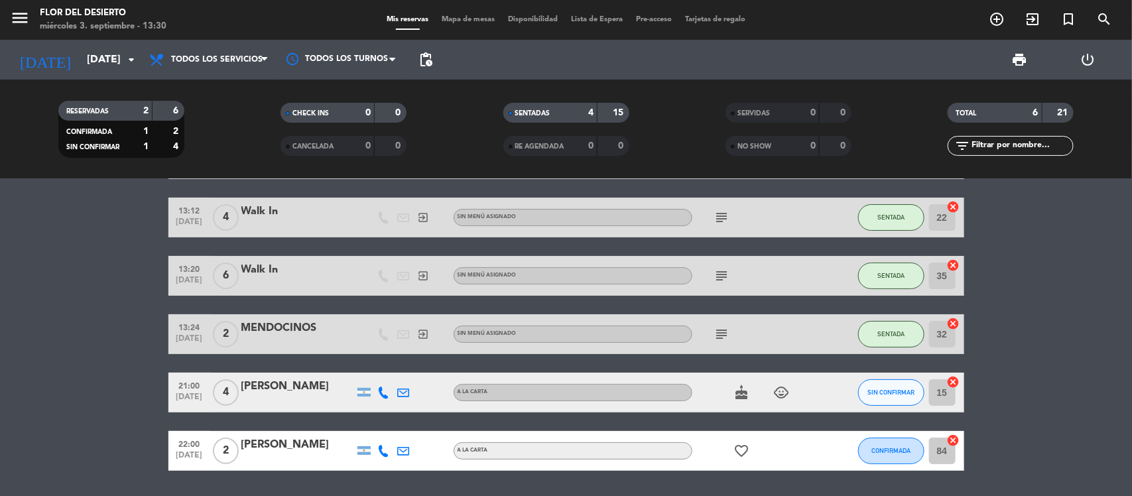
scroll to position [83, 0]
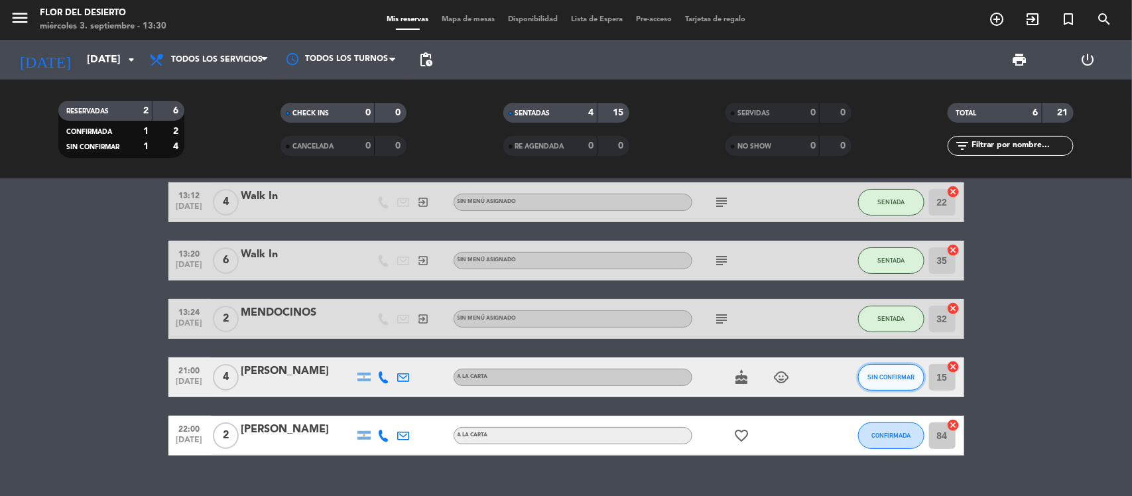
click at [895, 379] on span "SIN CONFIRMAR" at bounding box center [891, 376] width 47 height 7
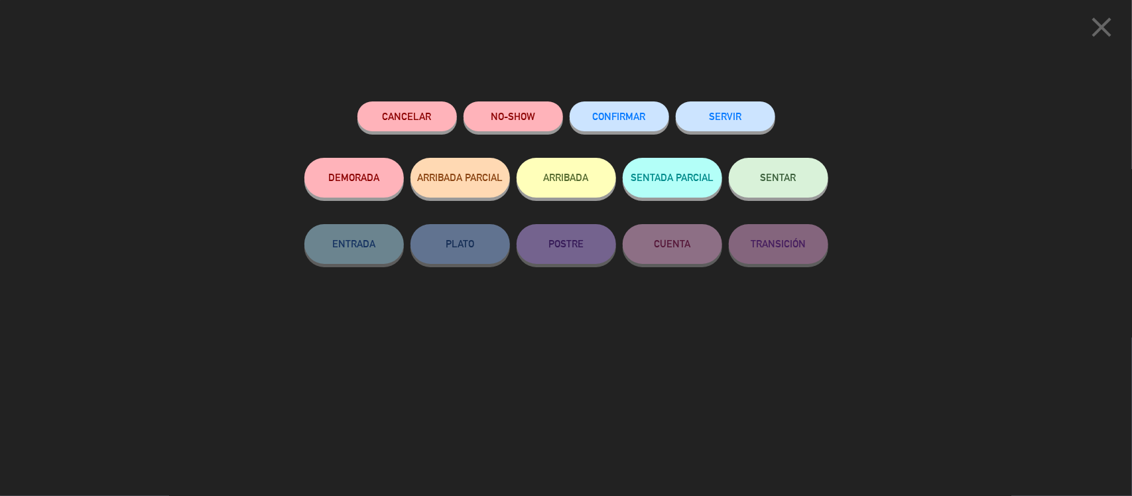
click at [630, 124] on button "CONFIRMAR" at bounding box center [619, 116] width 99 height 30
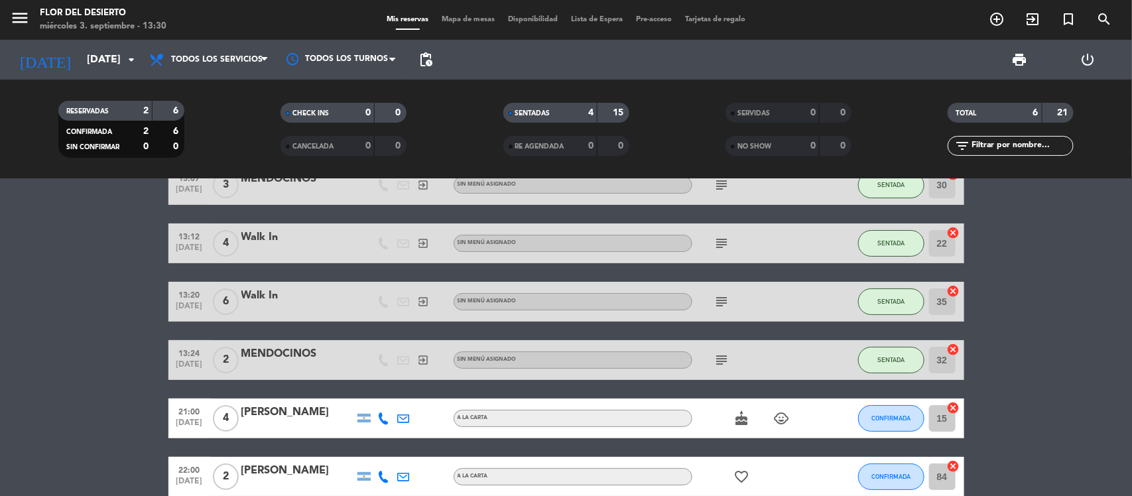
scroll to position [0, 0]
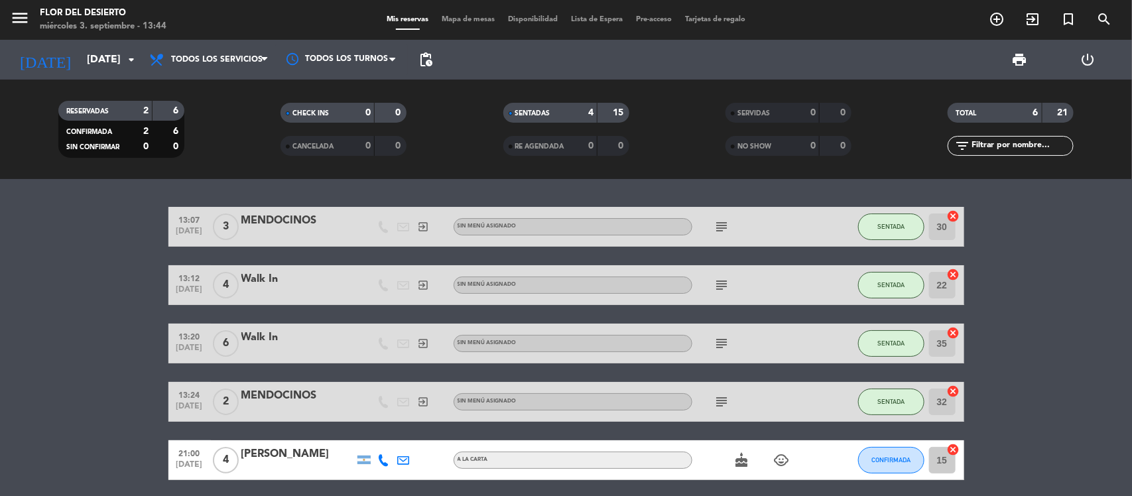
click at [470, 25] on div "Mis reservas Mapa de mesas Disponibilidad Lista de Espera Pre-acceso Tarjetas d…" at bounding box center [566, 20] width 372 height 12
click at [476, 21] on span "Mapa de mesas" at bounding box center [468, 19] width 66 height 7
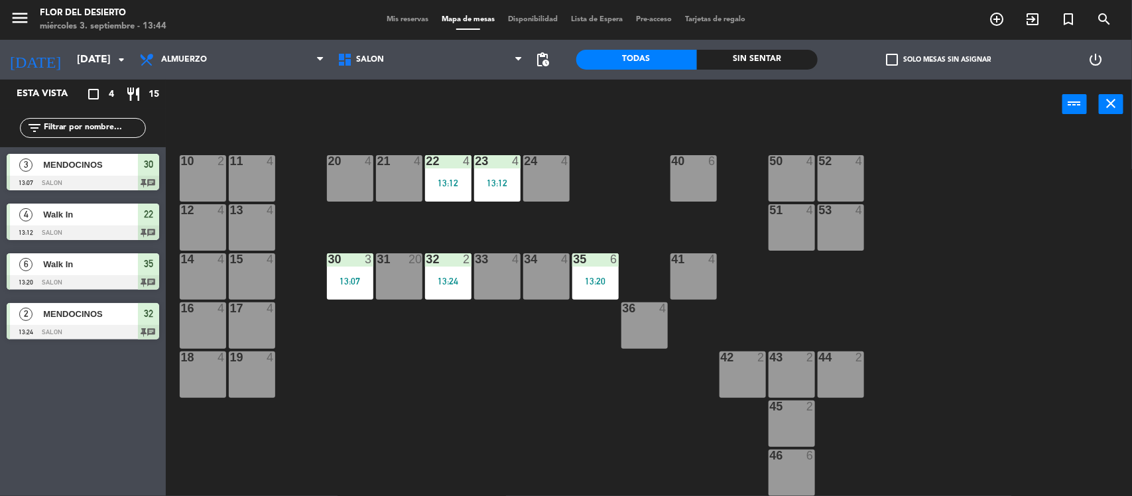
click at [406, 276] on div "31 20" at bounding box center [399, 276] width 46 height 46
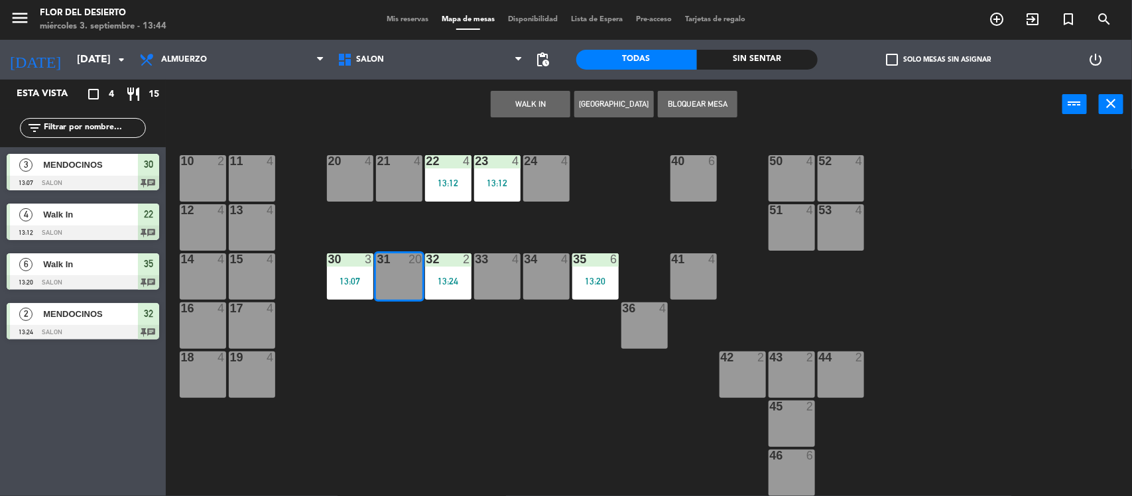
click at [541, 100] on button "WALK IN" at bounding box center [531, 104] width 80 height 27
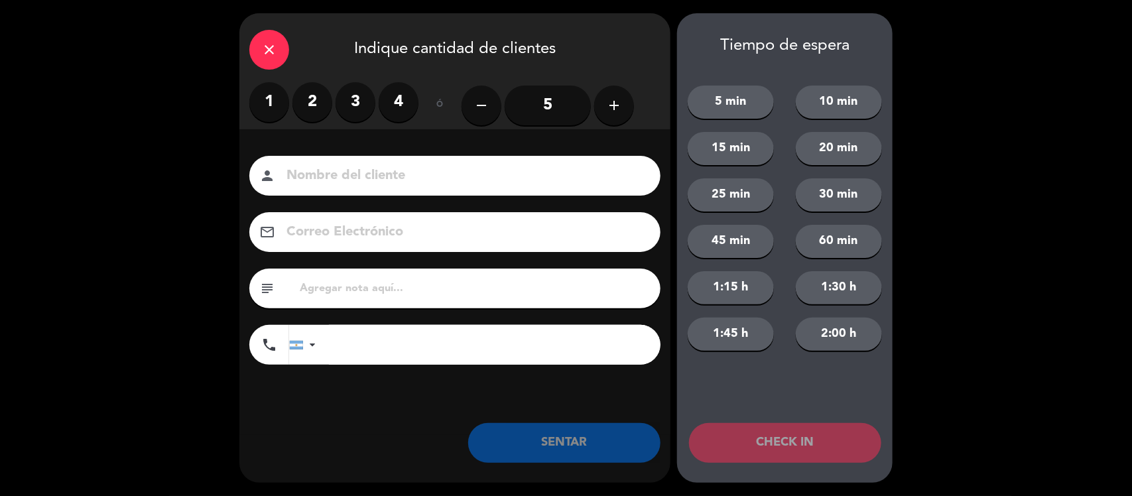
click at [314, 109] on label "2" at bounding box center [312, 102] width 40 height 40
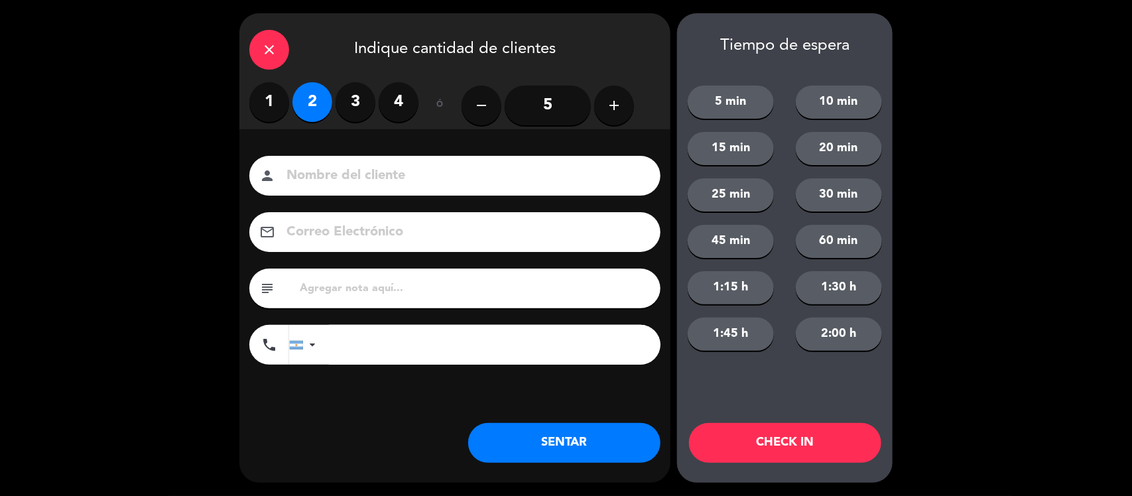
click at [343, 284] on input "text" at bounding box center [474, 288] width 352 height 19
type input "BS AS, LES GUSTO LA PROMO ASADO"
click at [589, 448] on button "SENTAR" at bounding box center [564, 443] width 192 height 40
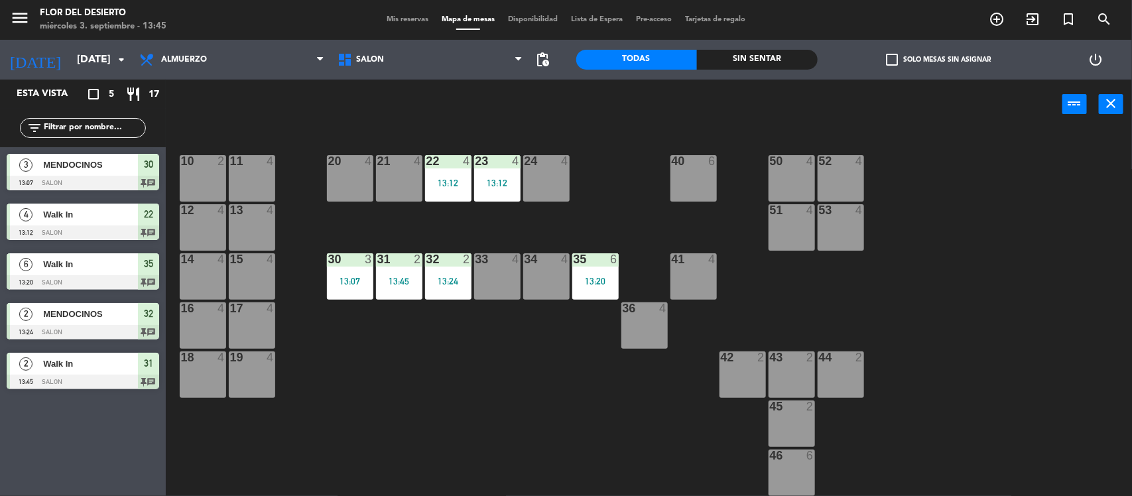
click at [444, 386] on div "10 2 11 4 20 4 21 4 22 4 13:12 23 4 13:12 24 4 40 6 50 4 52 4 12 4 13 4 51 4 53…" at bounding box center [654, 314] width 955 height 367
click at [505, 280] on div "33 4" at bounding box center [497, 276] width 46 height 46
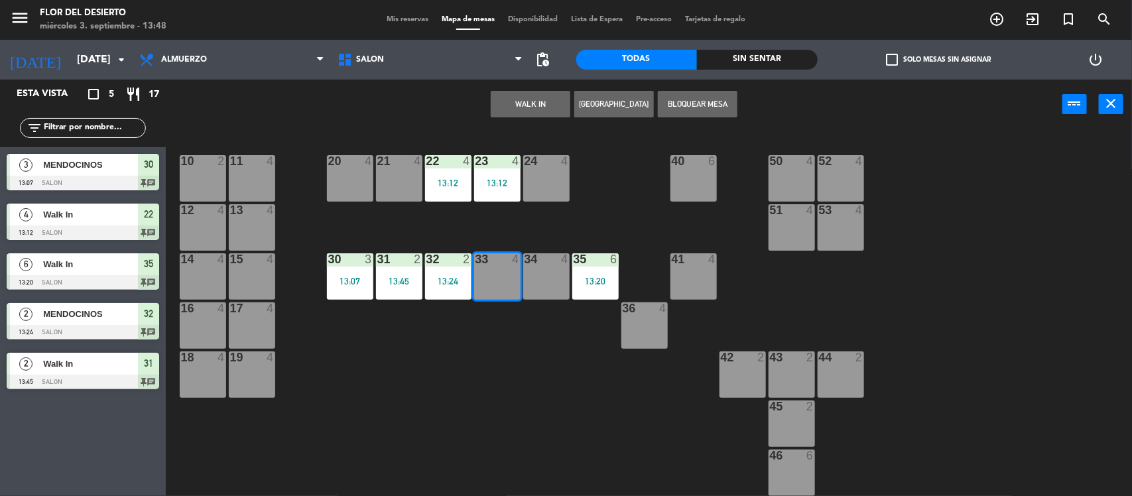
click at [512, 94] on button "WALK IN" at bounding box center [531, 104] width 80 height 27
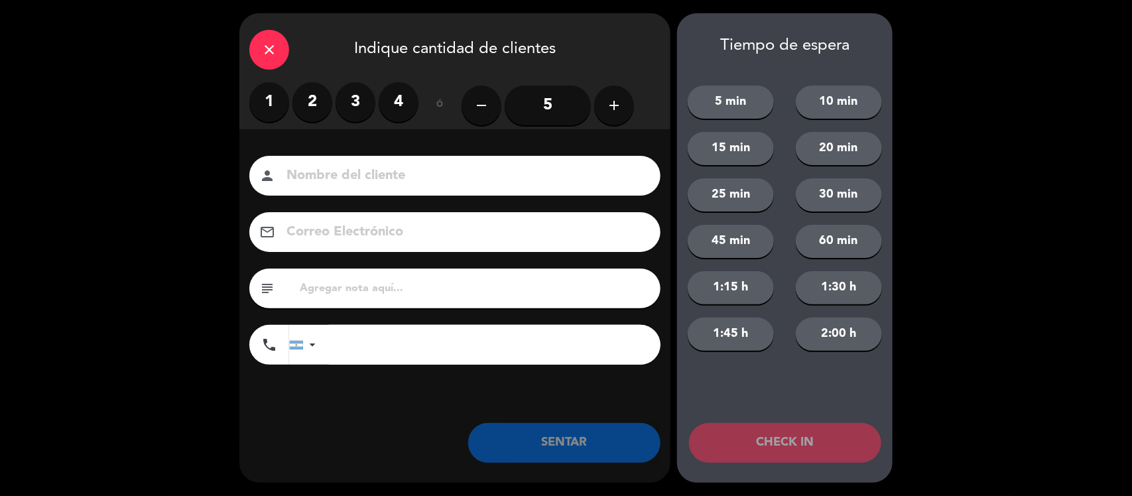
click at [399, 103] on label "4" at bounding box center [399, 102] width 40 height 40
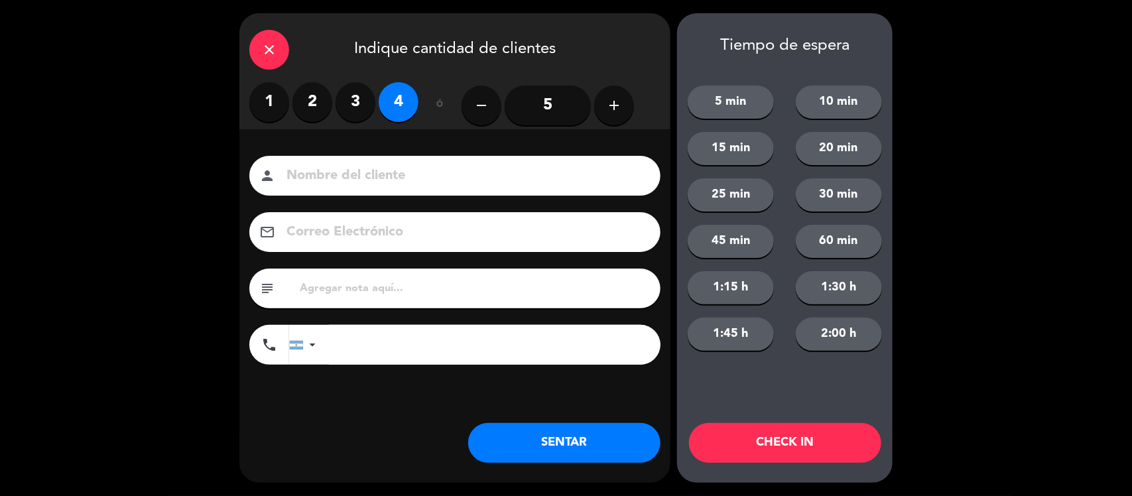
click at [388, 180] on input at bounding box center [464, 175] width 358 height 23
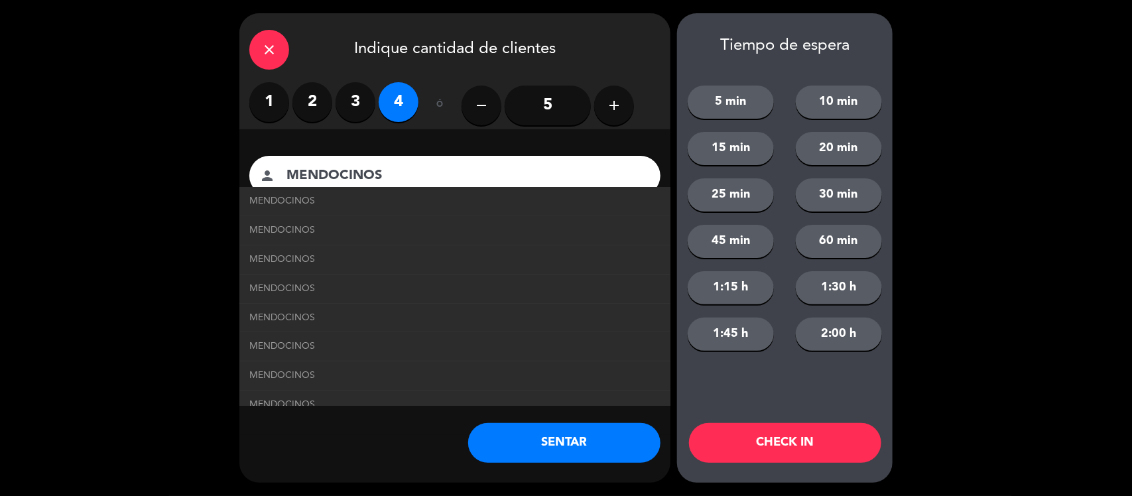
type input "MENDOCINOS"
click at [343, 425] on div "Nombre del cliente person MENDOCINOS MENDOCINOS MENDOCINOS MENDOCINOS MENDOCINO…" at bounding box center [454, 282] width 431 height 306
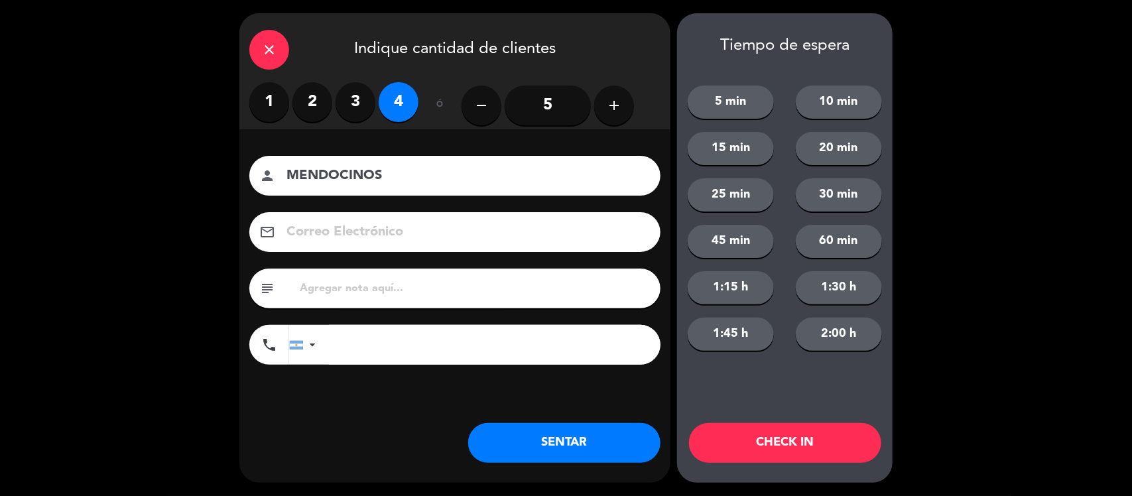
click at [399, 279] on input "text" at bounding box center [474, 288] width 352 height 19
type input "V"
type input "POR INSTAGRAM, VIERON HISTORIAS [PERSON_NAME] DE BODEGAS"
click at [585, 436] on button "SENTAR" at bounding box center [564, 443] width 192 height 40
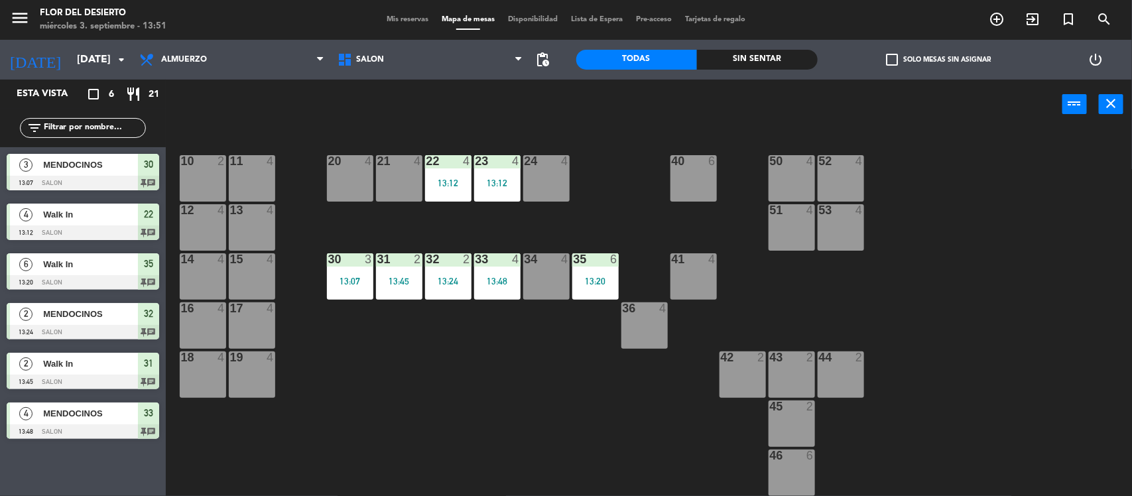
click at [379, 179] on div "21 4" at bounding box center [399, 178] width 46 height 46
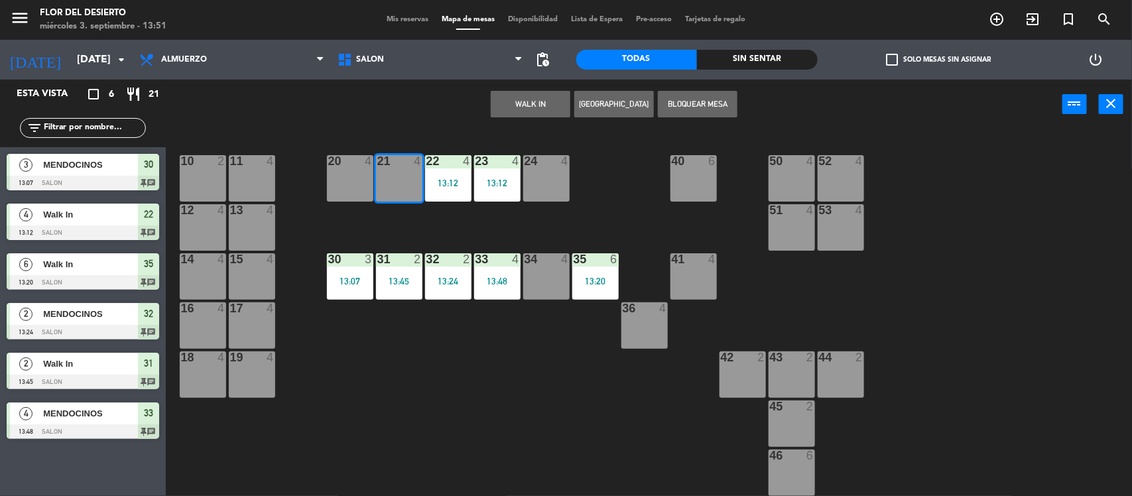
click at [519, 103] on button "WALK IN" at bounding box center [531, 104] width 80 height 27
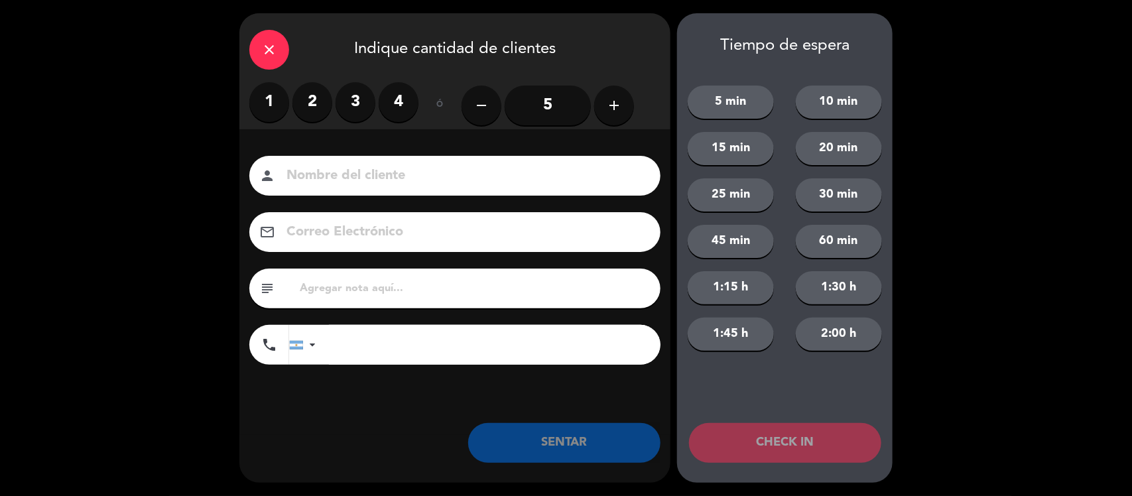
click at [267, 114] on label "1" at bounding box center [269, 102] width 40 height 40
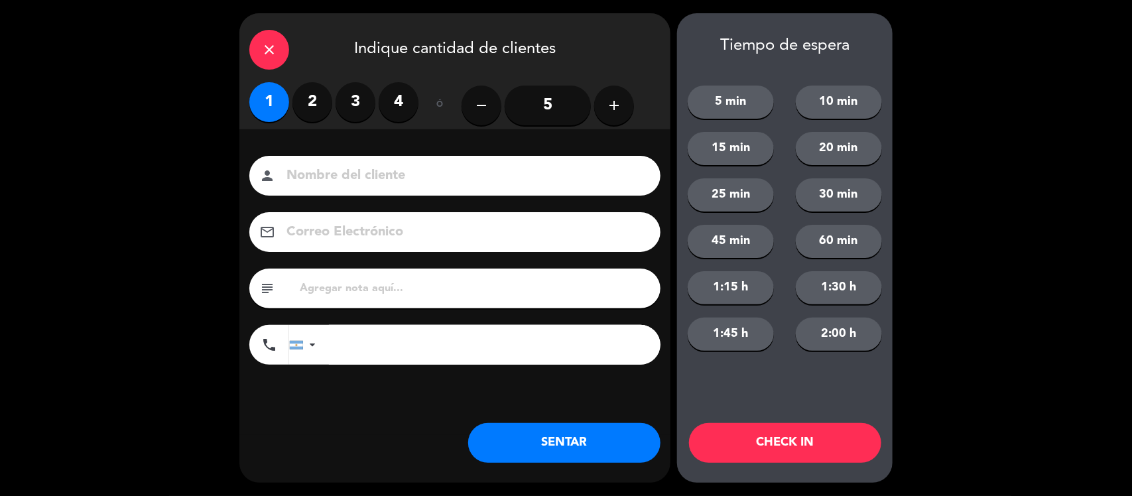
click at [329, 169] on input at bounding box center [464, 175] width 358 height 23
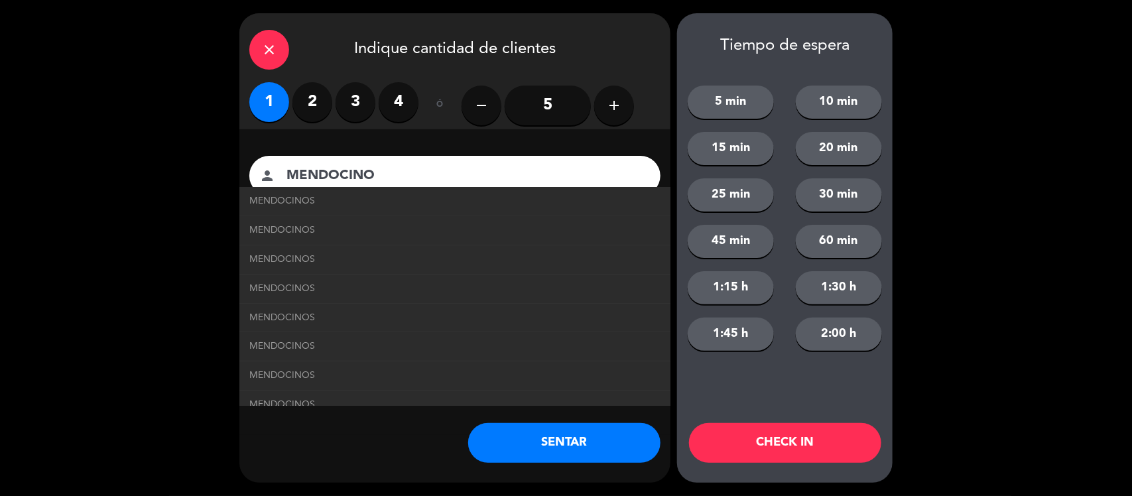
type input "MENDOCINO"
click at [356, 425] on div "Nombre del cliente person MENDOCINO MENDOCINOS MENDOCINOS MENDOCINOS MENDOCINOS…" at bounding box center [454, 282] width 431 height 306
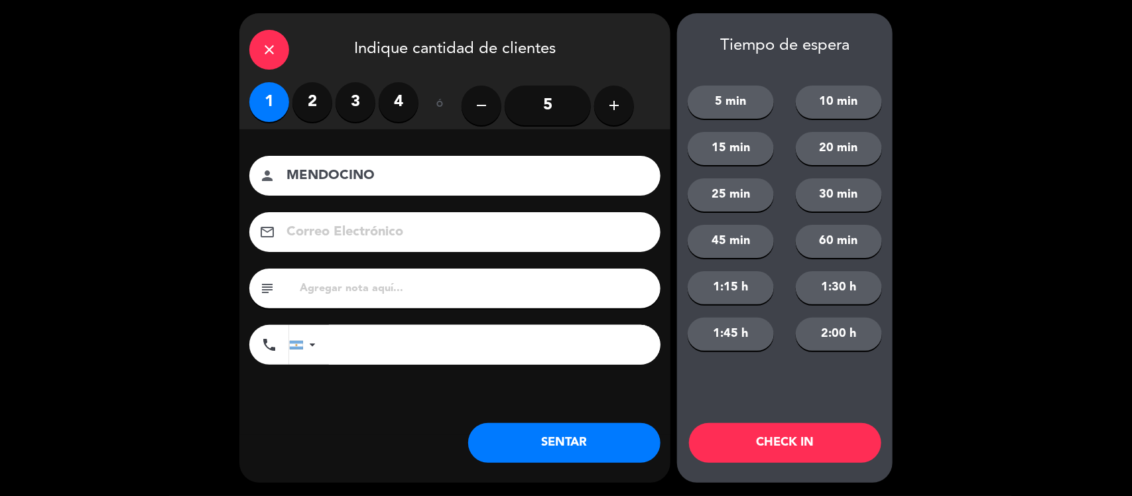
click at [399, 273] on div "subject" at bounding box center [454, 289] width 411 height 40
click at [386, 296] on input "text" at bounding box center [474, 288] width 352 height 19
type input "YA HABIA VENIDO"
click at [627, 444] on button "SENTAR" at bounding box center [564, 443] width 192 height 40
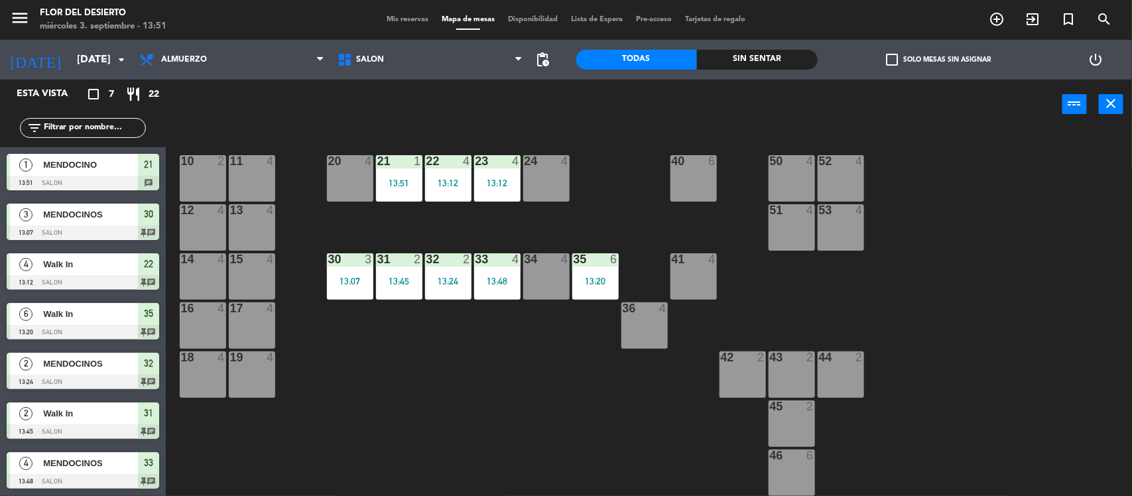
click at [343, 171] on div "20 4" at bounding box center [350, 178] width 46 height 46
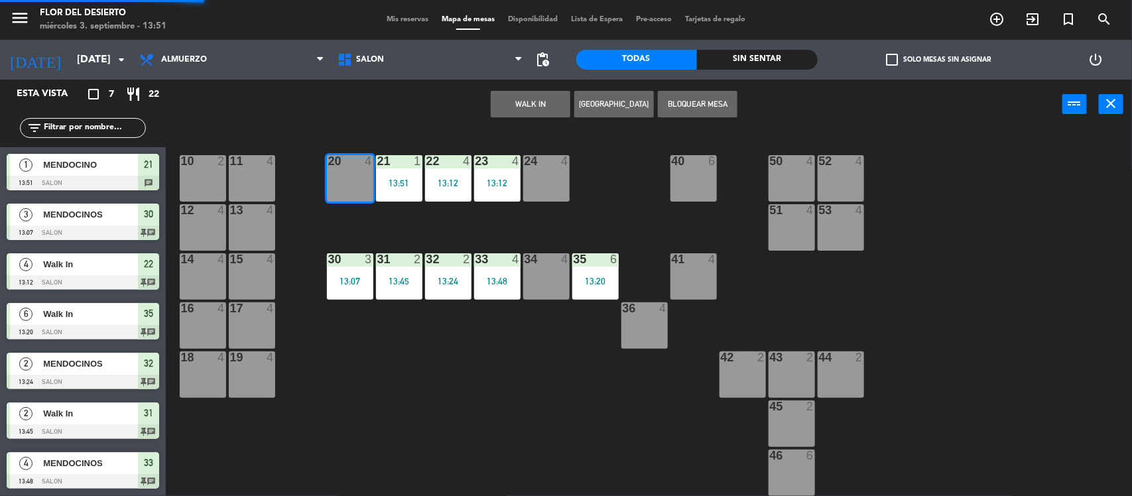
click at [544, 90] on div "WALK IN [GEOGRAPHIC_DATA] Bloquear Mesa power_input close" at bounding box center [614, 105] width 897 height 50
click at [529, 97] on button "WALK IN" at bounding box center [531, 104] width 80 height 27
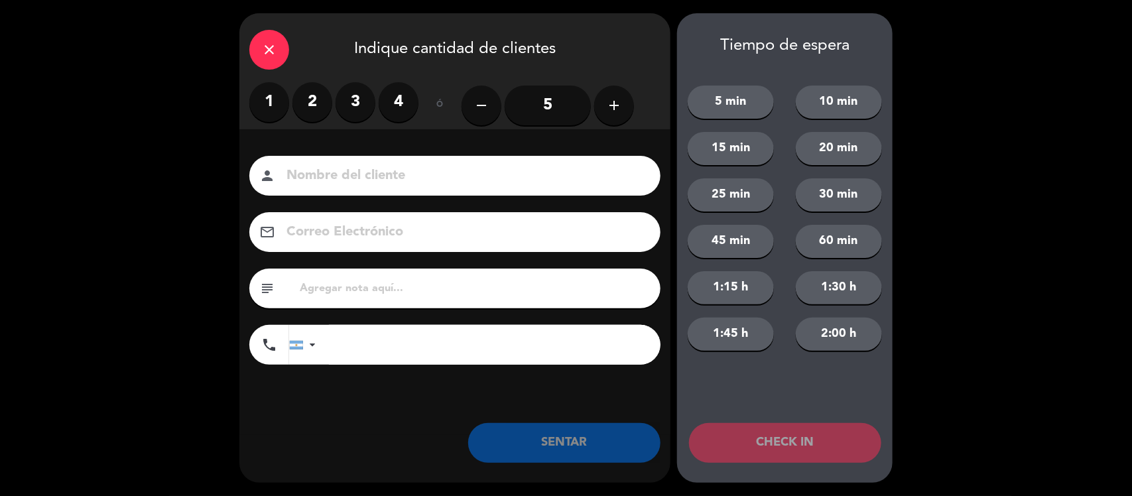
click at [320, 96] on label "2" at bounding box center [312, 102] width 40 height 40
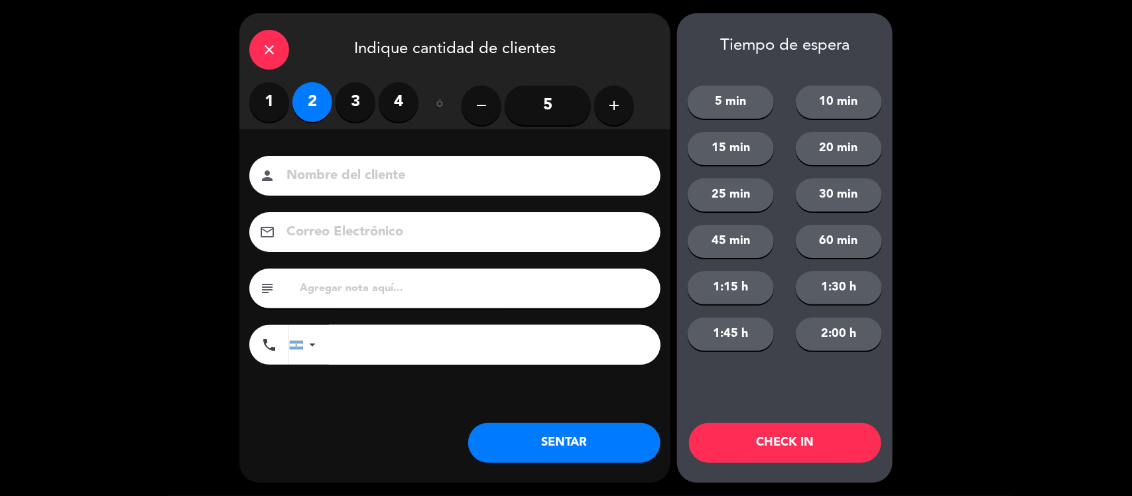
click at [551, 439] on button "SENTAR" at bounding box center [564, 443] width 192 height 40
